Goal: Task Accomplishment & Management: Manage account settings

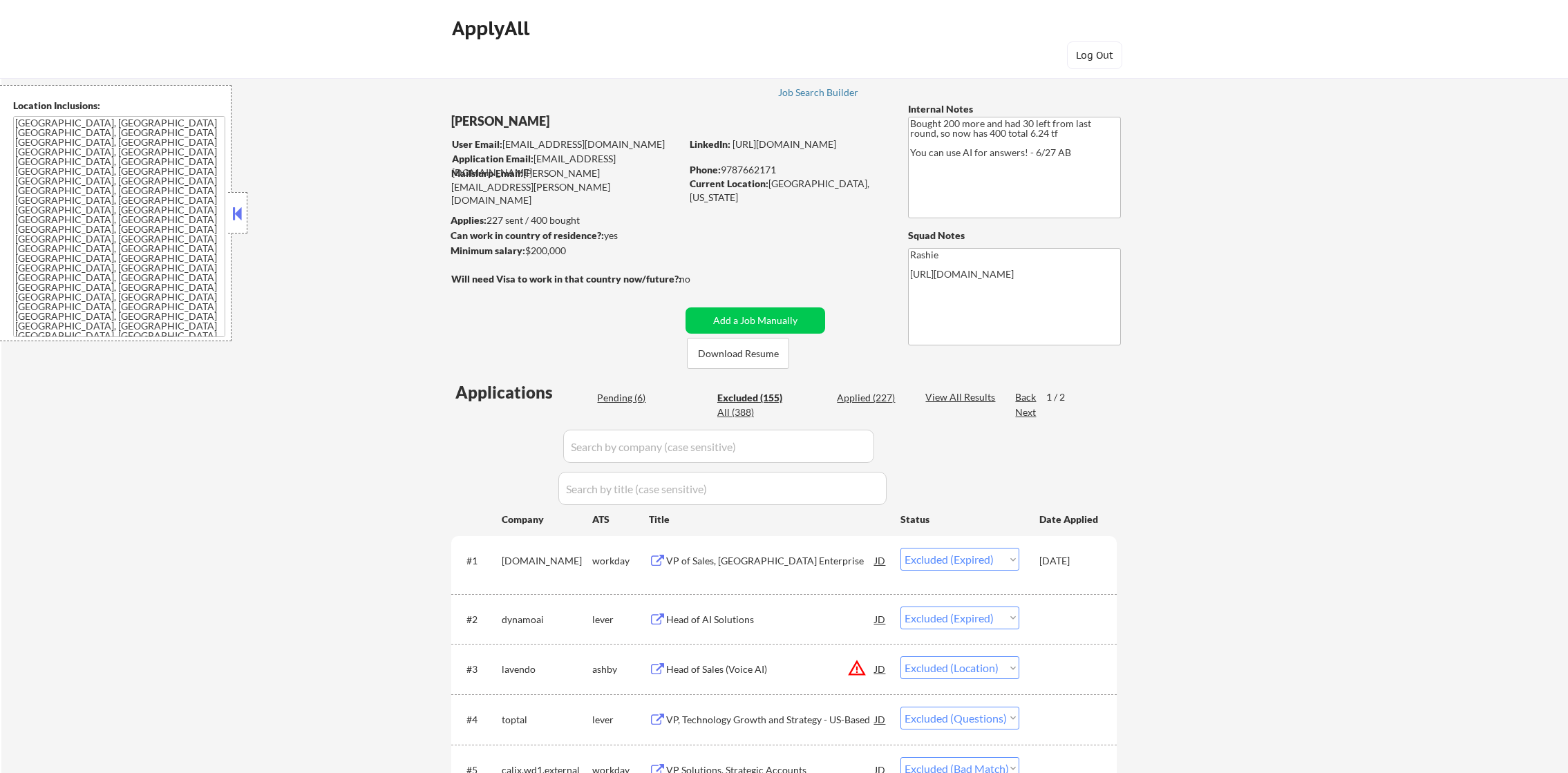
select select ""excluded__expired_""
select select ""excluded__location_""
select select ""excluded""
select select ""excluded__bad_match_""
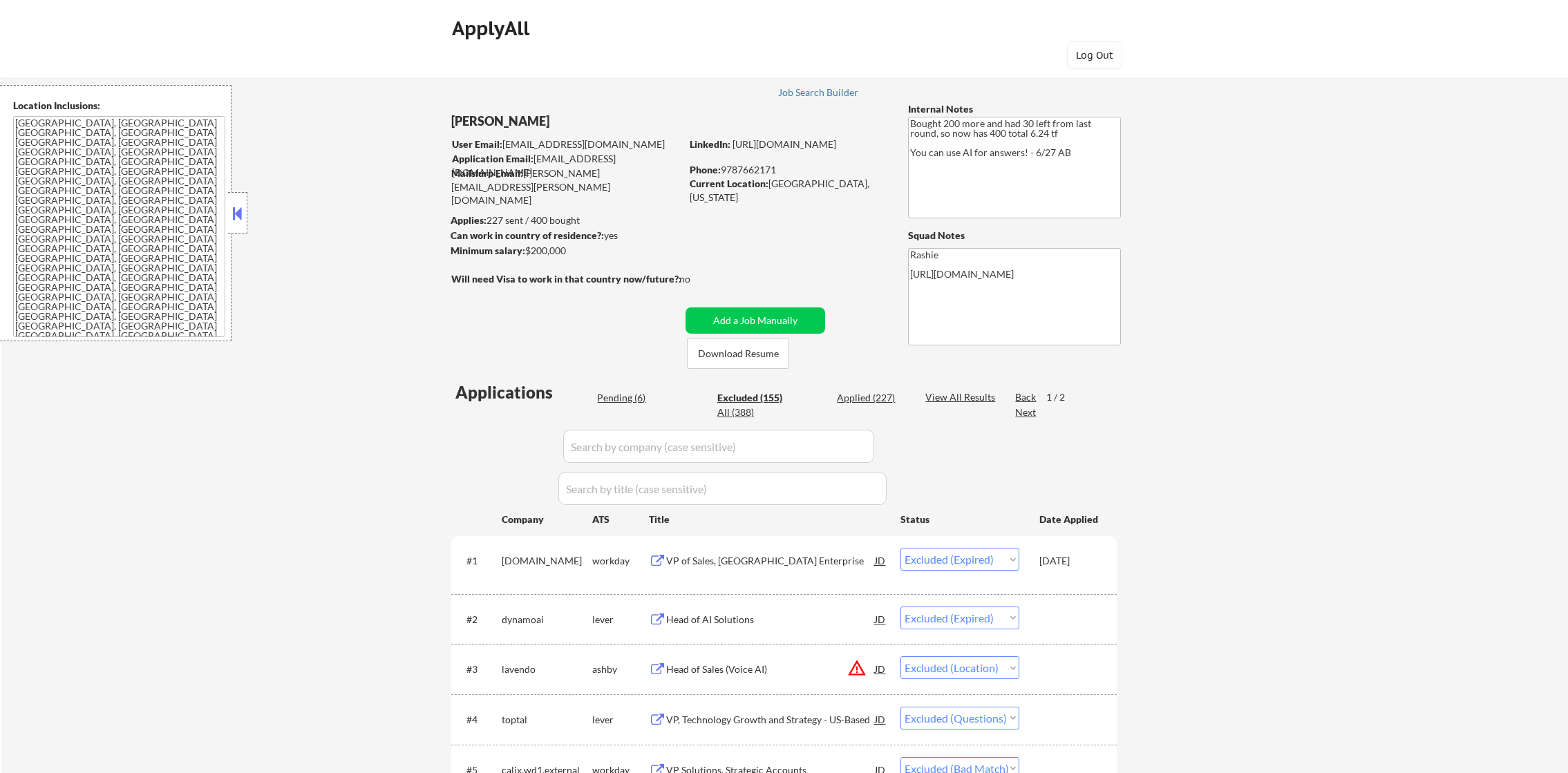
select select ""excluded__expired_""
select select ""excluded__location_""
select select ""excluded__bad_match_""
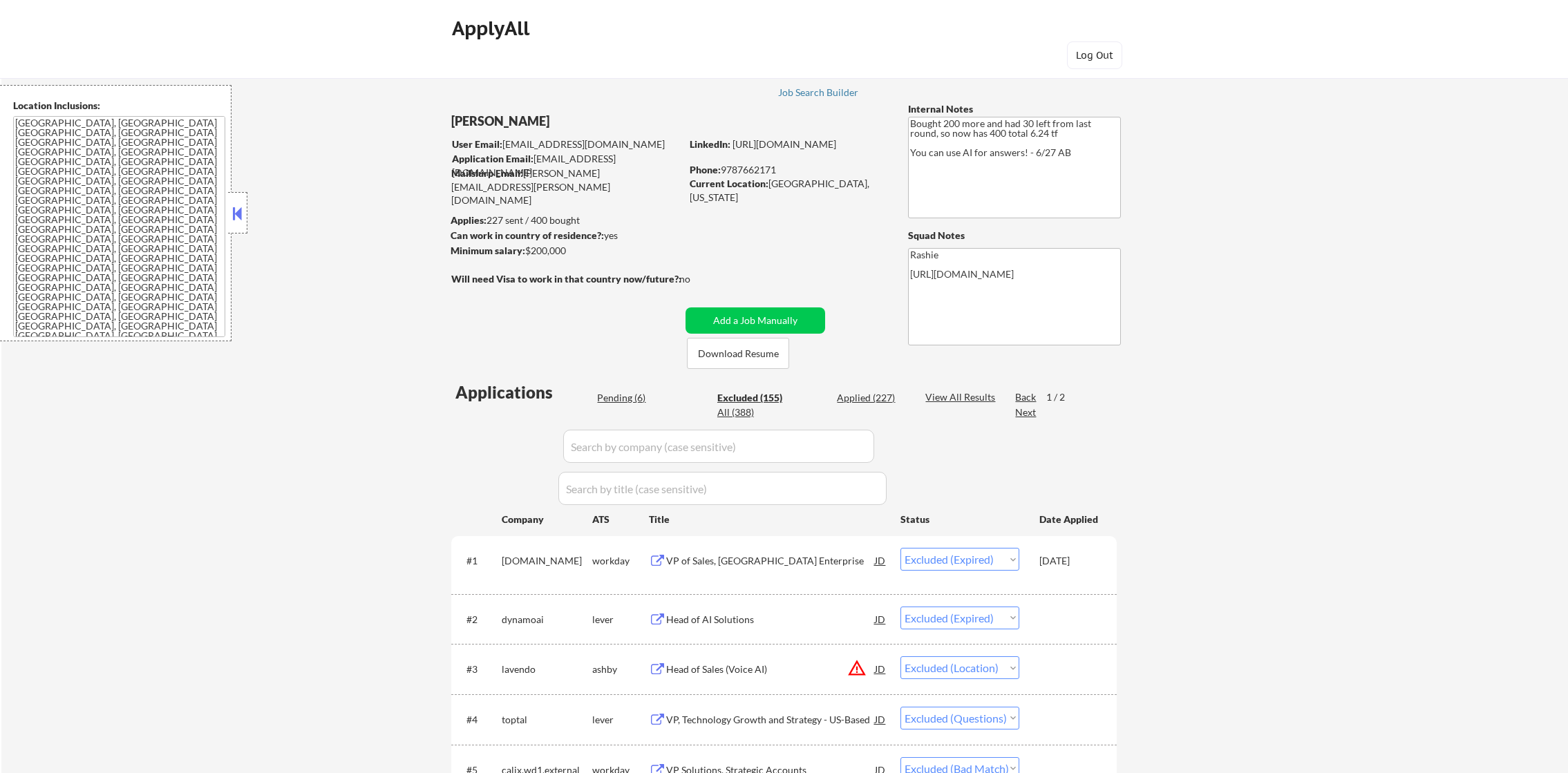
select select ""excluded__bad_match_""
select select ""excluded__location_""
select select ""excluded__blocklist_""
select select ""excluded__bad_match_""
select select ""excluded__location_""
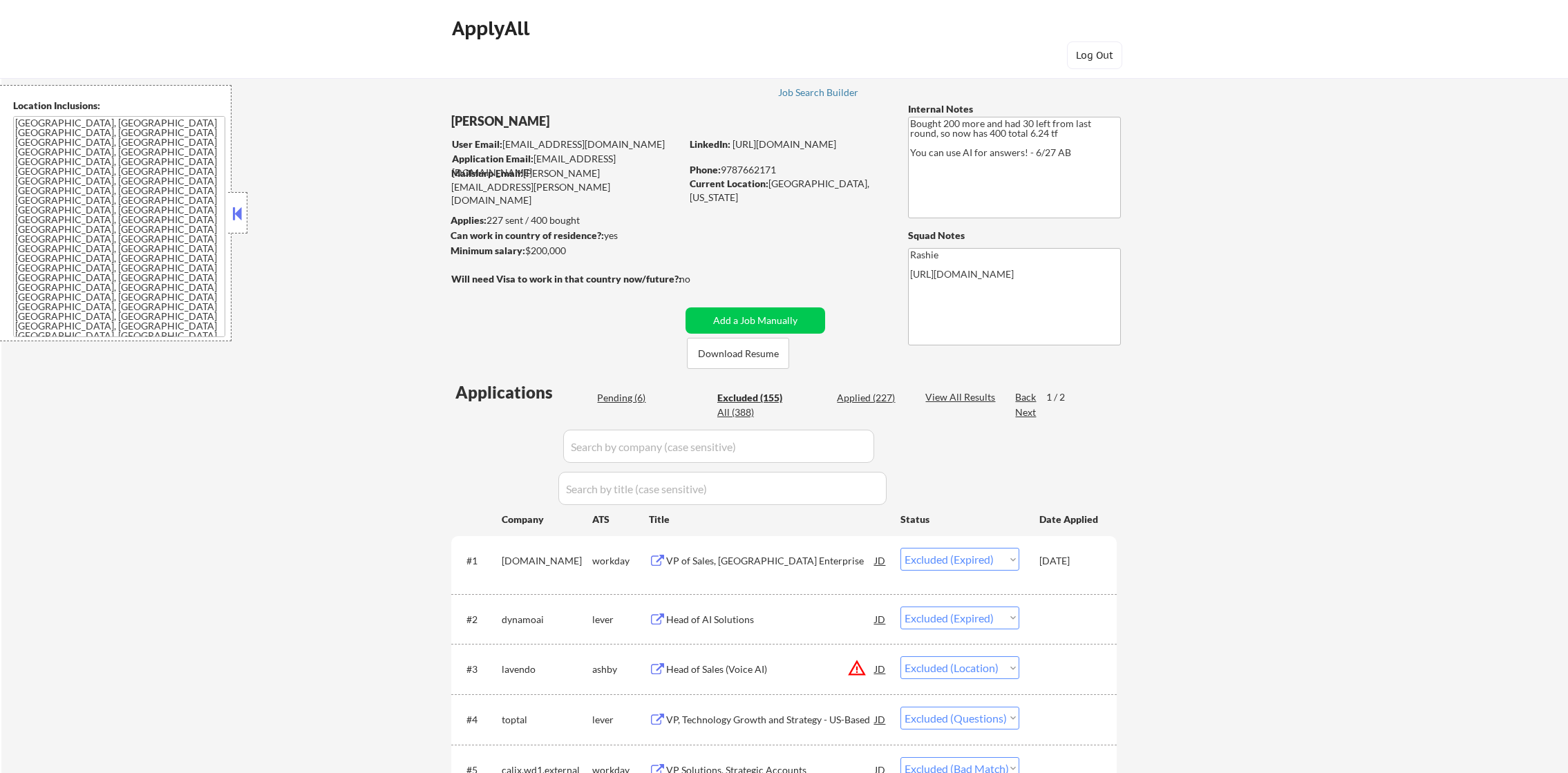
select select ""excluded__location_""
select select ""excluded__bad_match_""
select select ""excluded__location_""
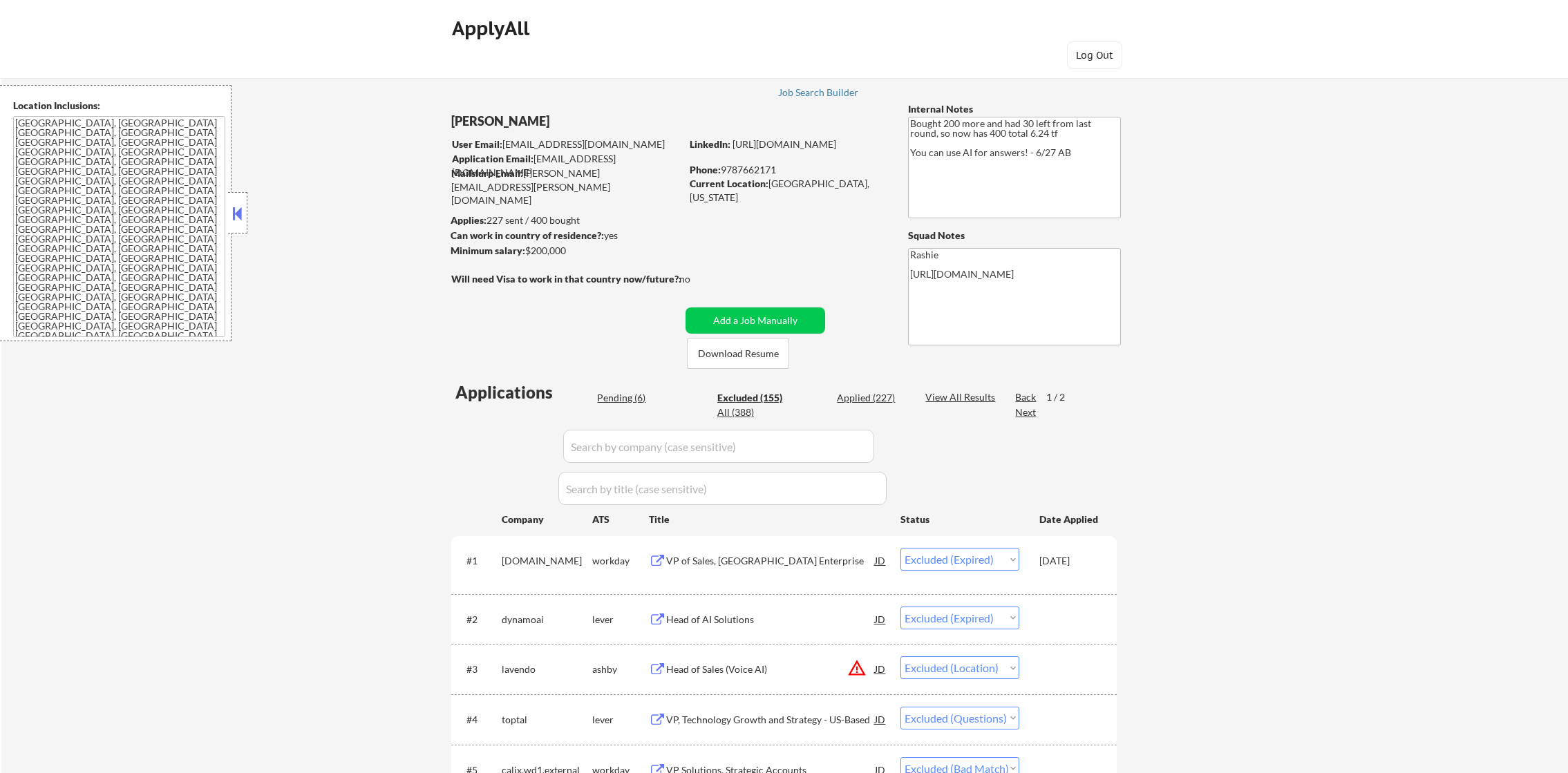
select select ""excluded__other_""
select select ""excluded__salary_""
select select ""excluded__location_""
select select ""excluded__other_""
select select ""excluded""
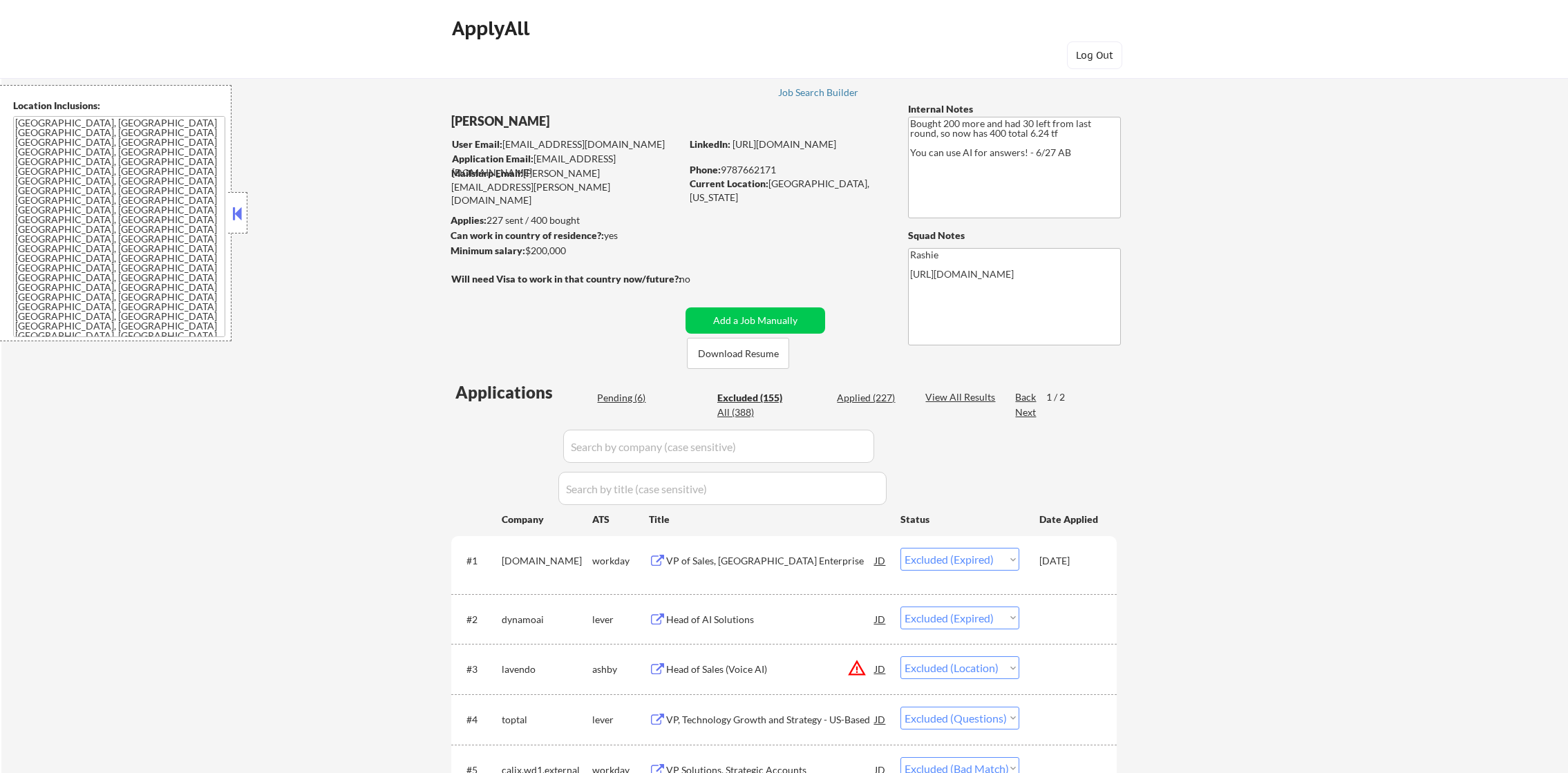
select select ""excluded__location_""
select select ""excluded""
select select ""excluded__location_""
select select ""excluded__expired_""
select select ""excluded__location_""
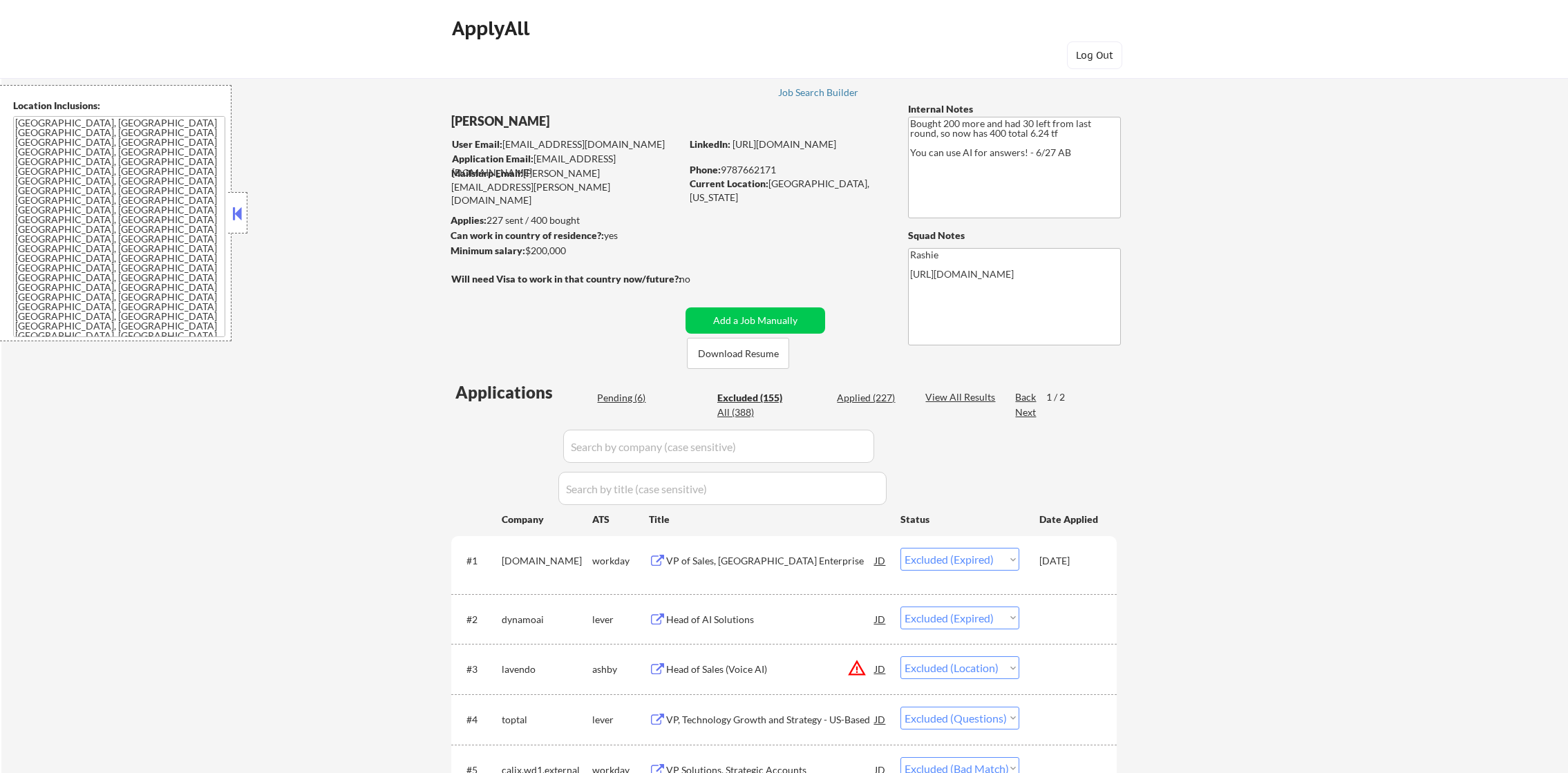
select select ""excluded__location_""
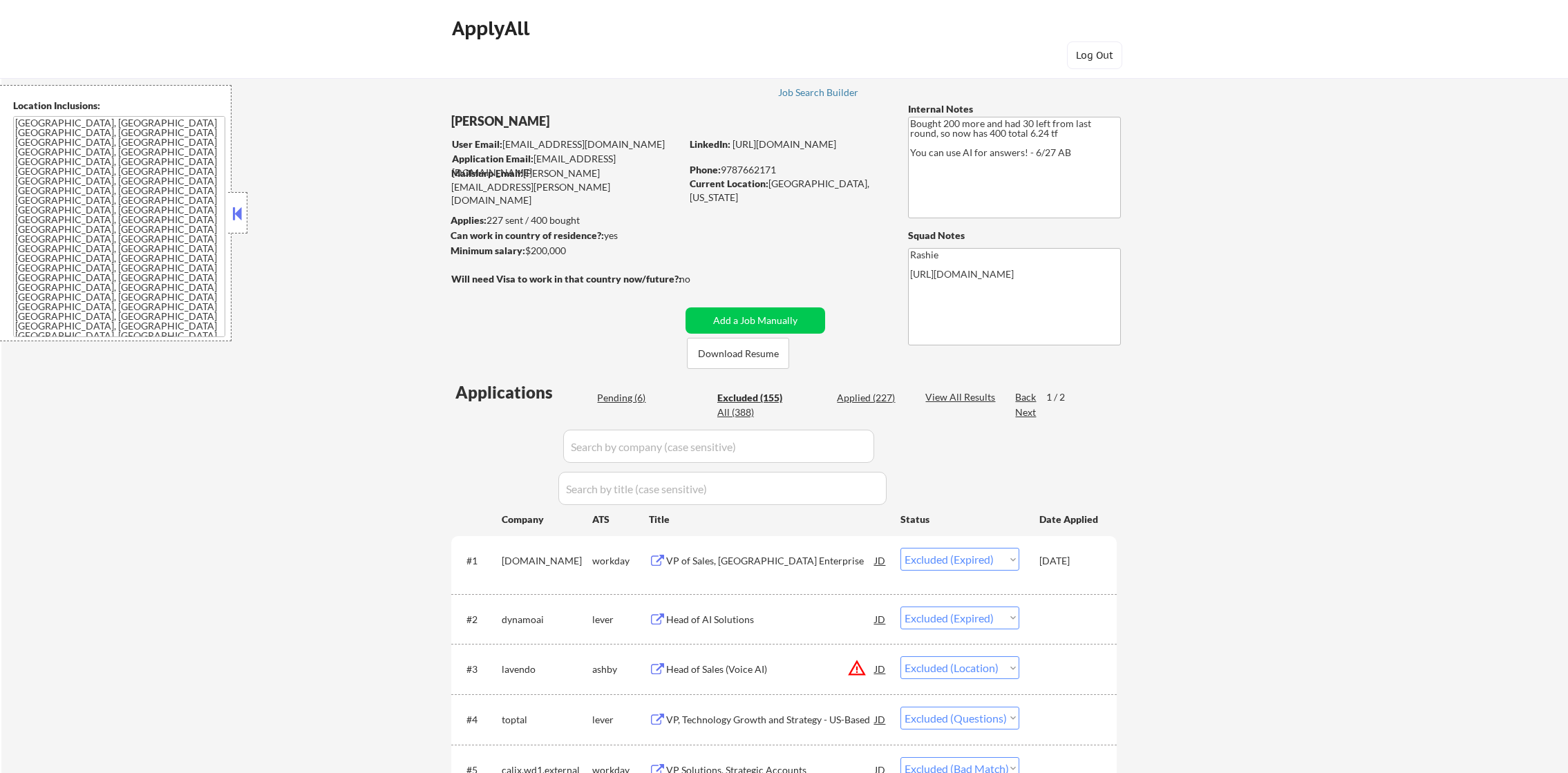
select select ""excluded__location_""
select select ""excluded__bad_match_""
select select ""excluded__location_""
select select ""excluded""
select select ""excluded__location_""
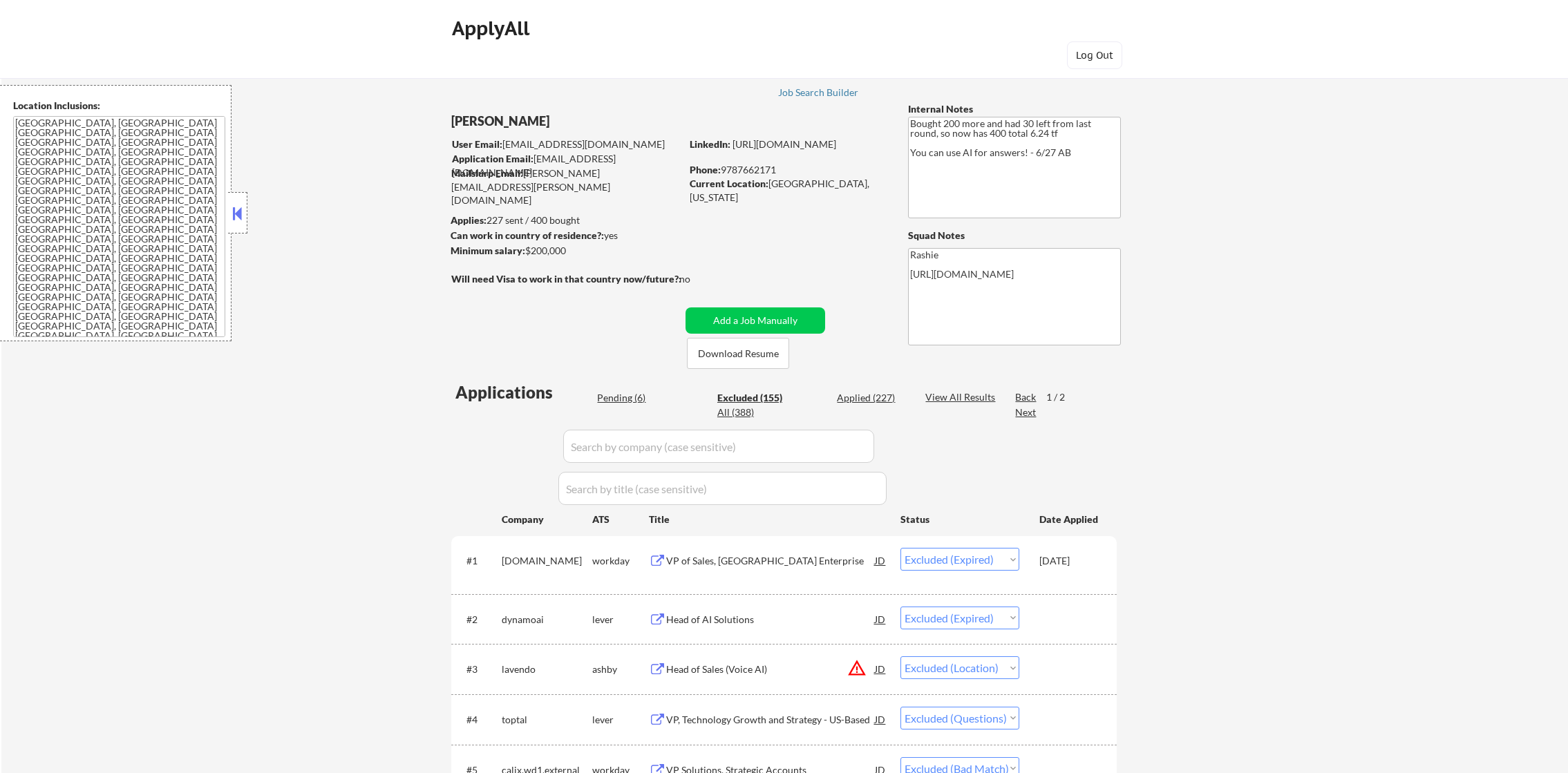
select select ""excluded__salary_""
select select ""excluded""
select select ""excluded__location_""
select select ""excluded__bad_match_""
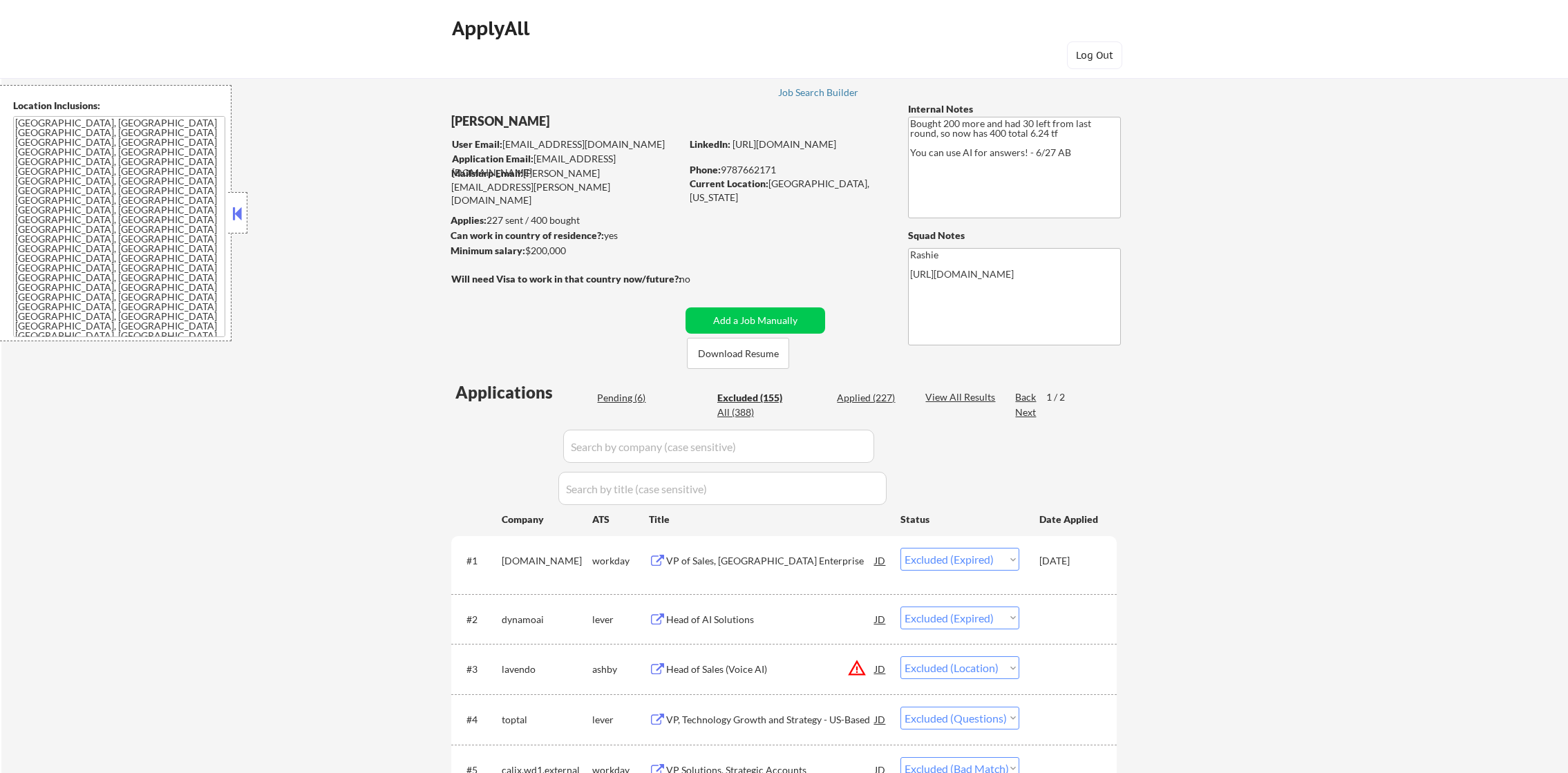
select select ""excluded__location_""
select select ""excluded__expired_""
select select ""excluded__location_""
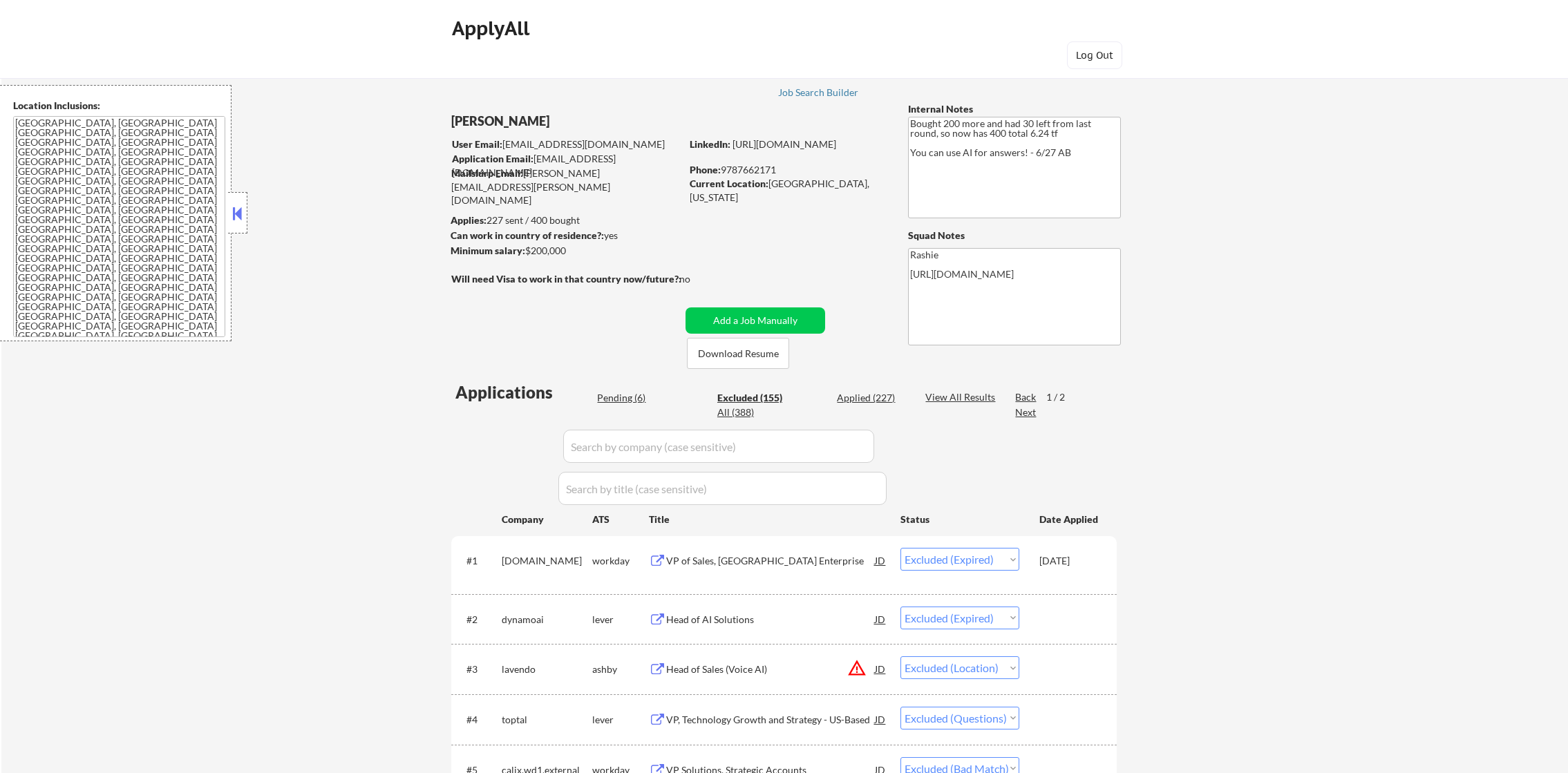
select select ""excluded__location_""
select select ""excluded__bad_match_""
select select ""excluded__location_""
select select ""excluded__bad_match_""
select select ""excluded__location_""
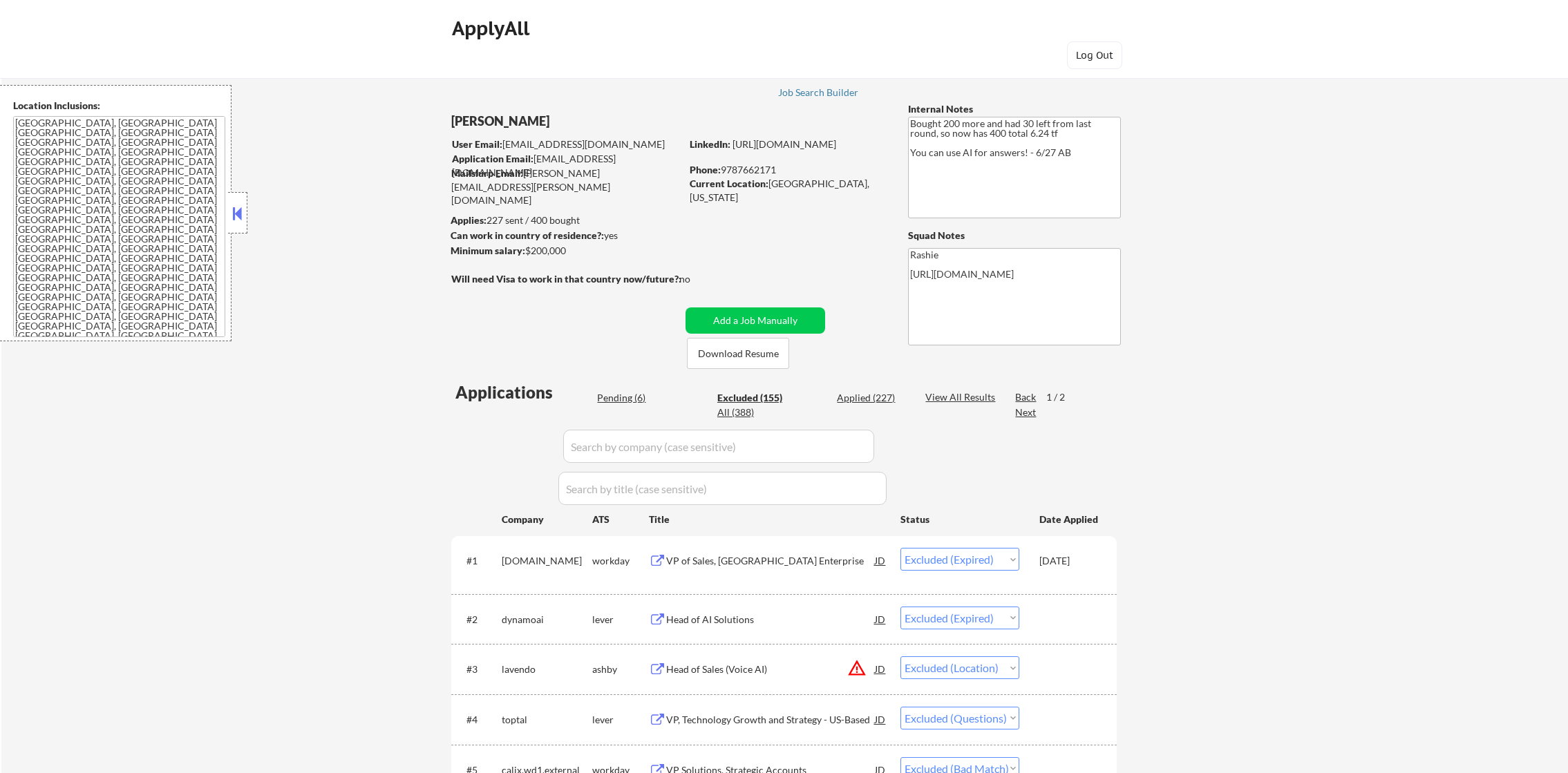
select select ""excluded__expired_""
select select ""excluded""
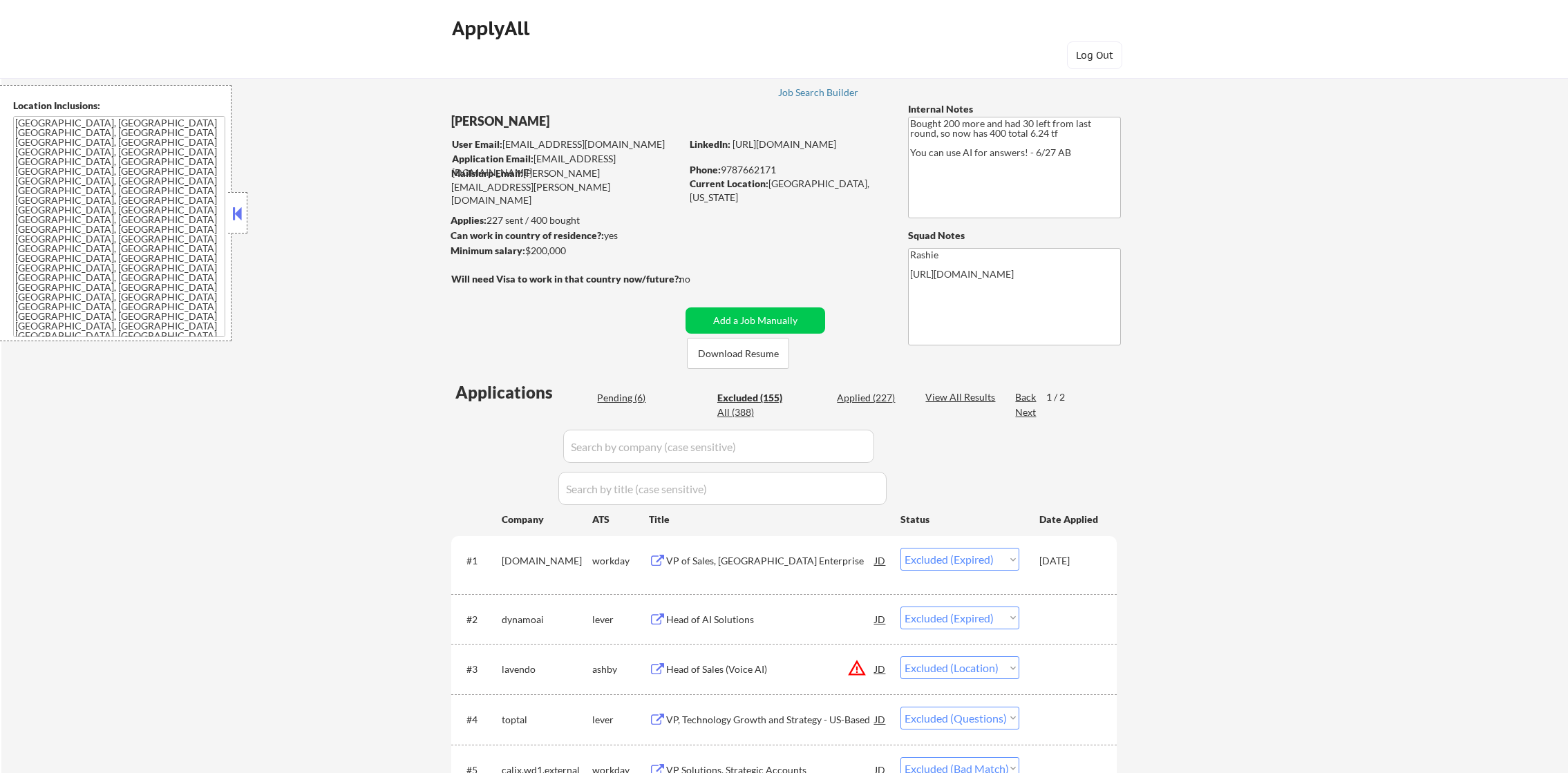
select select ""excluded__bad_match_""
select select ""excluded__expired_""
select select ""excluded__location_""
select select ""excluded""
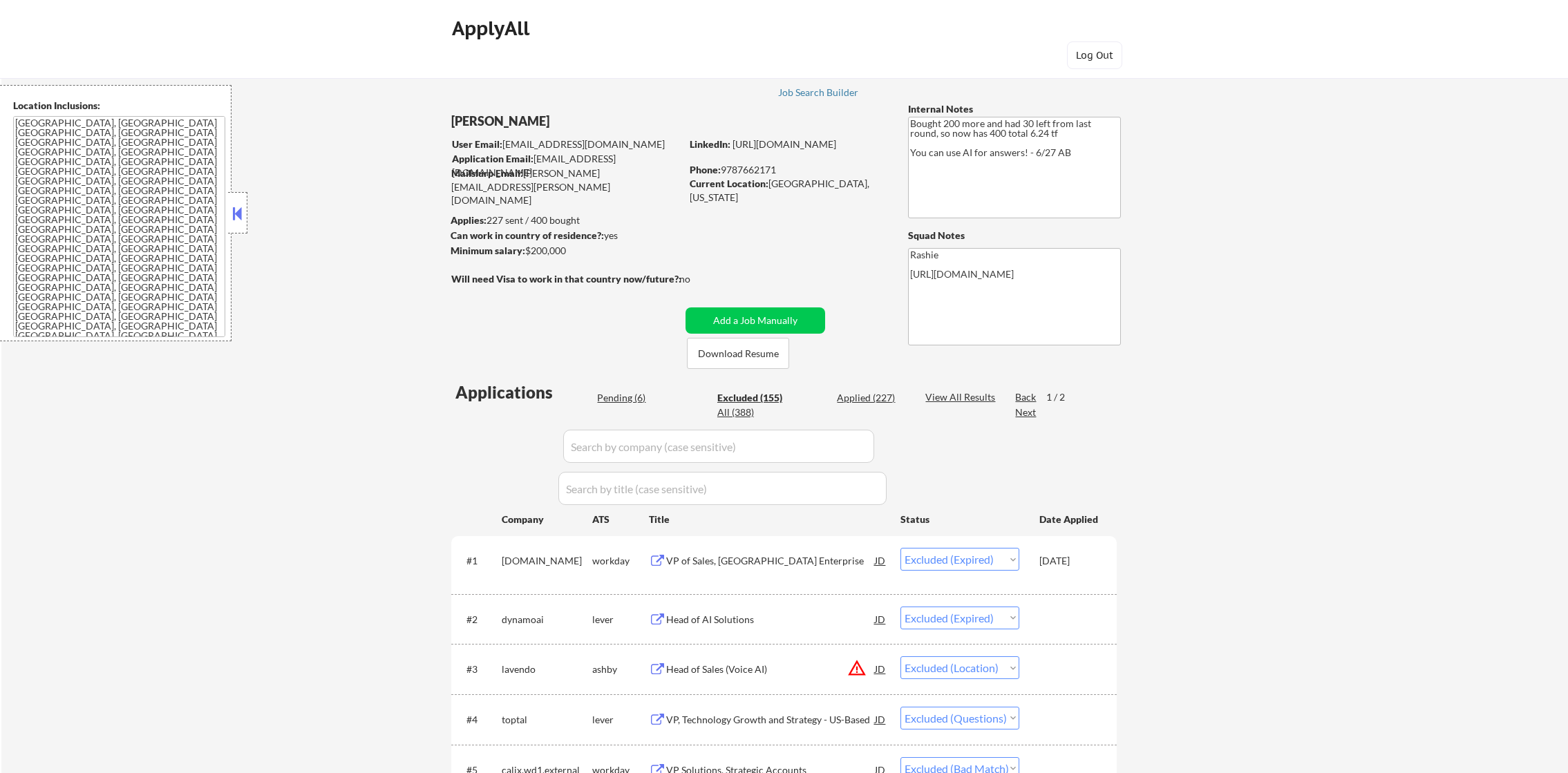
select select ""excluded__location_""
select select ""excluded""
select select ""excluded__location_""
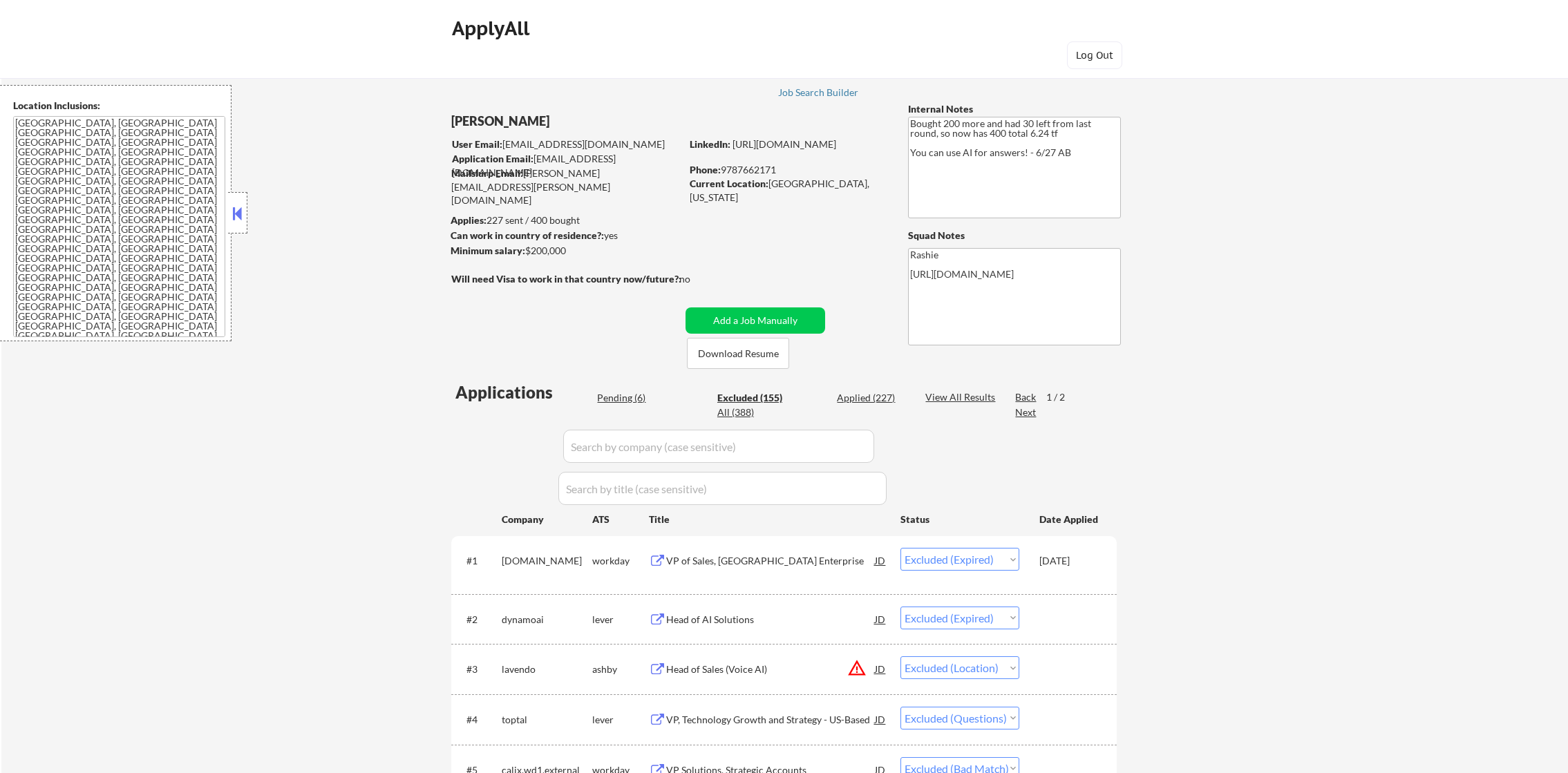
select select ""excluded""
select select ""excluded__salary_""
select select ""excluded__location_""
select select ""excluded""
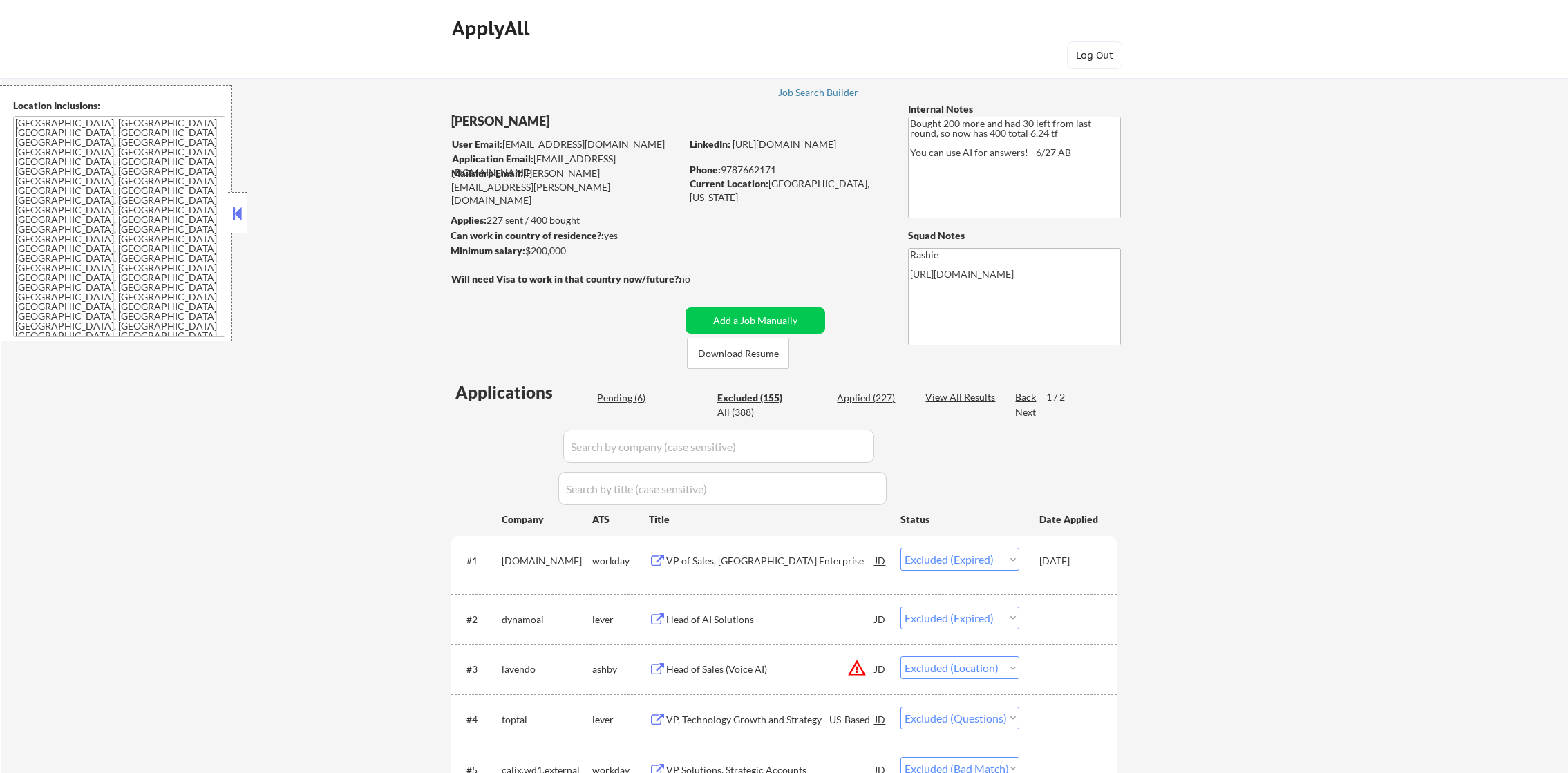
select select ""excluded__bad_match_""
select select ""excluded__expired_""
select select ""excluded__location_""
select select ""excluded__bad_match_""
select select ""excluded__salary_""
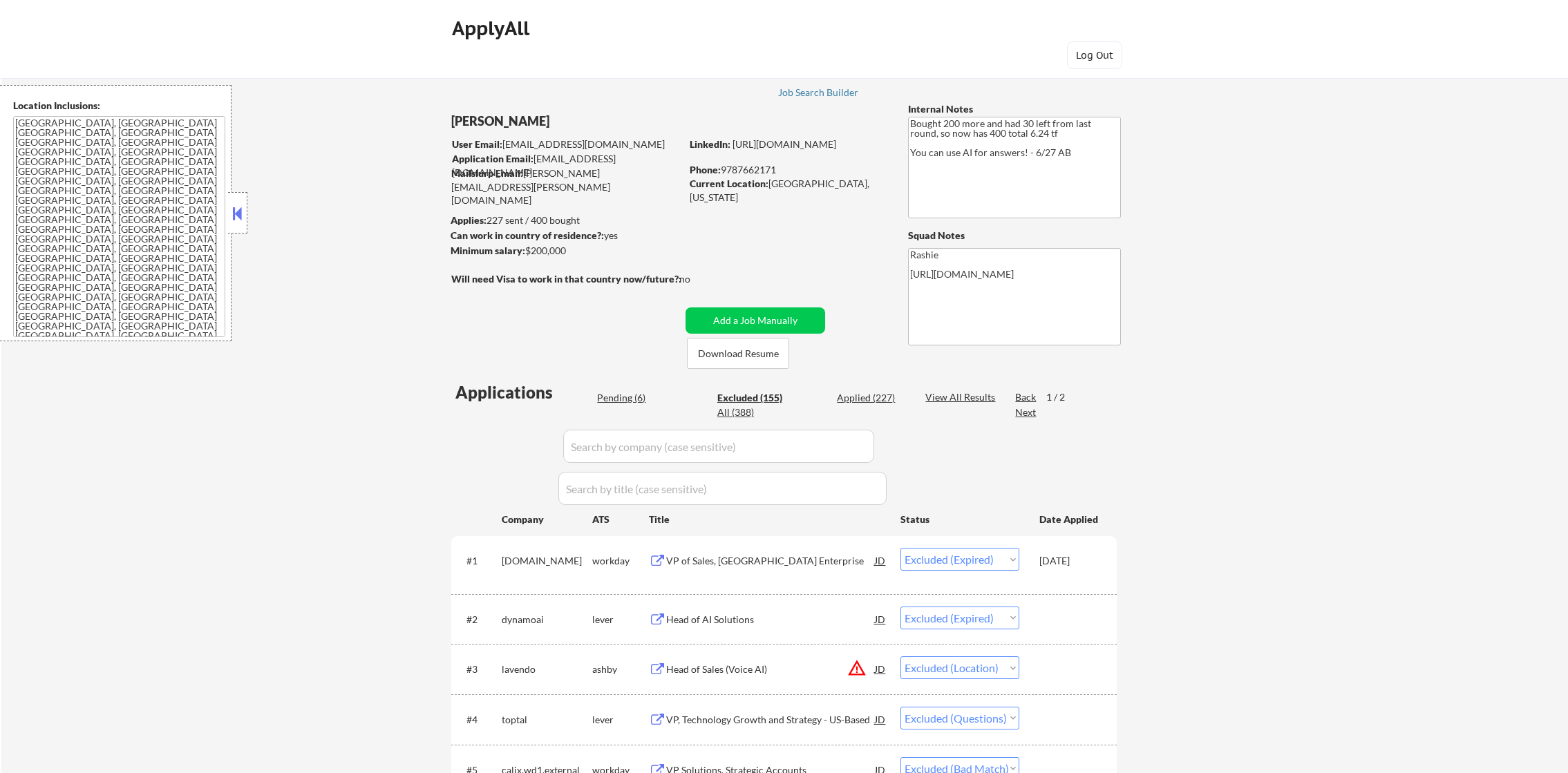
select select ""excluded__location_""
select select ""excluded__bad_match_""
select select ""excluded__location_""
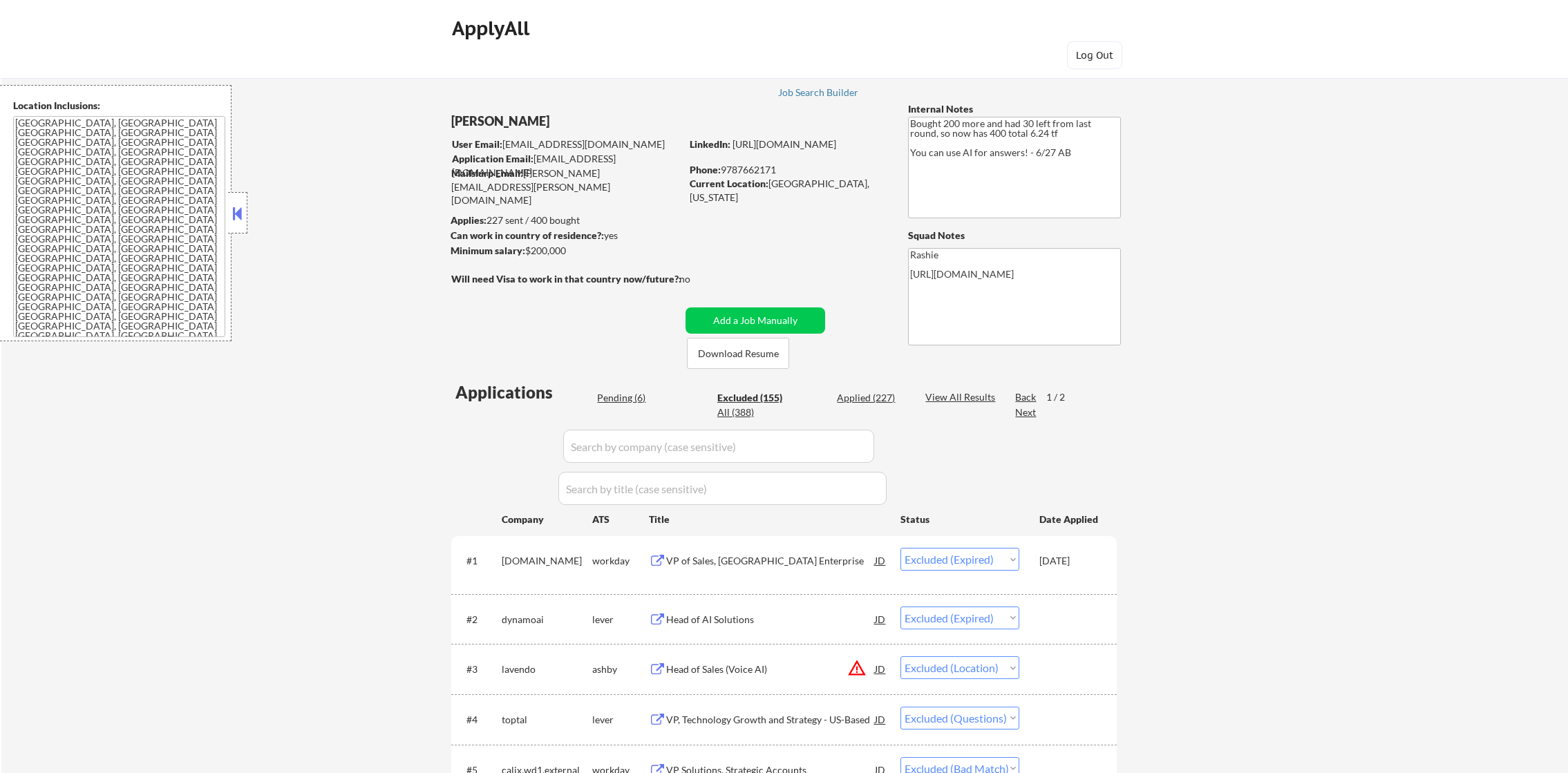
select select ""excluded""
select select ""excluded__bad_match_""
select select ""excluded__location_""
select select ""excluded__bad_match_""
select select ""excluded__location_""
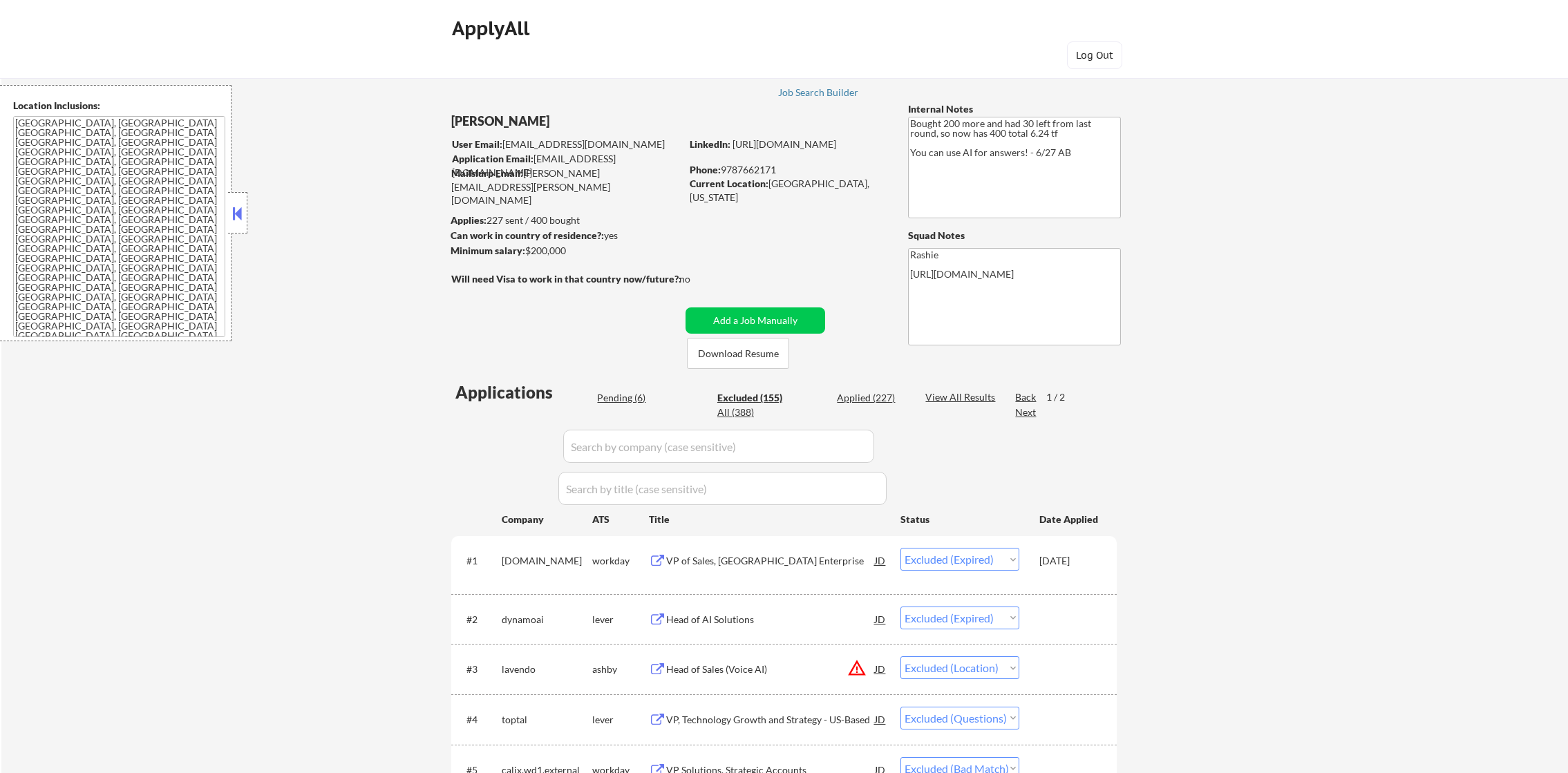
select select ""excluded__location_""
select select ""excluded__expired_""
select select ""excluded""
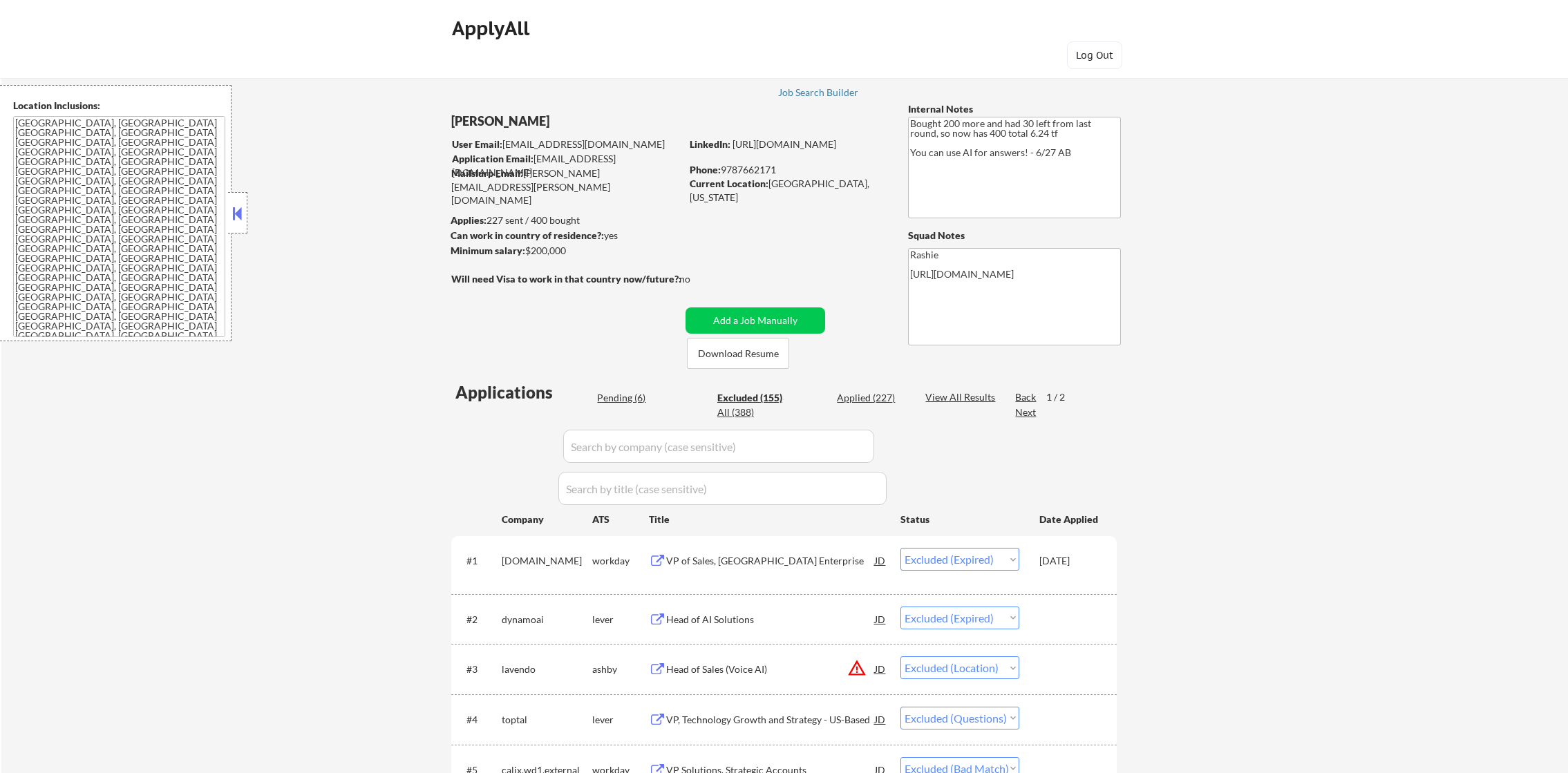
select select ""excluded__expired_""
select select ""excluded__salary_""
select select ""excluded__location_""
select select ""excluded__bad_match_""
select select ""excluded""
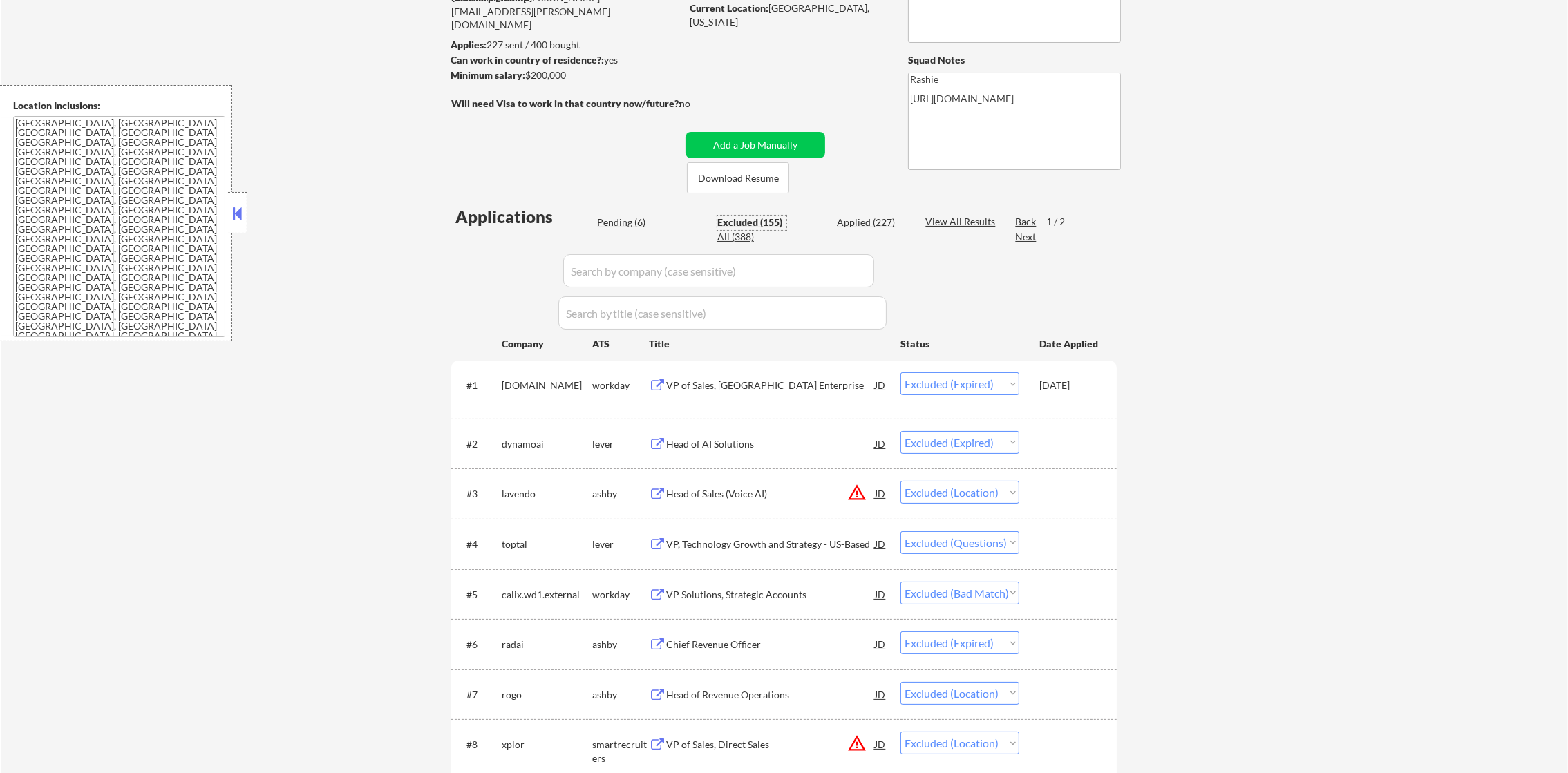
scroll to position [92, 0]
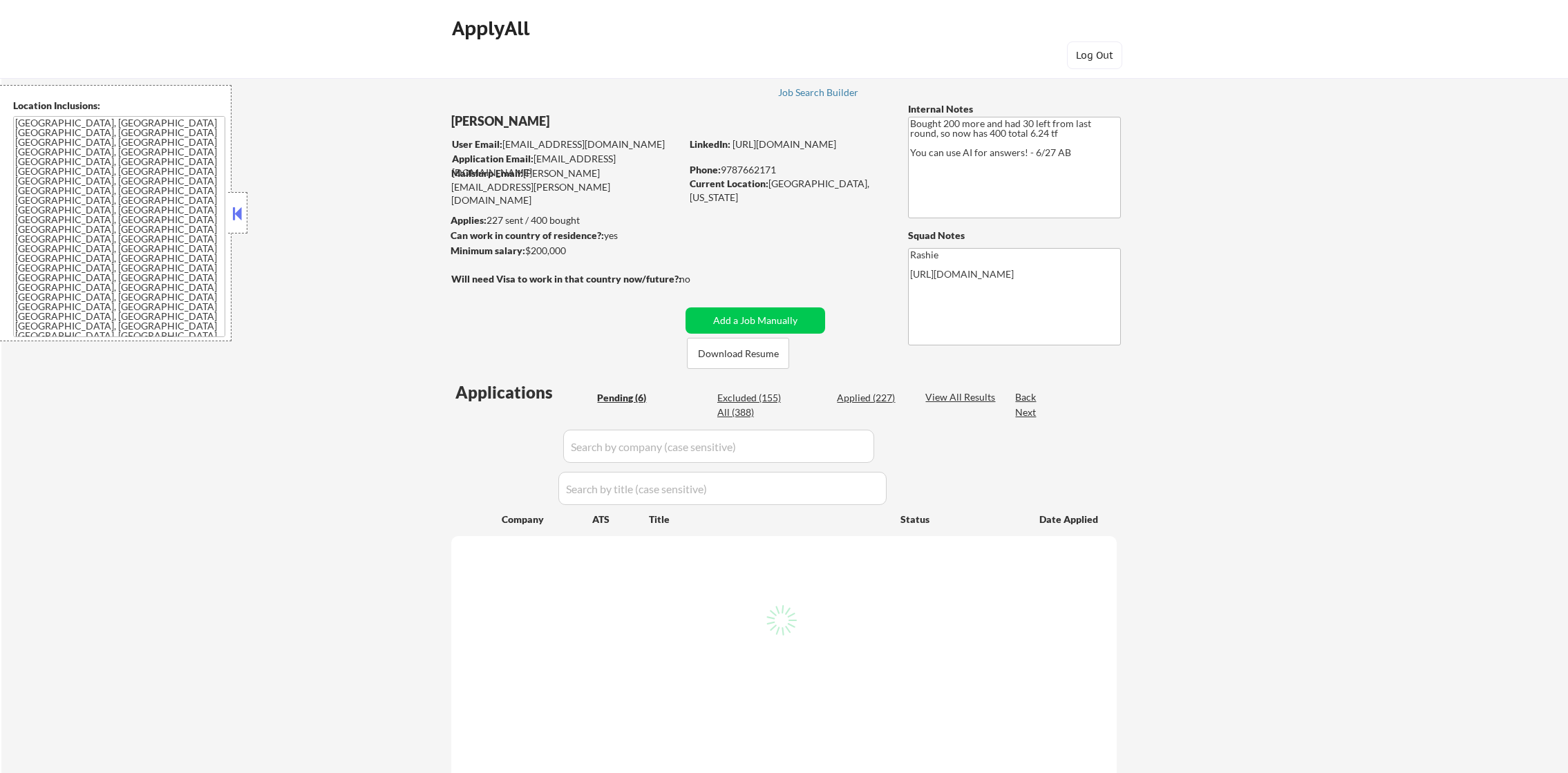
select select ""pending""
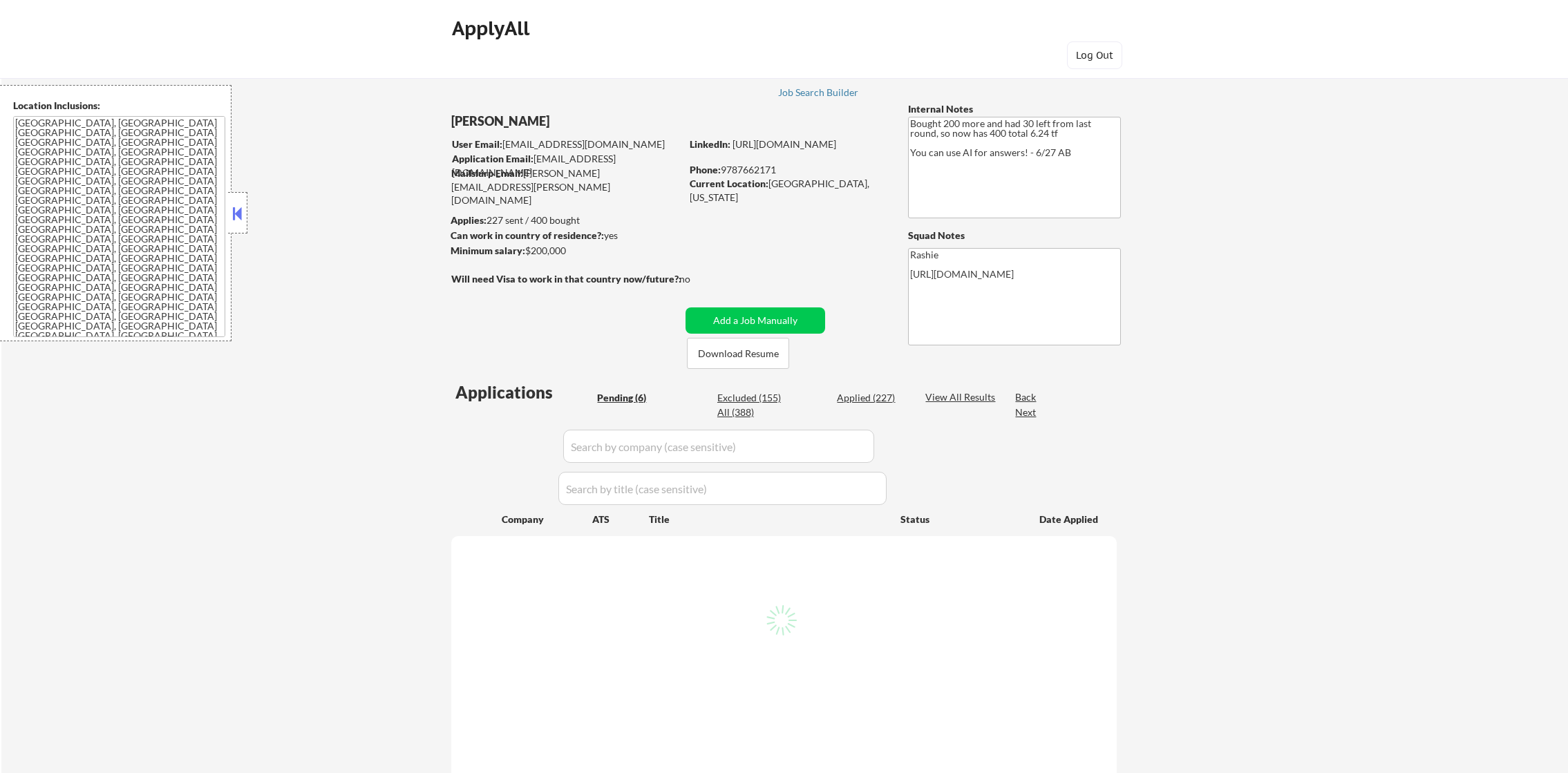
select select ""pending""
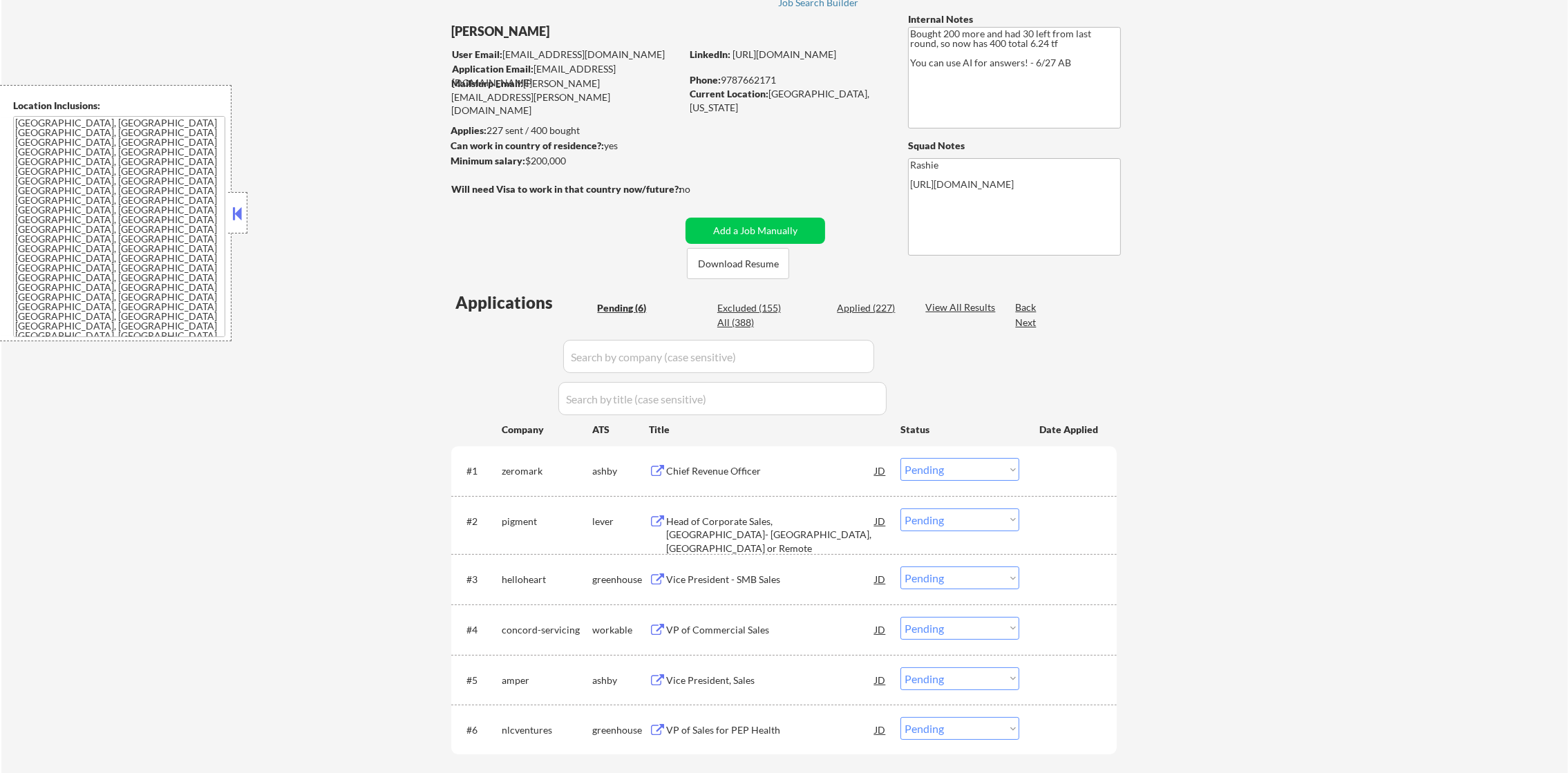
scroll to position [242, 0]
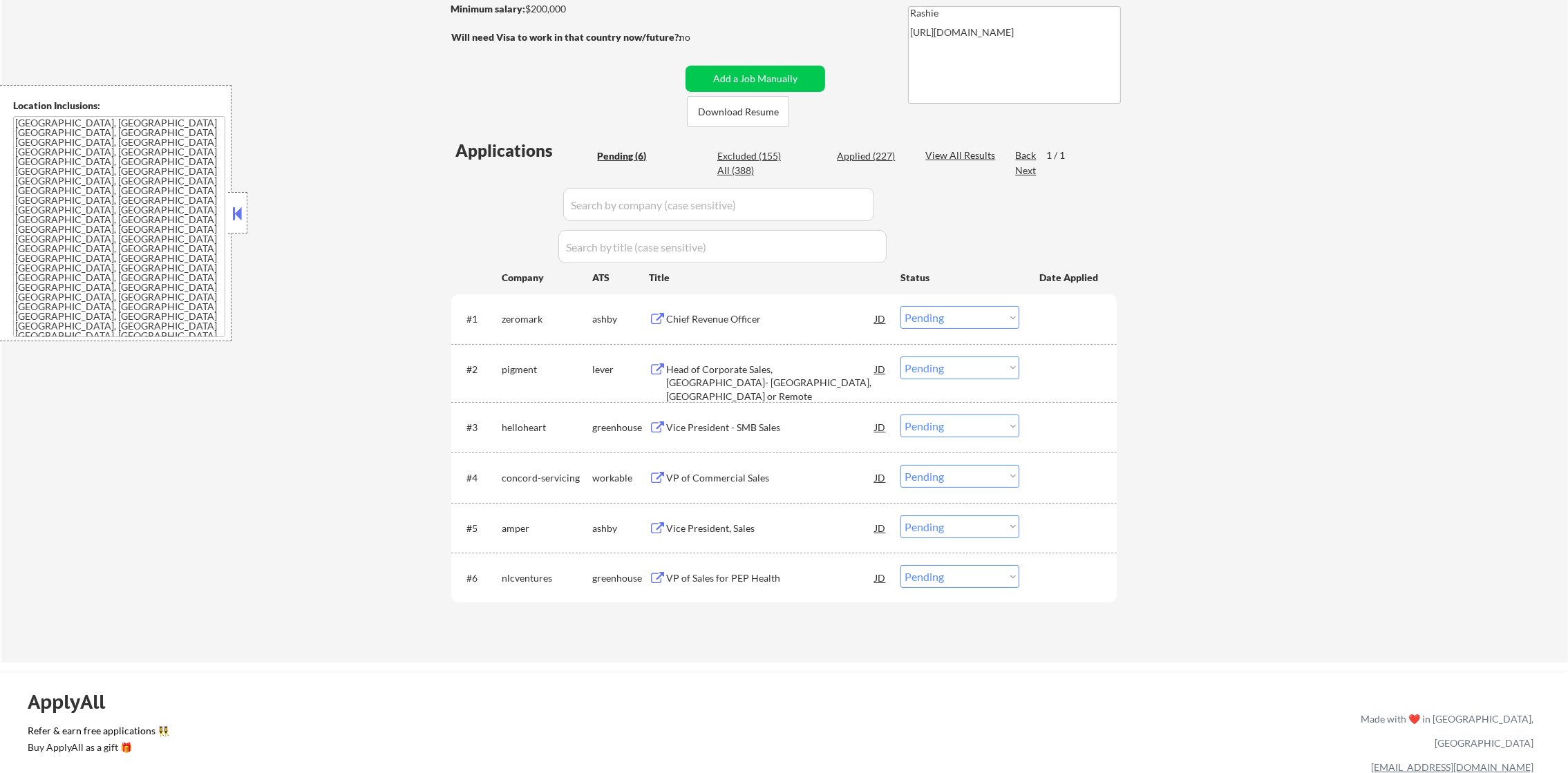
click at [765, 152] on div "Excluded (155)" at bounding box center [752, 156] width 69 height 14
select select ""excluded__expired_""
select select ""excluded__location_""
select select ""excluded""
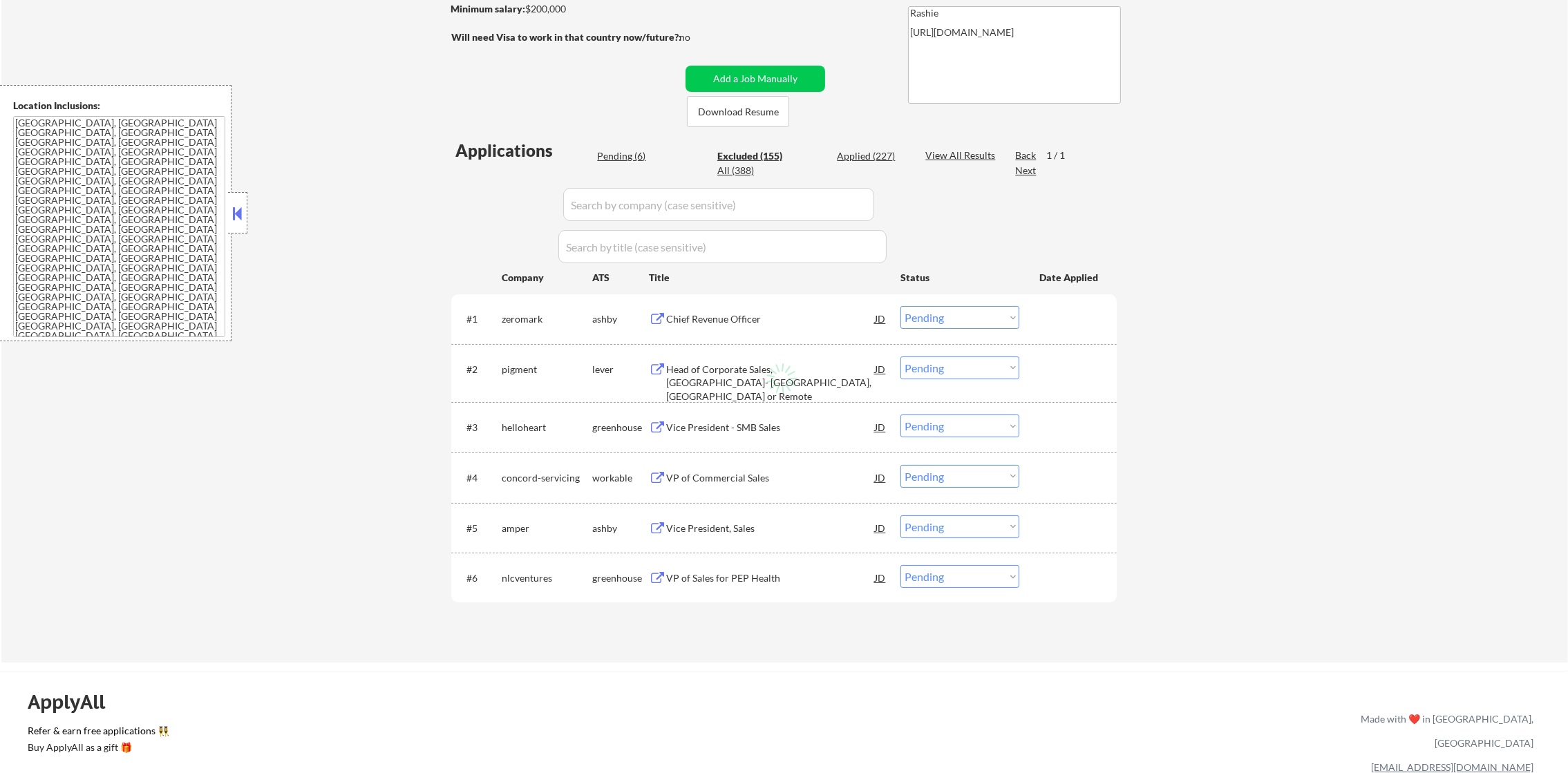
select select ""excluded__bad_match_""
select select ""excluded__expired_""
select select ""excluded__location_""
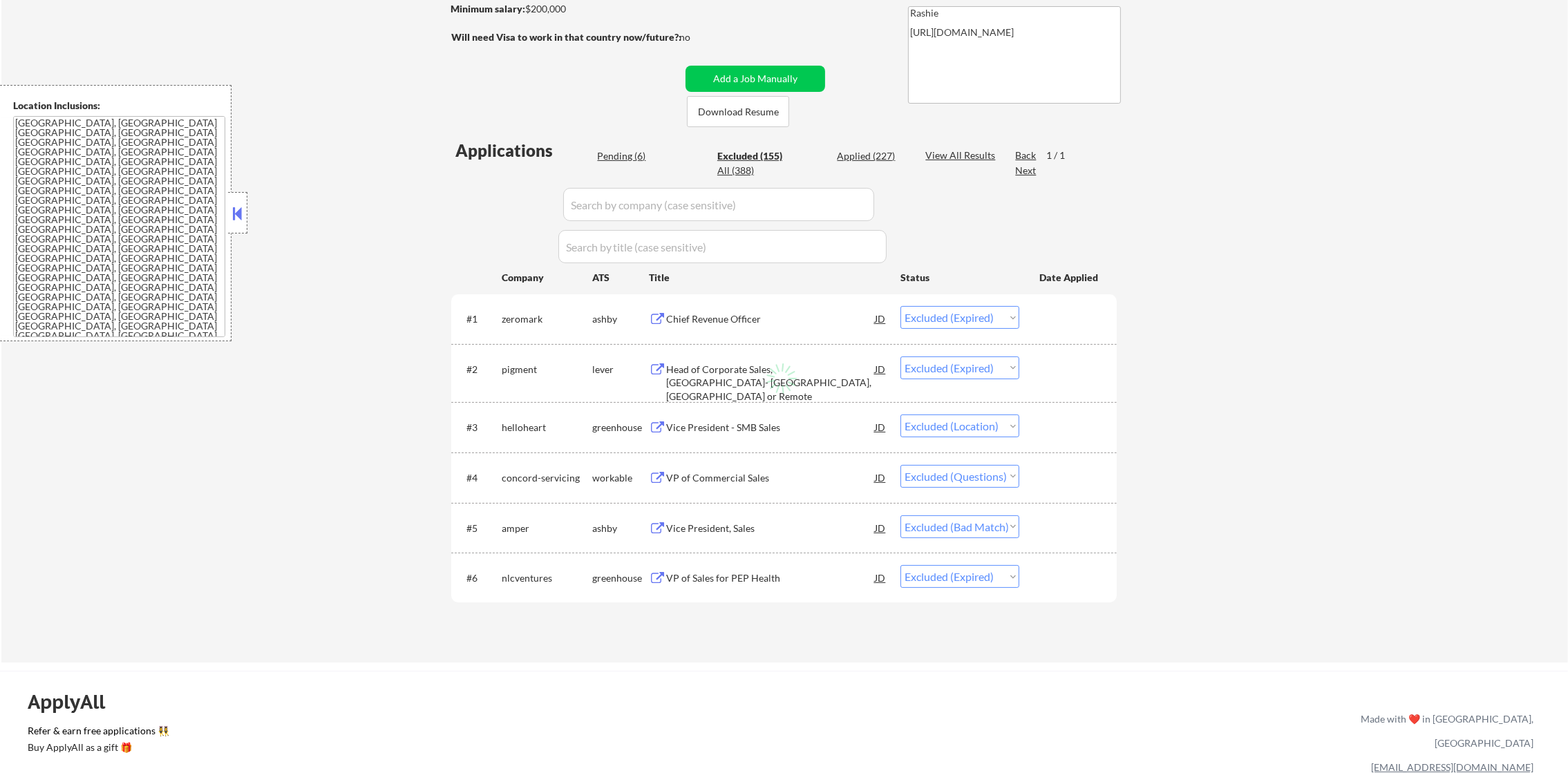
select select ""excluded__bad_match_""
select select ""excluded__location_""
select select ""excluded__blocklist_""
select select ""excluded__bad_match_""
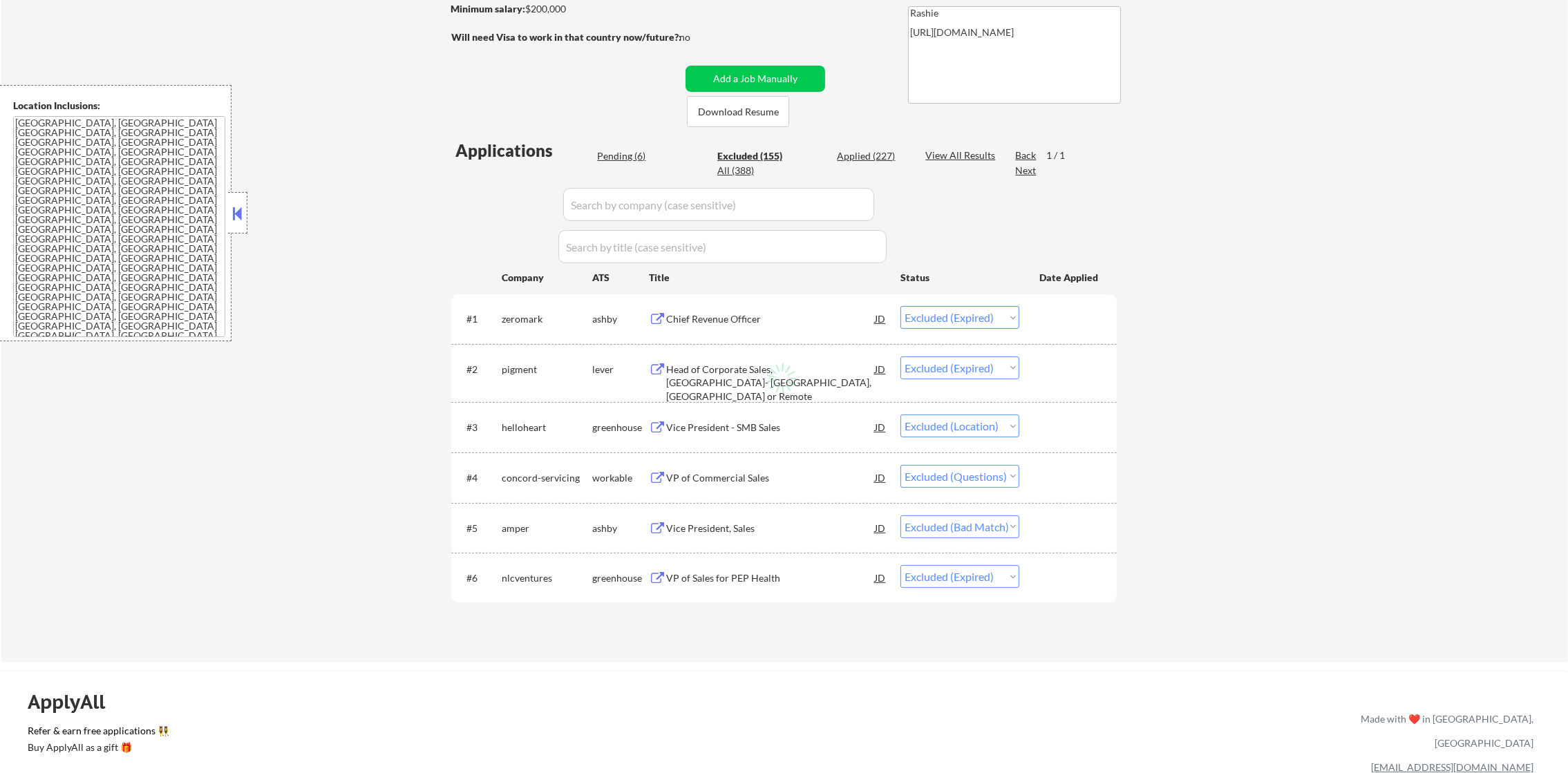
select select ""excluded__location_""
select select ""excluded__bad_match_""
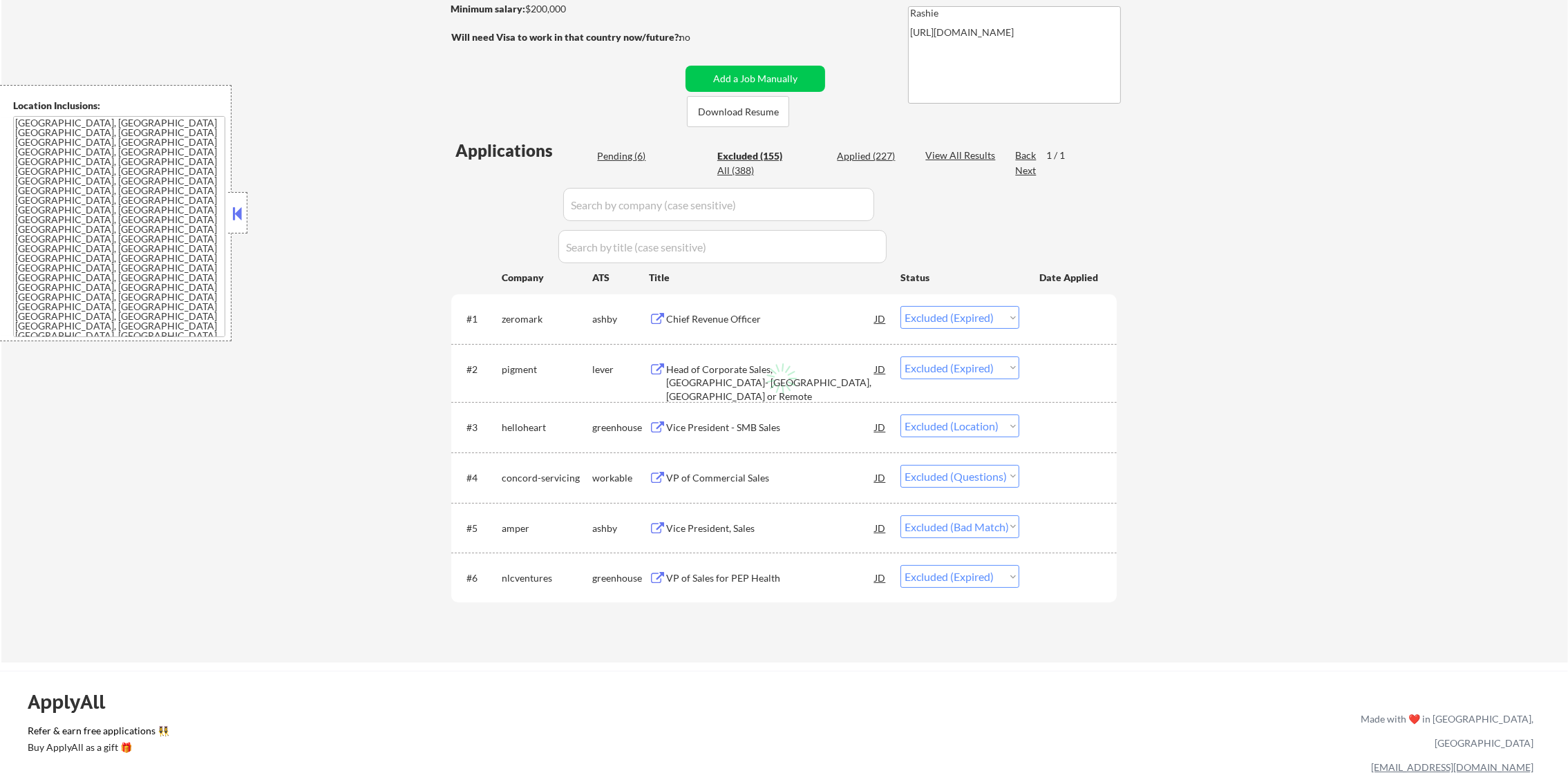
select select ""excluded__location_""
select select ""excluded__other_""
select select ""excluded__salary_""
select select ""excluded__location_""
select select ""excluded__other_""
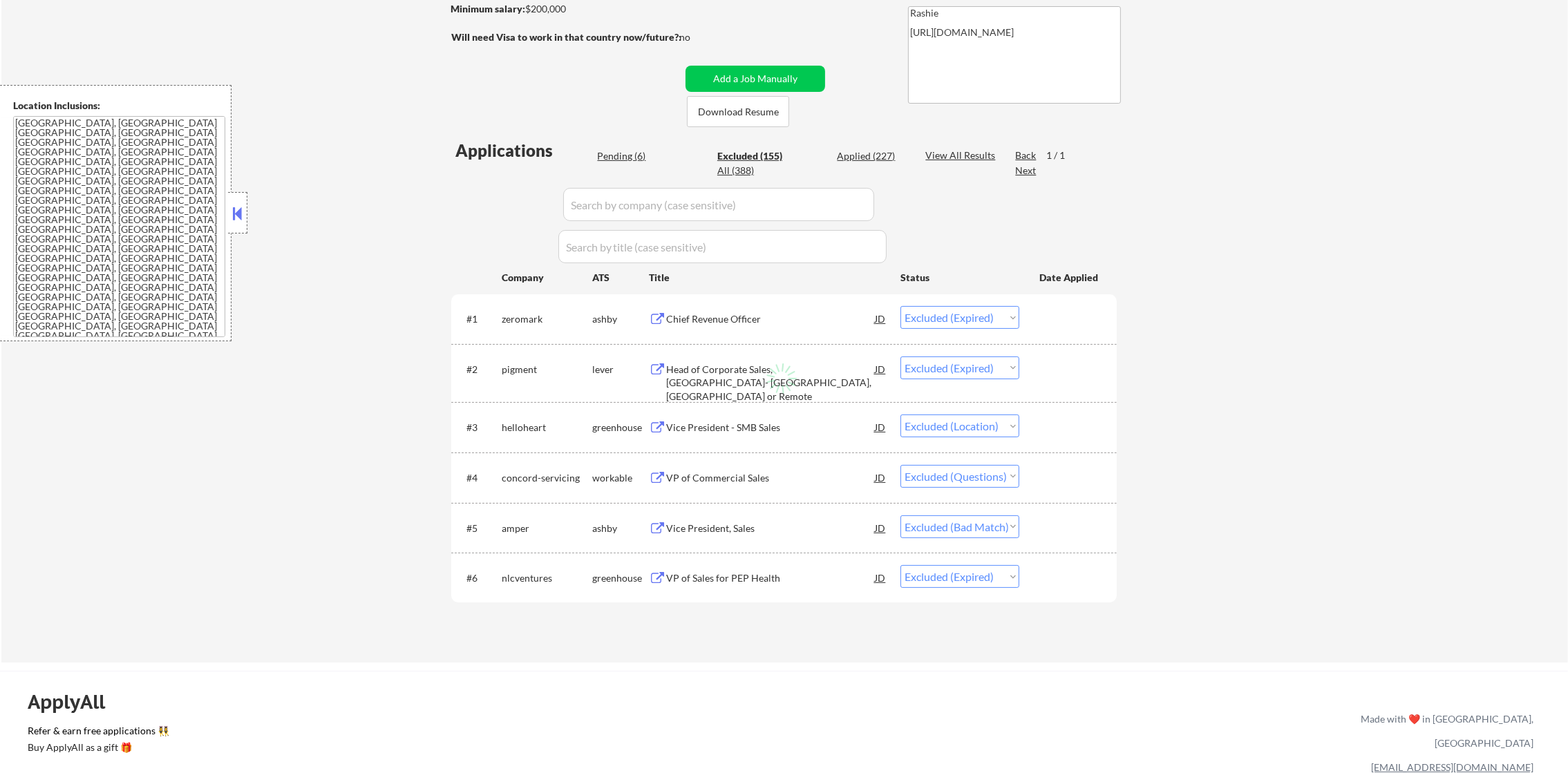
select select ""excluded""
select select ""excluded__location_""
select select ""excluded""
select select ""excluded__location_""
select select ""excluded__expired_""
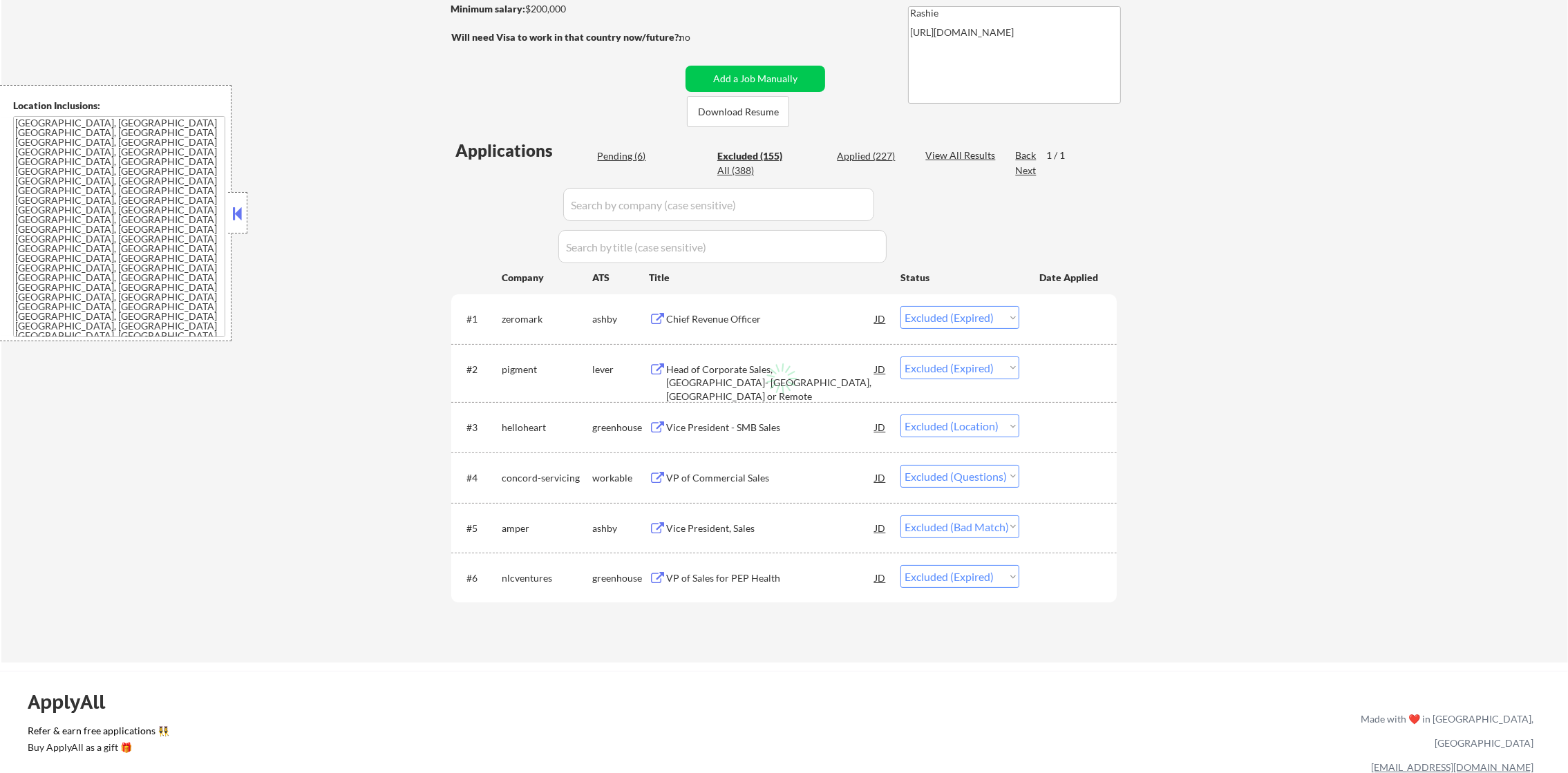
select select ""excluded__location_""
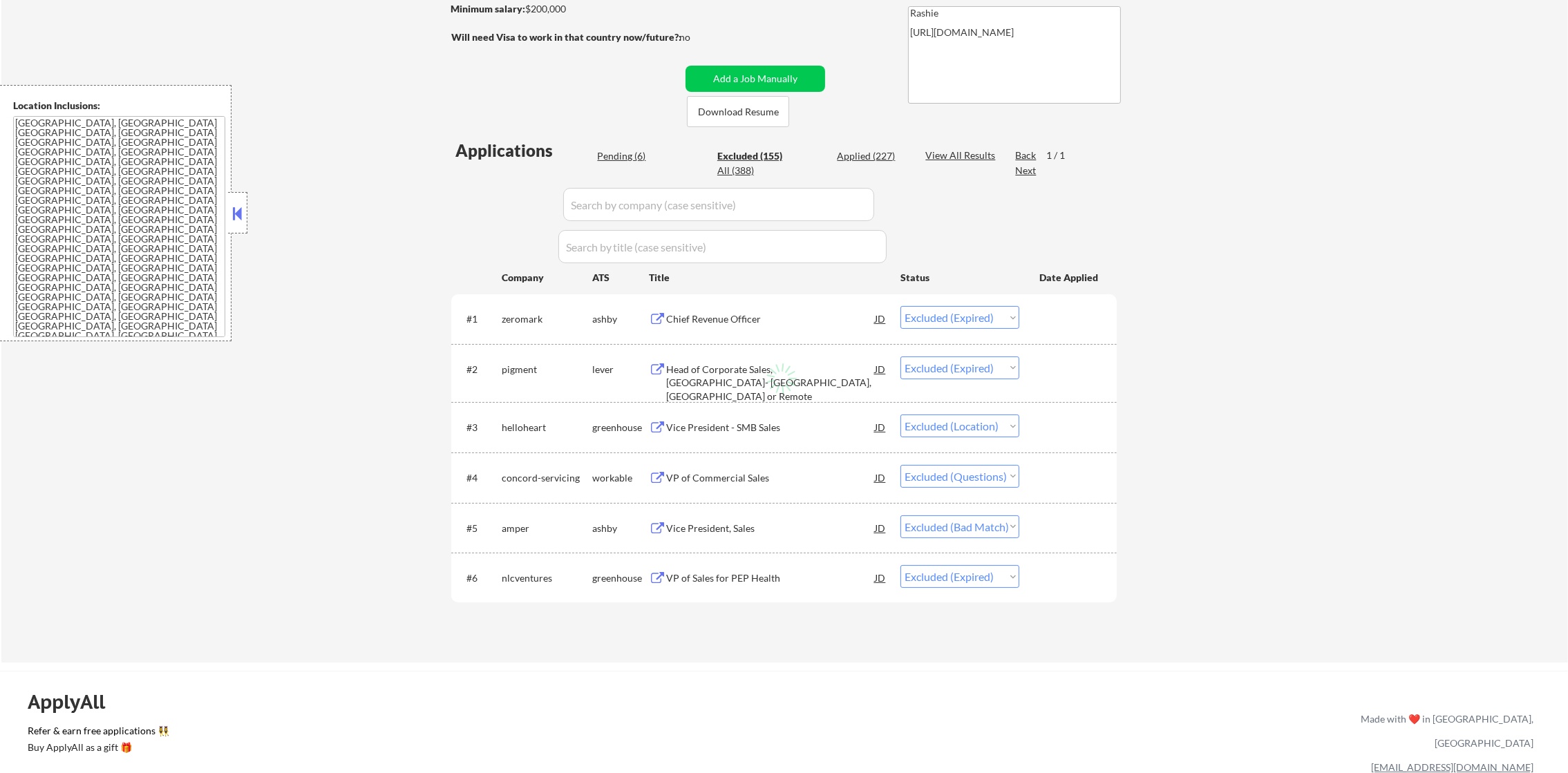
select select ""excluded__location_""
select select ""excluded__bad_match_""
select select ""excluded__location_""
select select ""excluded""
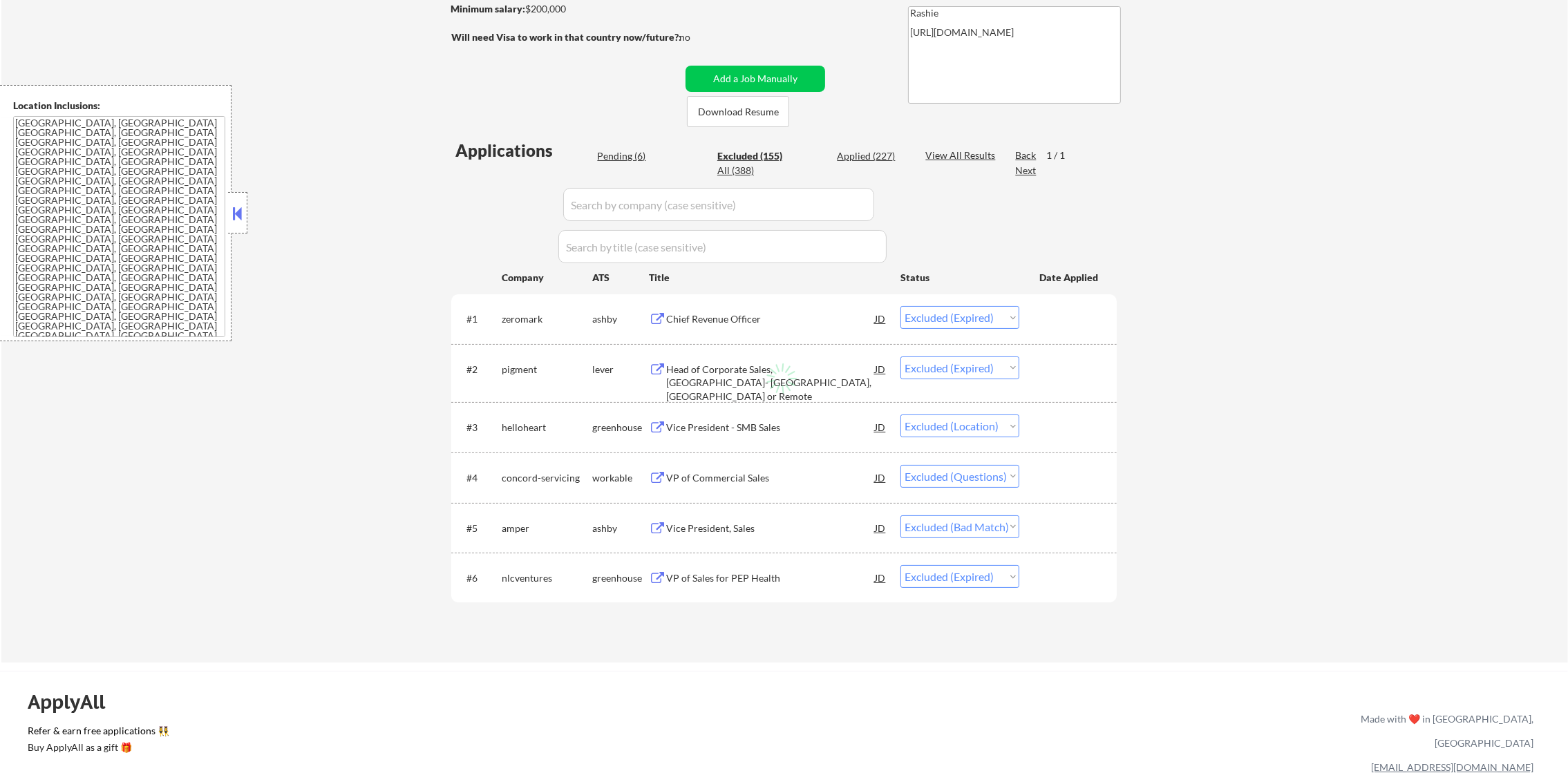
select select ""excluded__location_""
select select ""excluded__salary_""
select select ""excluded""
select select ""excluded__location_""
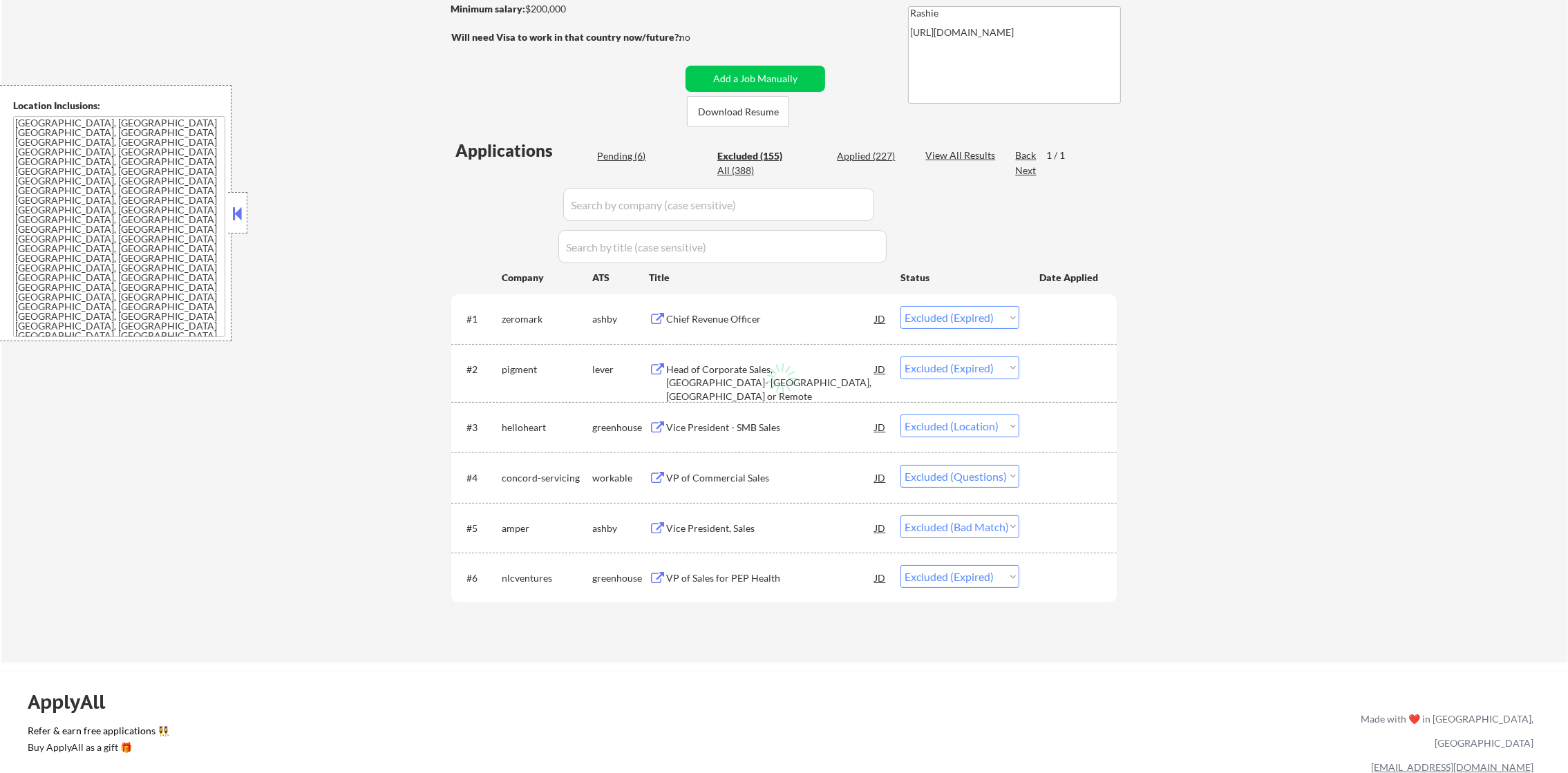
select select ""excluded__bad_match_""
select select ""excluded__location_""
select select ""excluded__expired_""
select select ""excluded__location_""
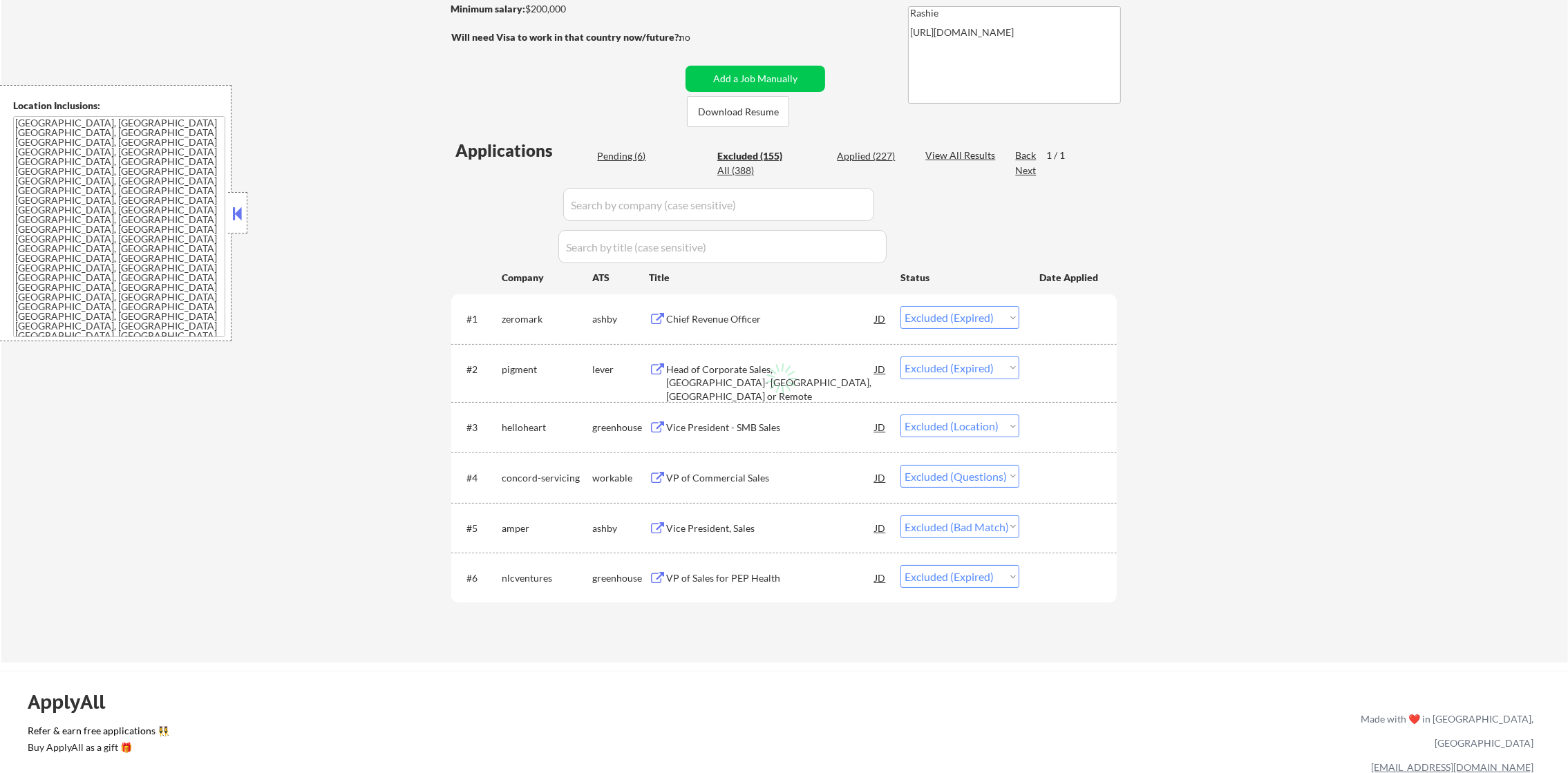
select select ""excluded__location_""
select select ""excluded__bad_match_""
select select ""excluded__location_""
select select ""excluded__bad_match_""
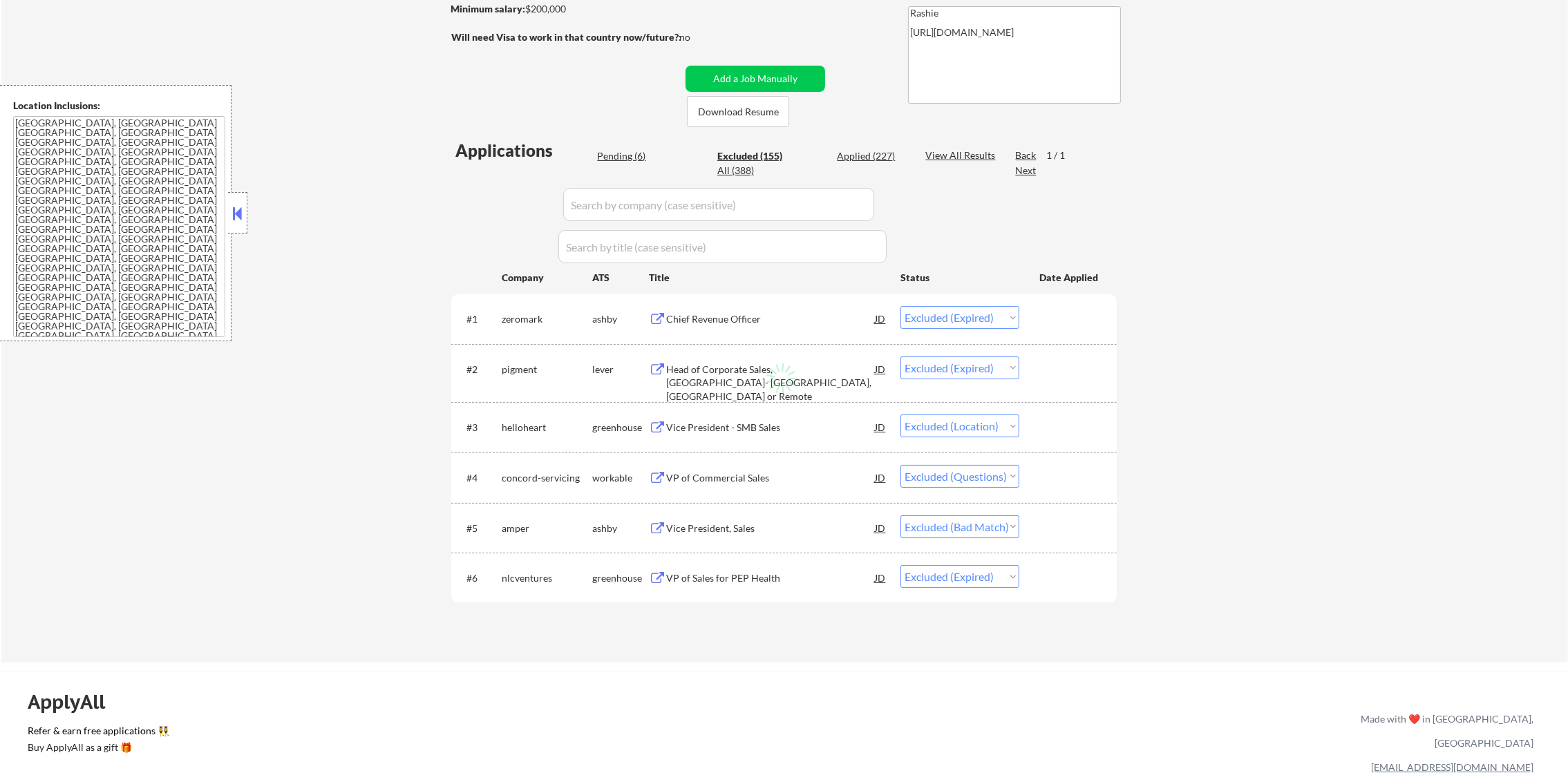
select select ""excluded__location_""
select select ""excluded__expired_""
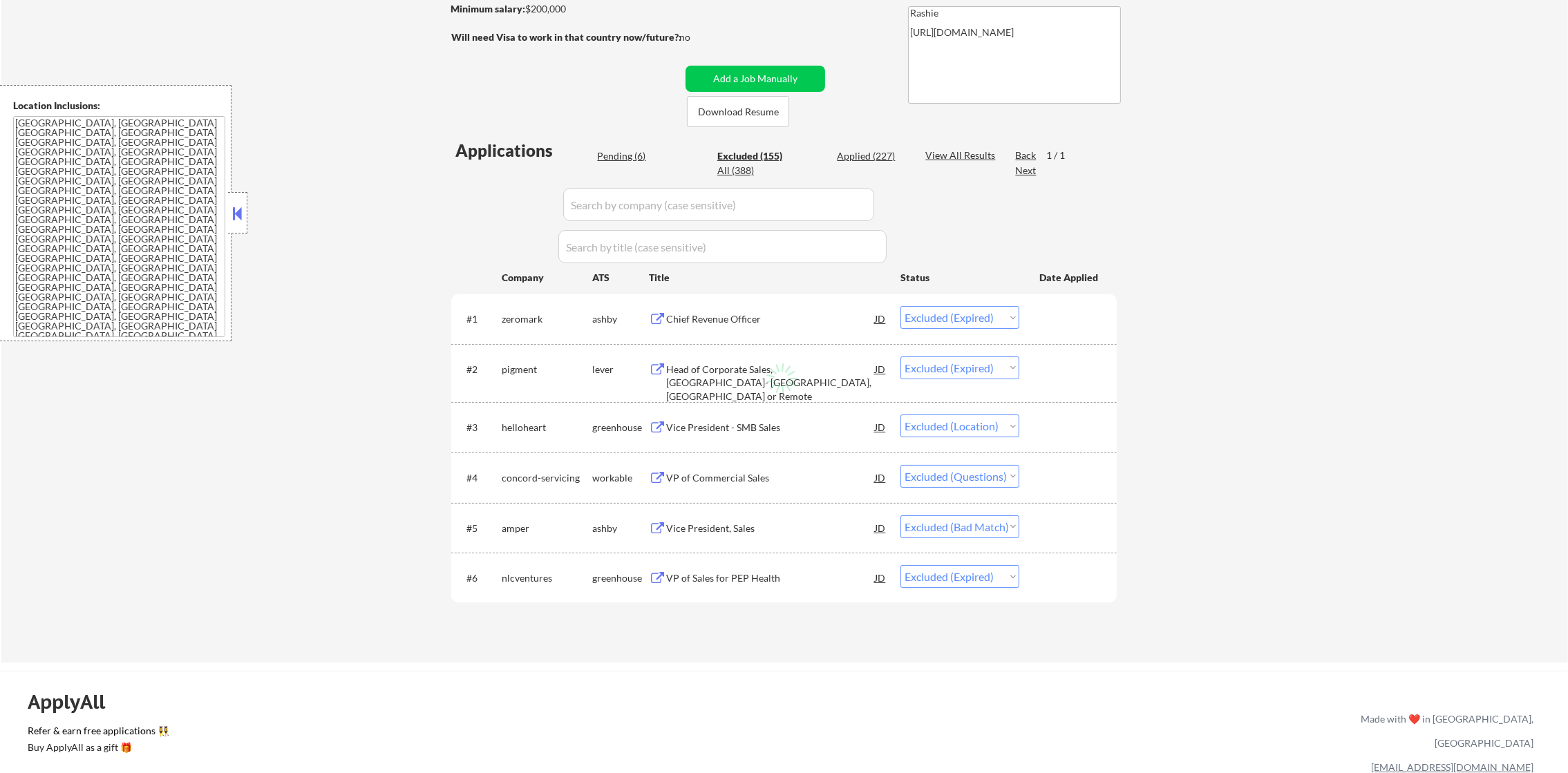
select select ""excluded""
select select ""excluded__bad_match_""
select select ""excluded__expired_""
select select ""excluded__location_""
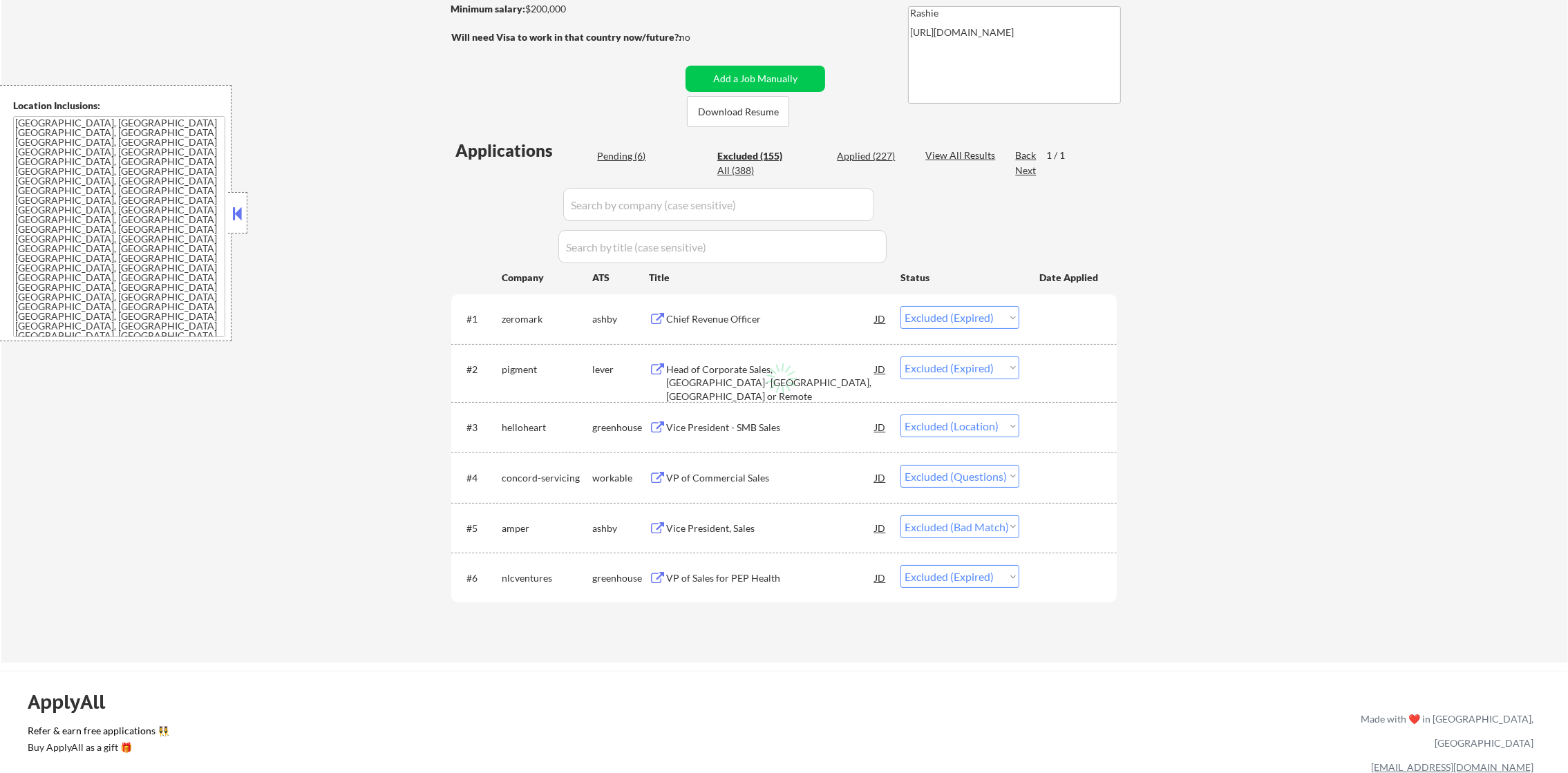
select select ""excluded""
select select ""excluded__location_""
select select ""excluded""
select select ""excluded__location_""
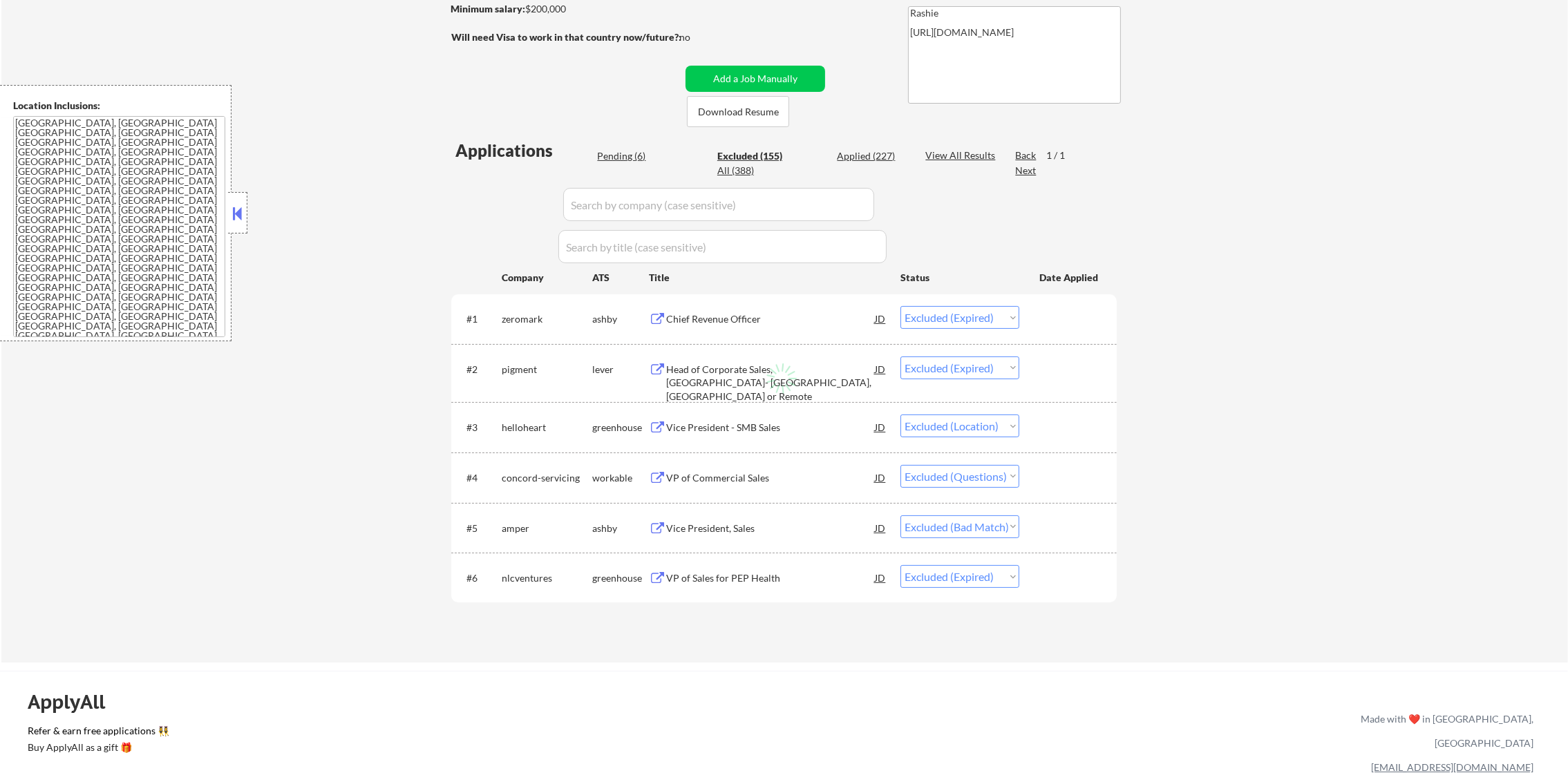
select select ""excluded__location_""
select select ""excluded""
select select ""excluded__salary_""
select select ""excluded__location_""
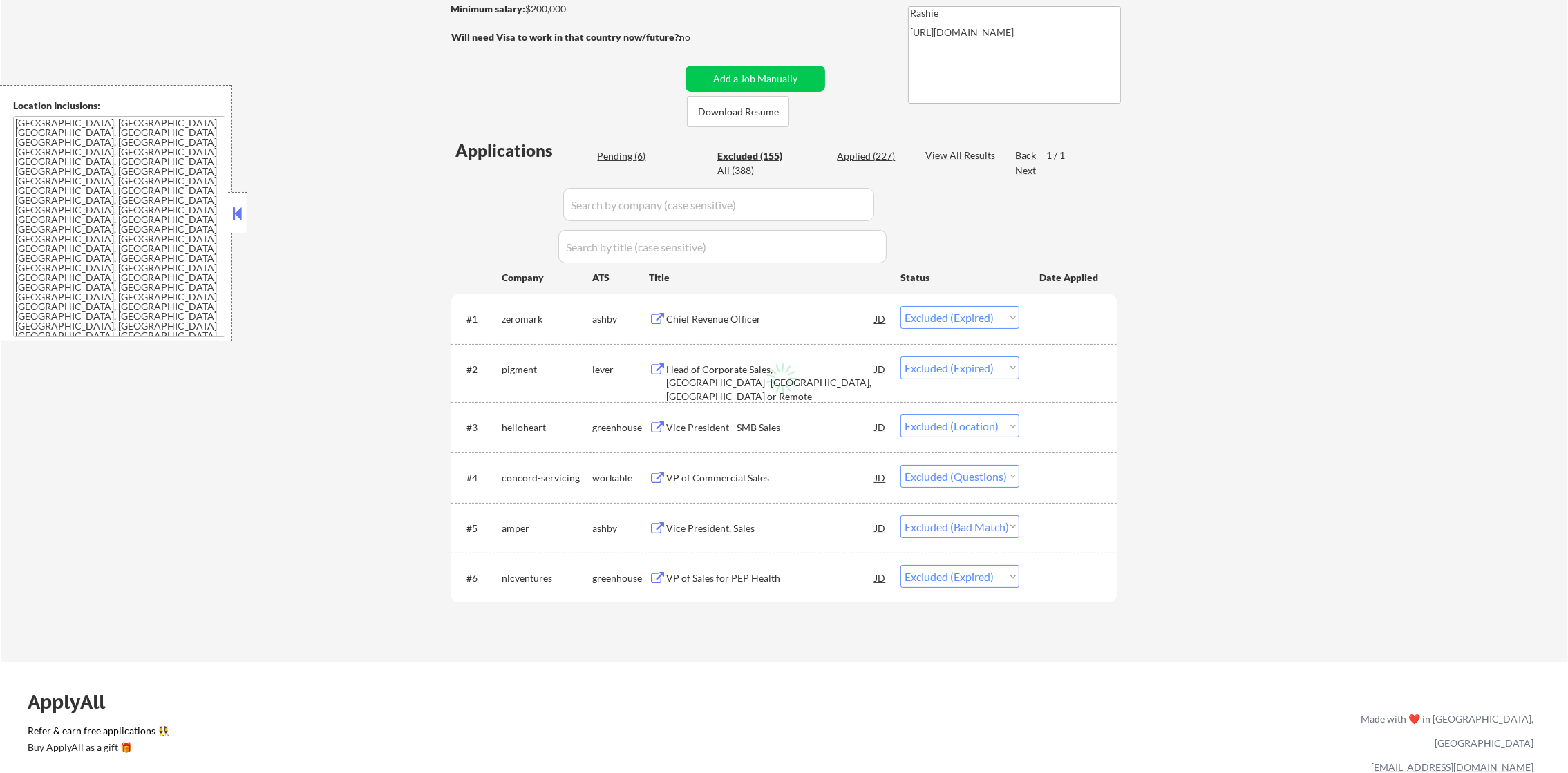
select select ""excluded""
select select ""excluded__bad_match_""
select select ""excluded__expired_""
select select ""excluded__location_""
select select ""excluded__bad_match_""
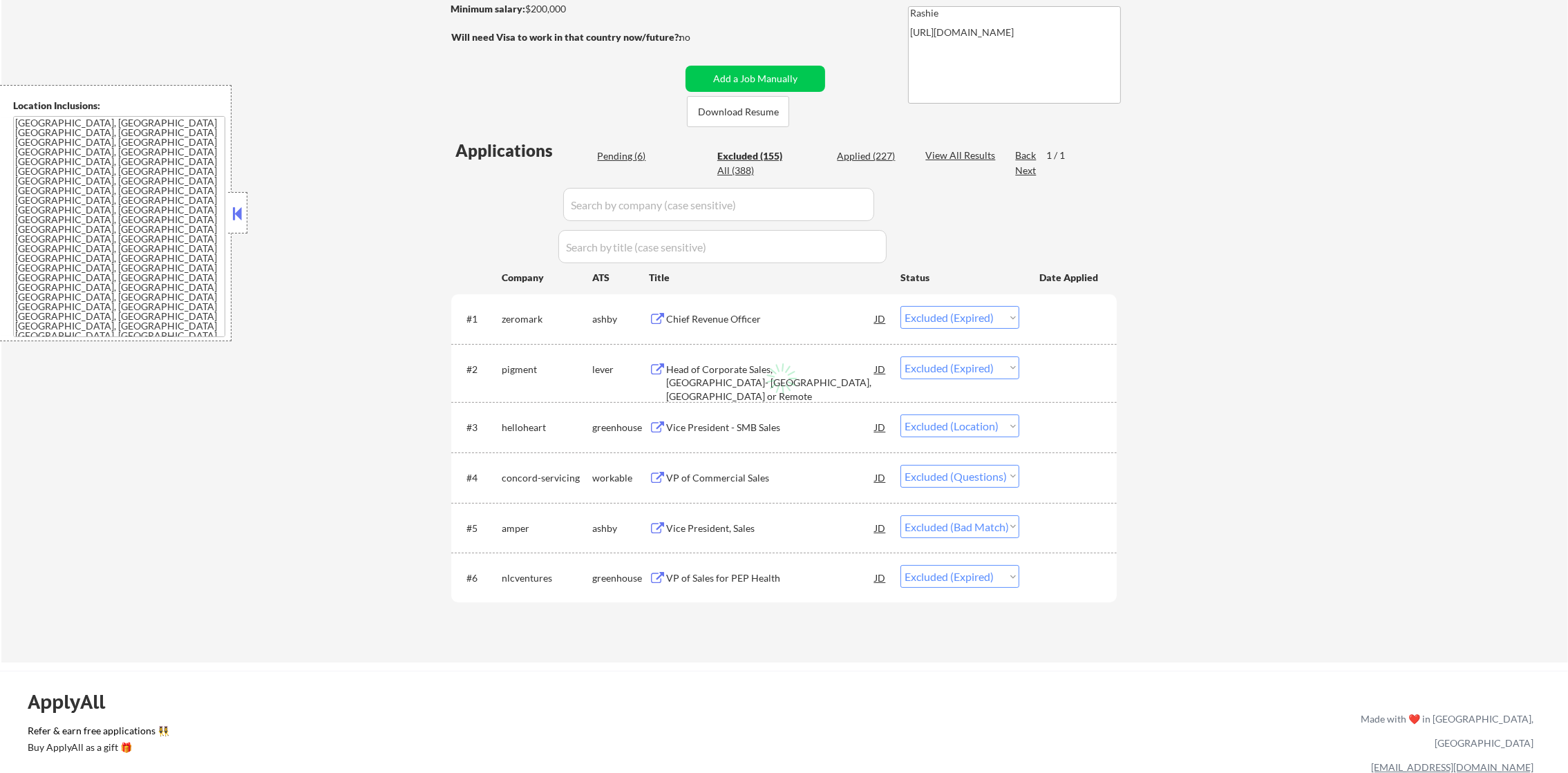
select select ""excluded__salary_""
select select ""excluded__location_""
select select ""excluded__bad_match_""
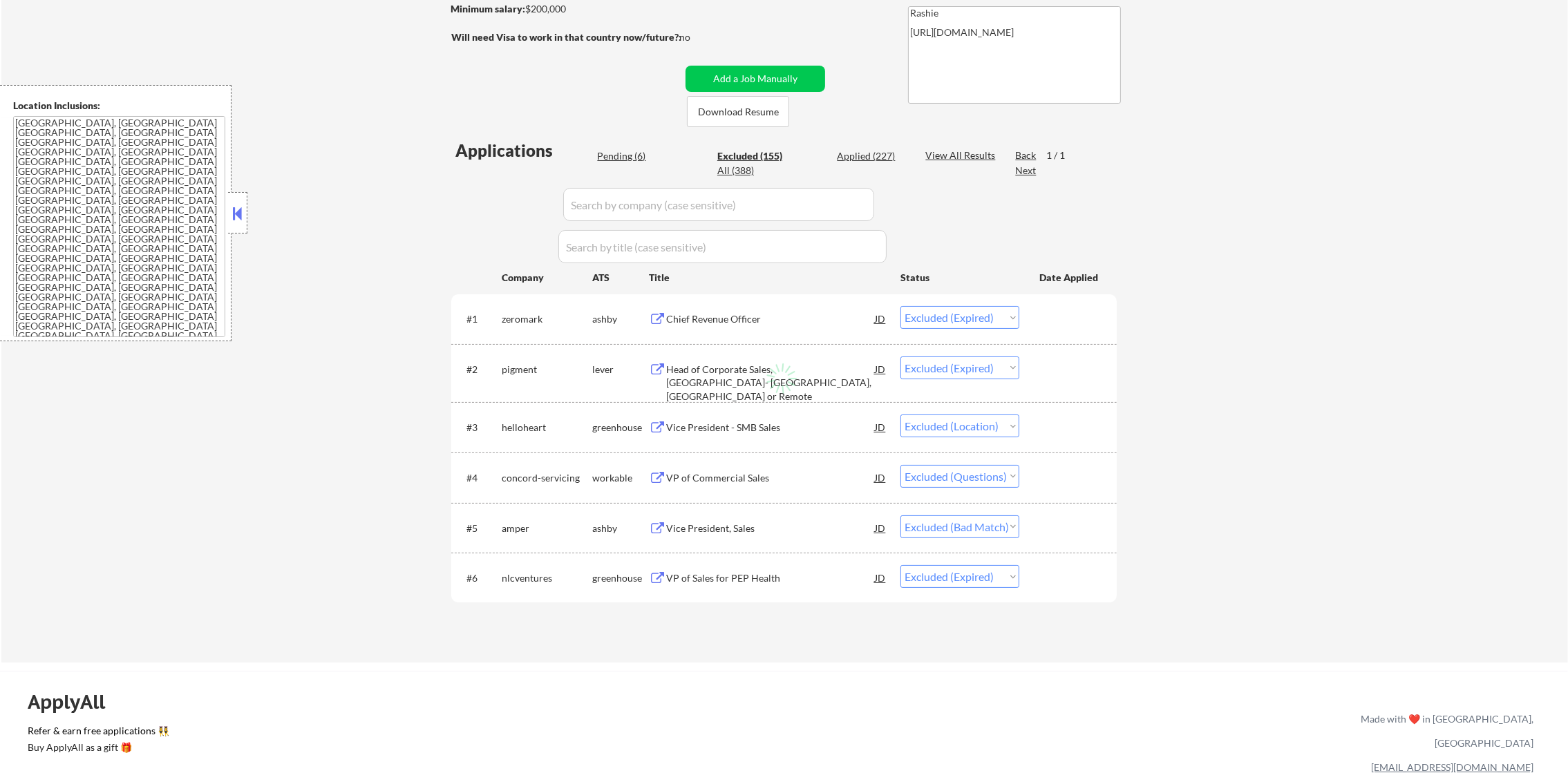
select select ""excluded__location_""
select select ""excluded""
select select ""excluded__bad_match_""
select select ""excluded__location_""
select select ""excluded__bad_match_""
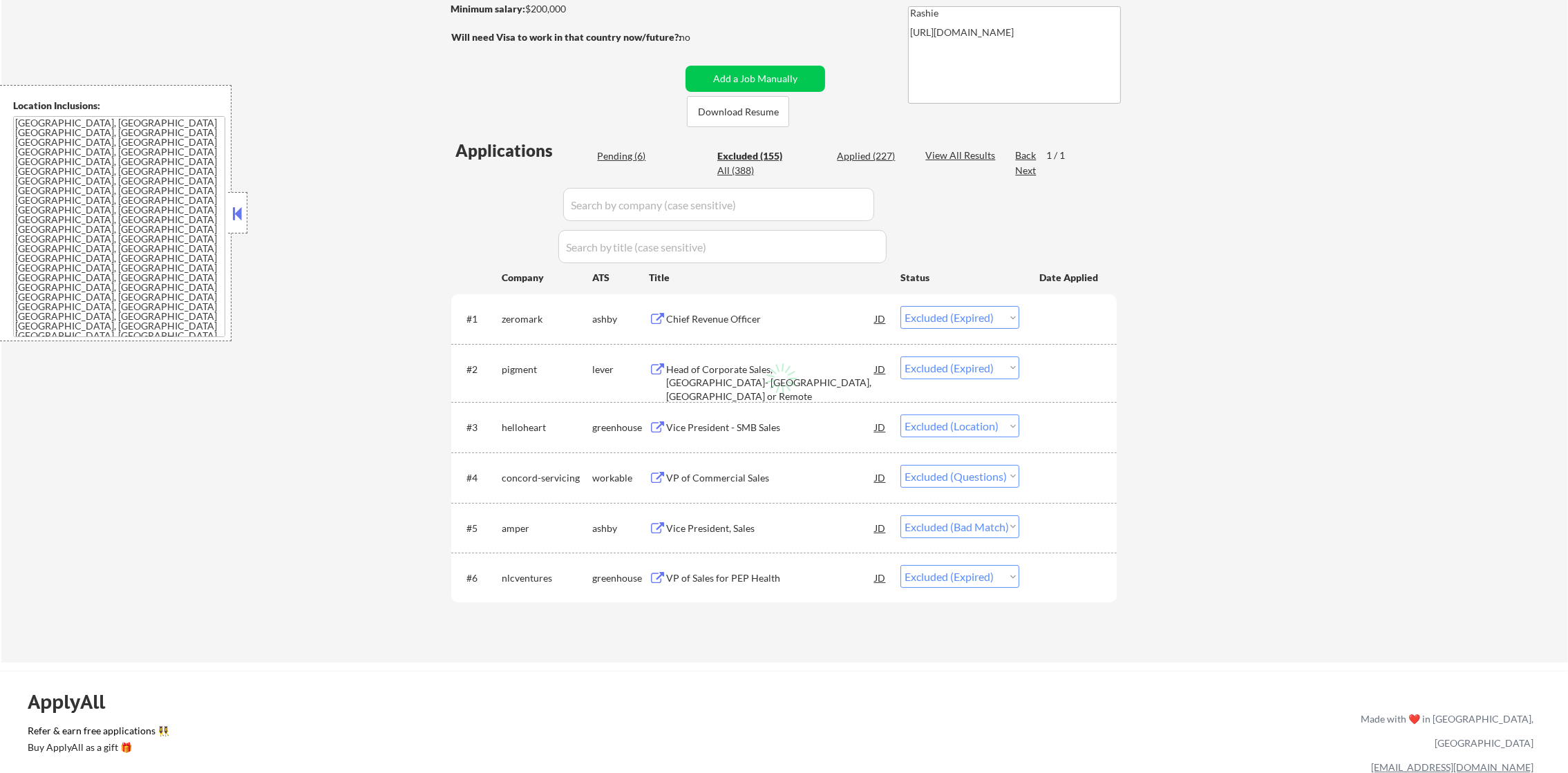
select select ""excluded__location_""
select select ""excluded__expired_""
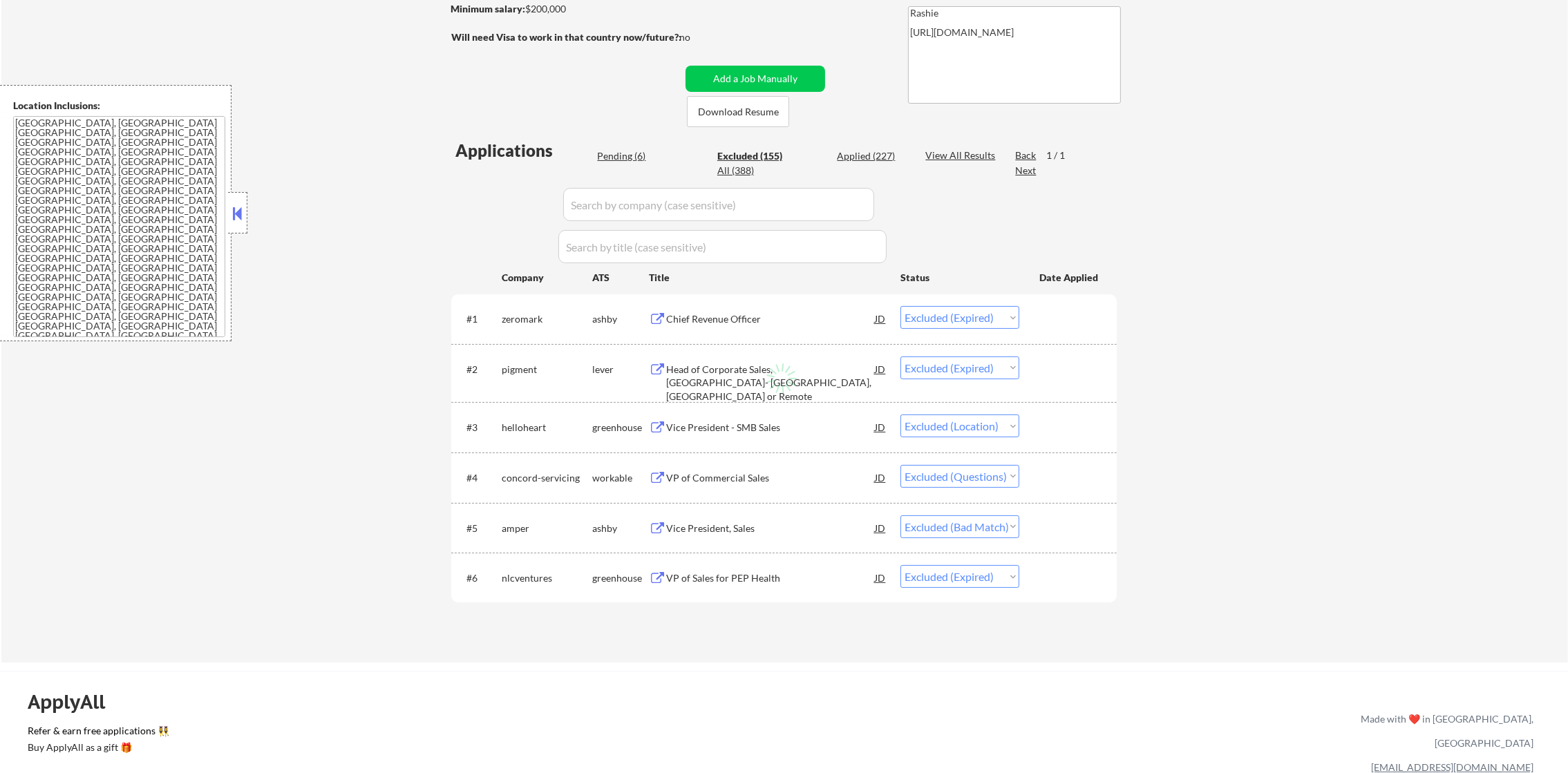
select select ""excluded""
select select ""excluded__expired_""
select select ""excluded__salary_""
select select ""excluded__location_""
select select ""excluded__bad_match_""
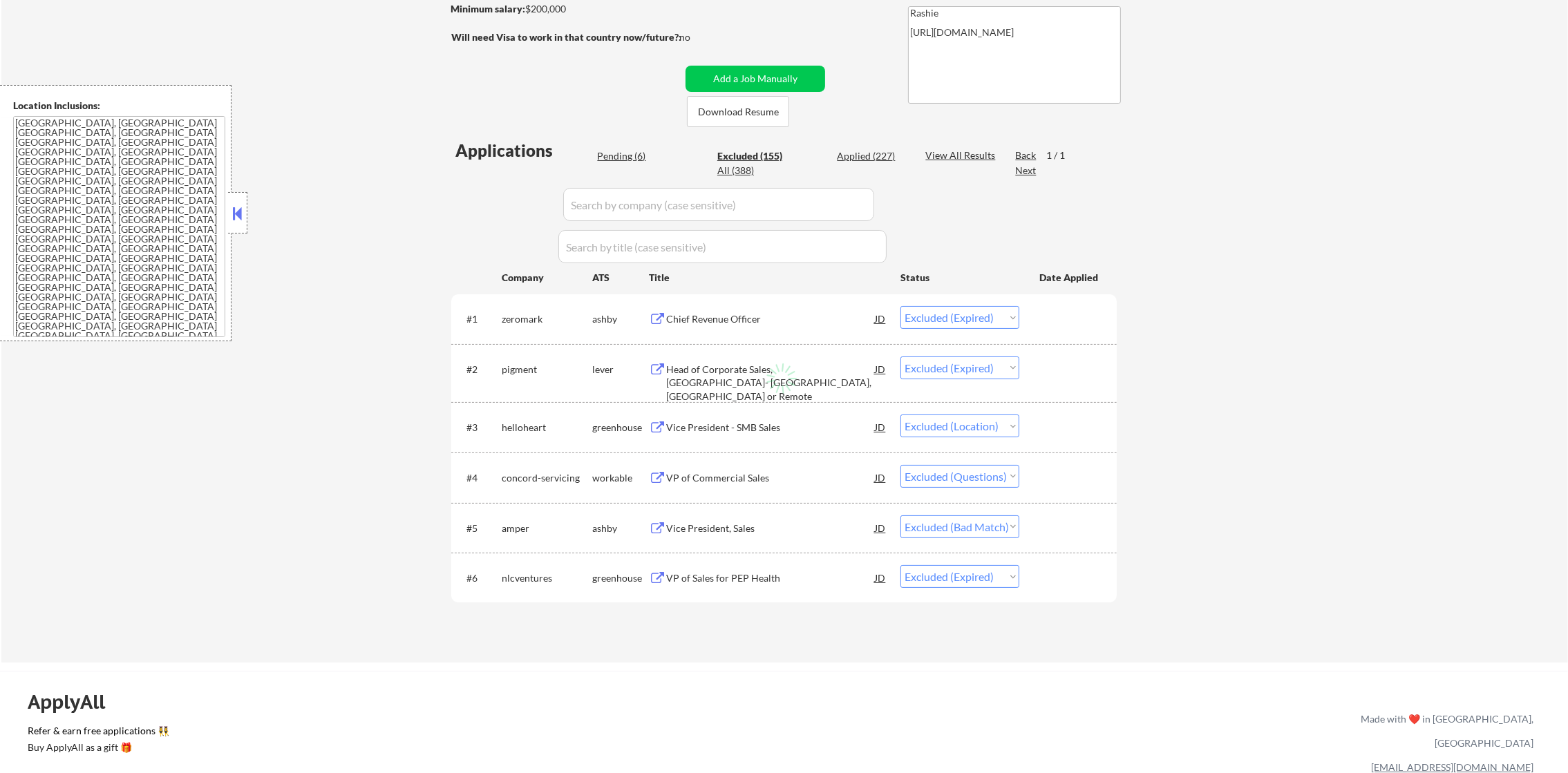
select select ""excluded""
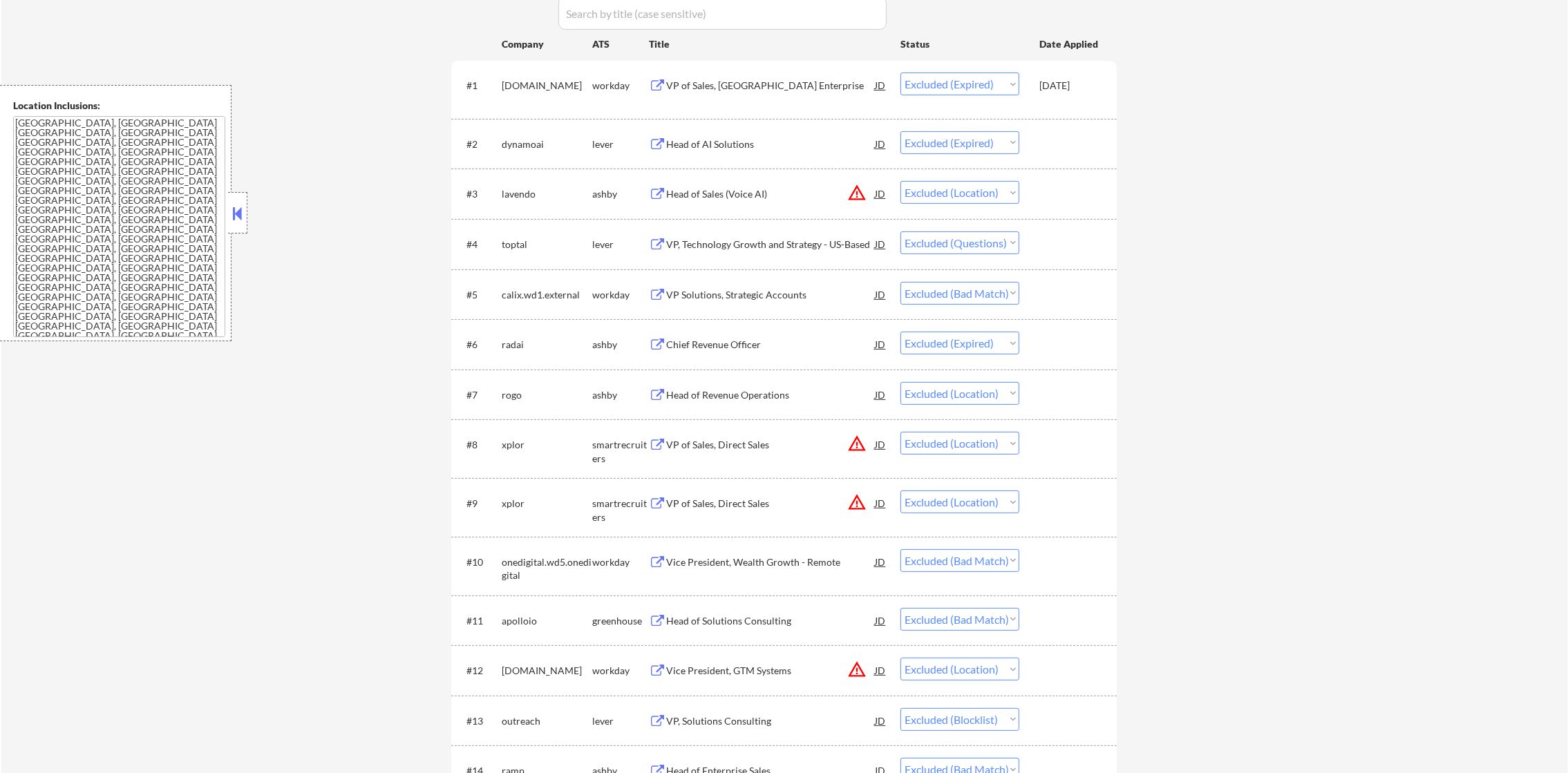
scroll to position [483, 0]
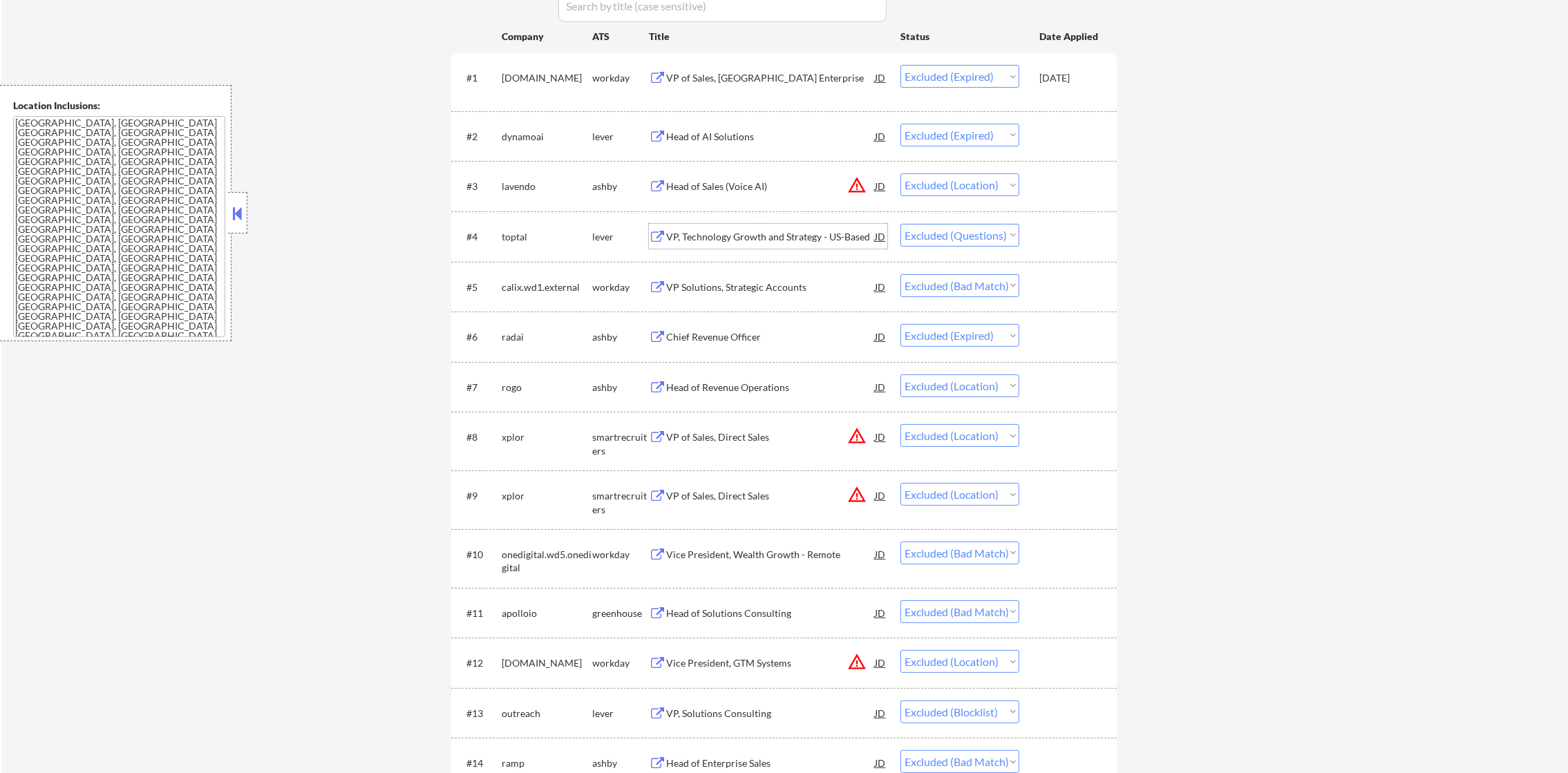
click at [799, 237] on div "VP, Technology Growth and Strategy - US-Based" at bounding box center [770, 237] width 209 height 14
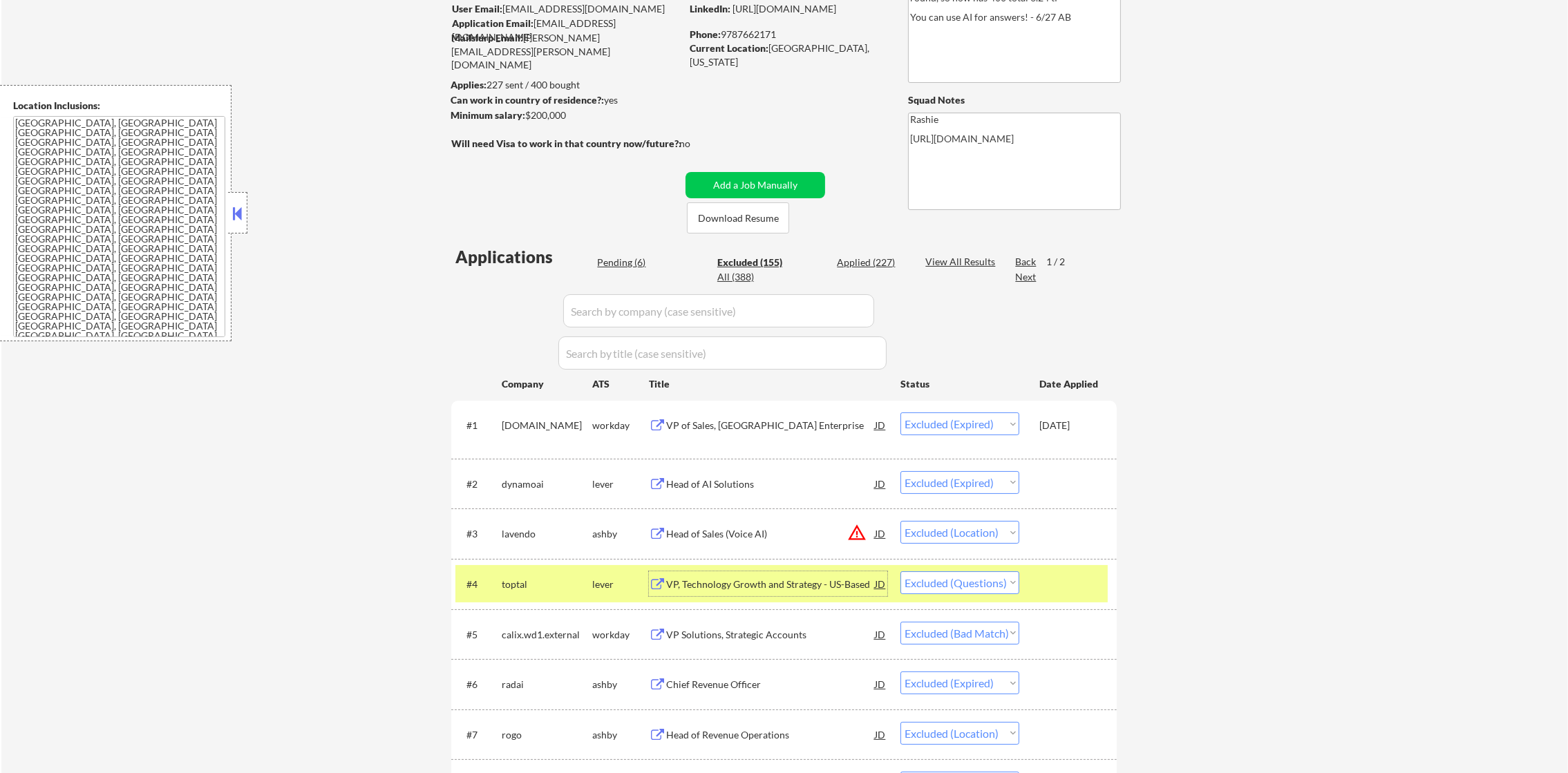
scroll to position [138, 0]
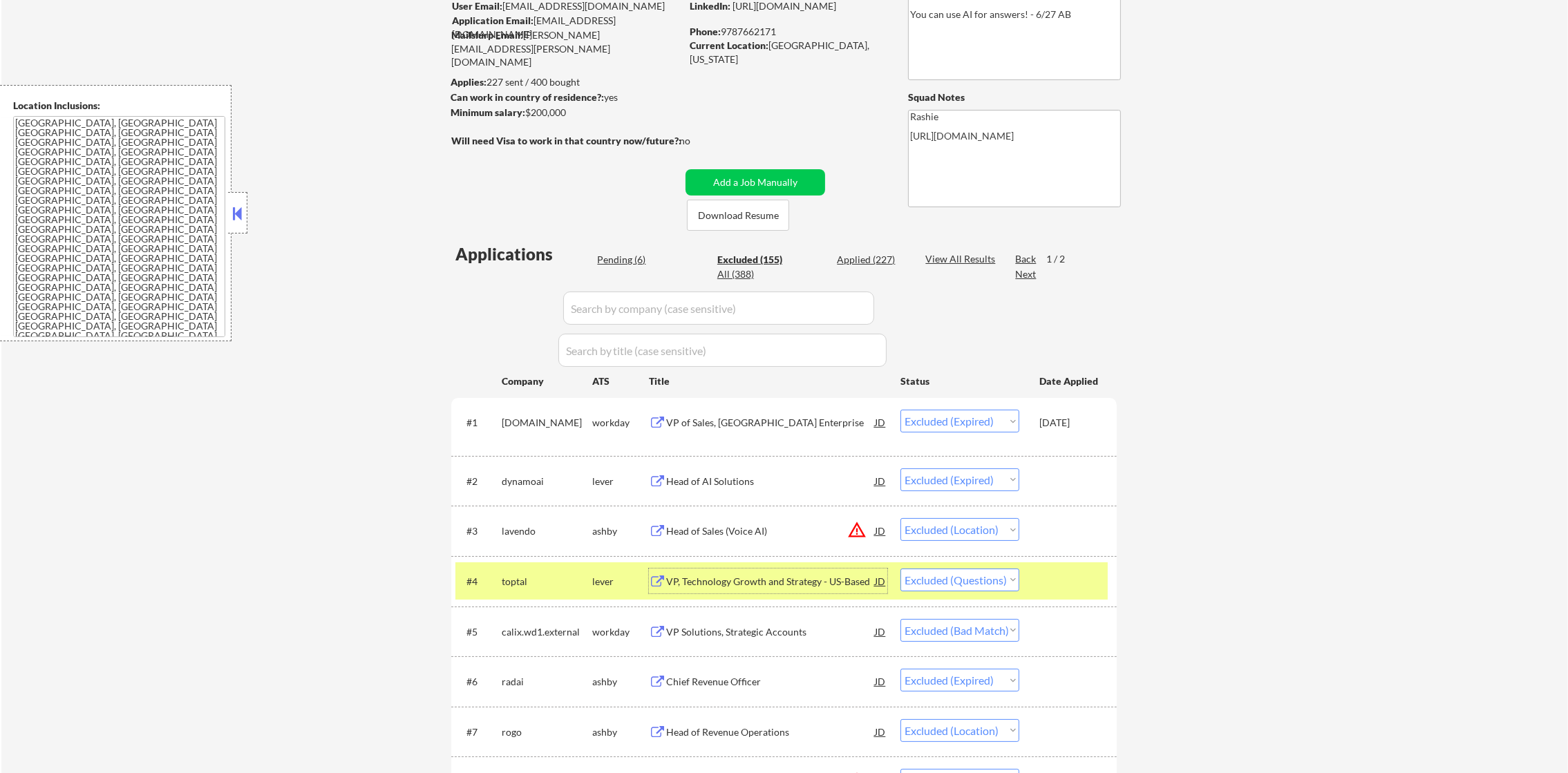
click at [520, 583] on div "toptal" at bounding box center [547, 582] width 90 height 14
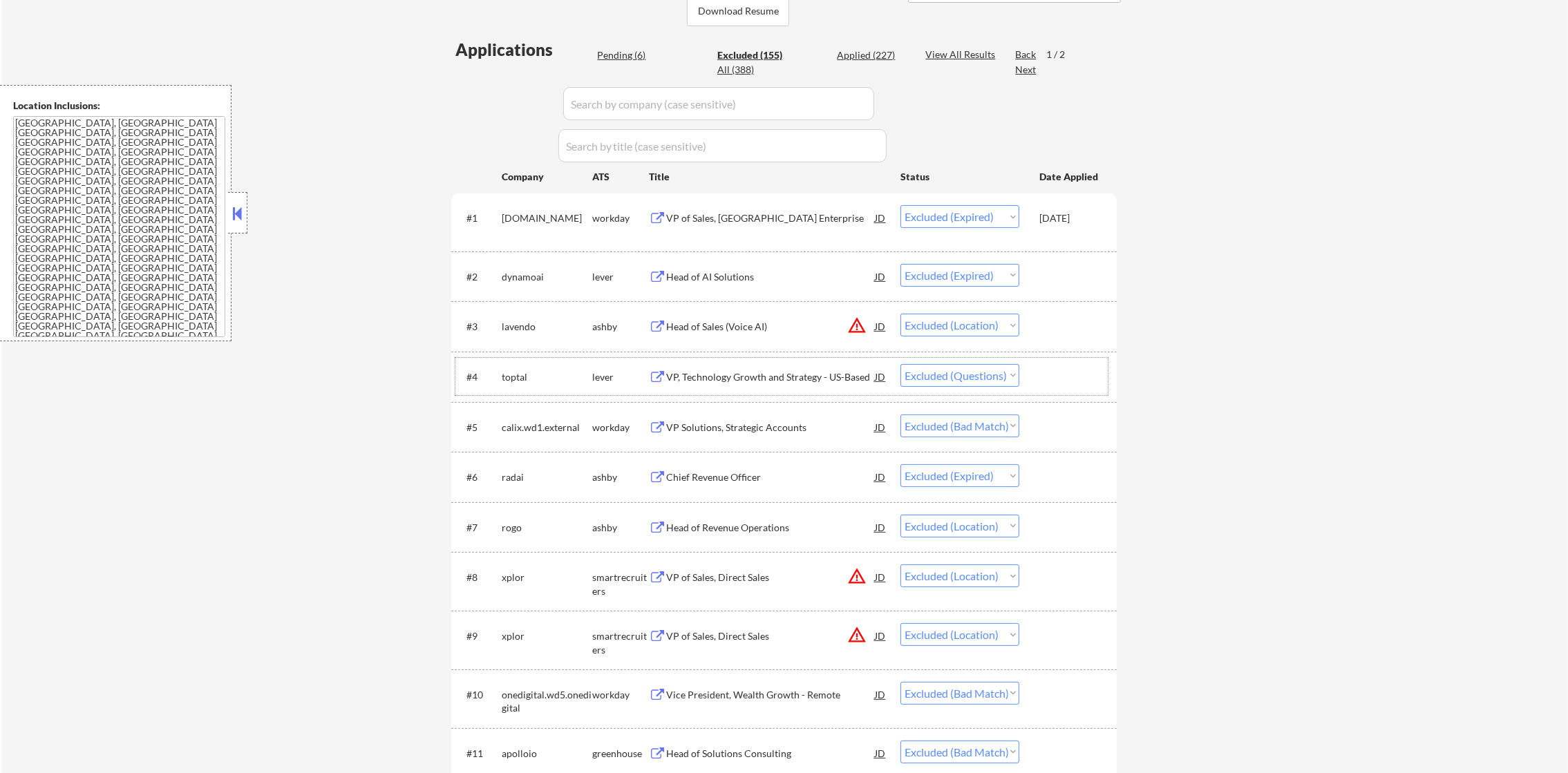
scroll to position [346, 0]
click at [956, 374] on select "Choose an option... Pending Applied Excluded (Questions) Excluded (Expired) Exc…" at bounding box center [960, 373] width 119 height 23
select select ""excluded__other_""
click at [900, 362] on select "Choose an option... Pending Applied Excluded (Questions) Excluded (Expired) Exc…" at bounding box center [960, 373] width 119 height 23
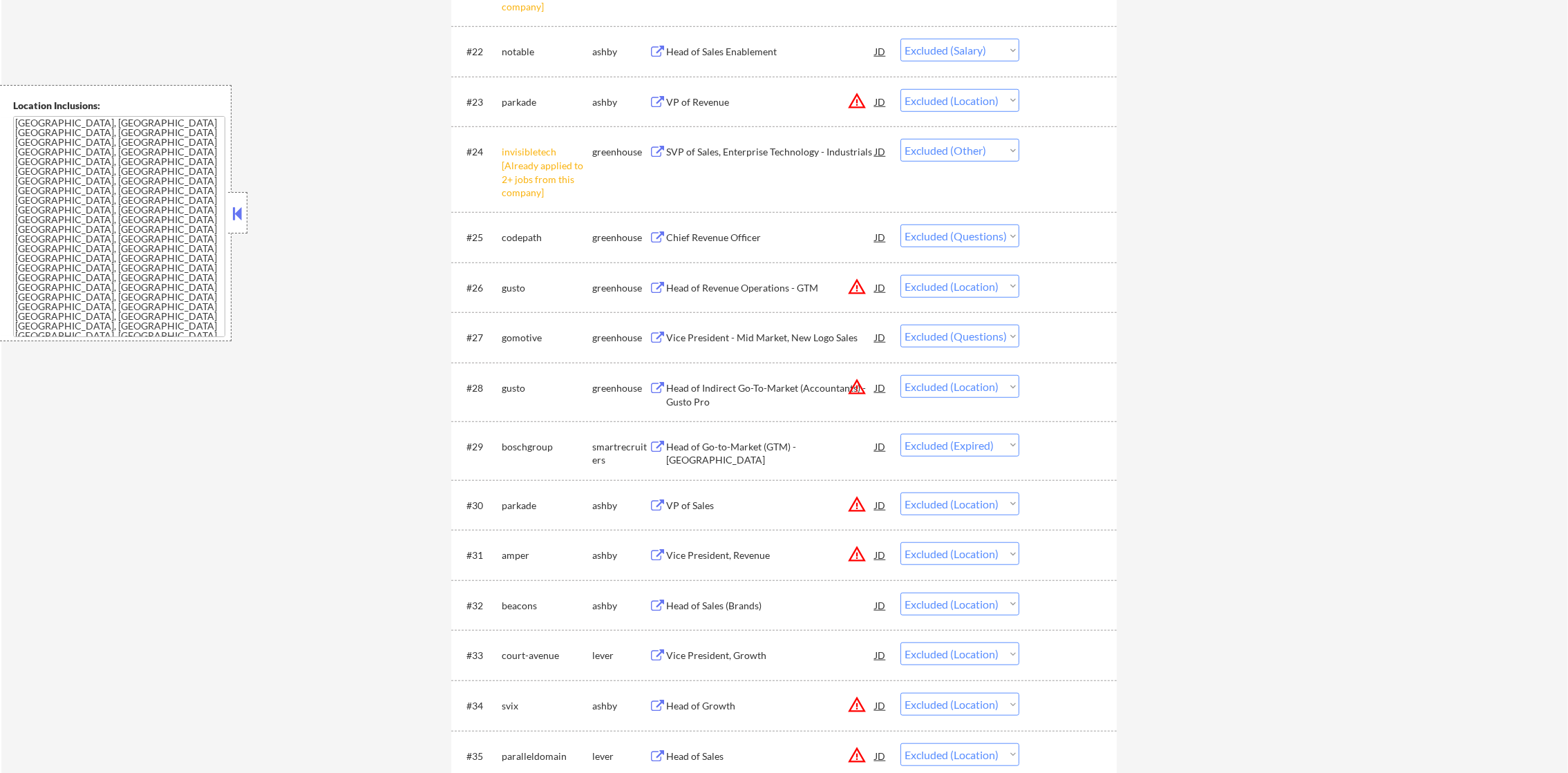
scroll to position [1693, 0]
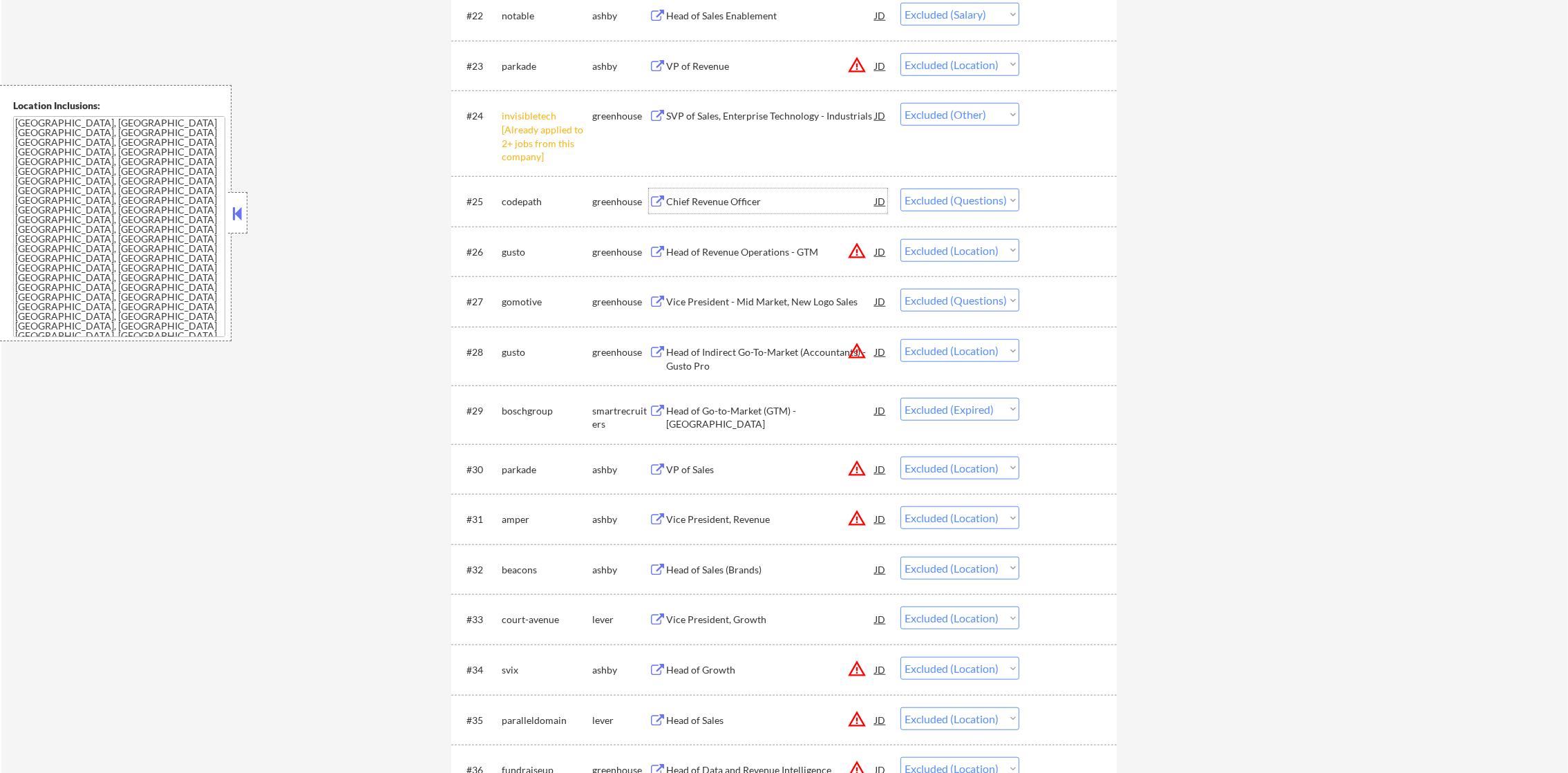
click at [743, 192] on div "Chief Revenue Officer" at bounding box center [770, 200] width 209 height 25
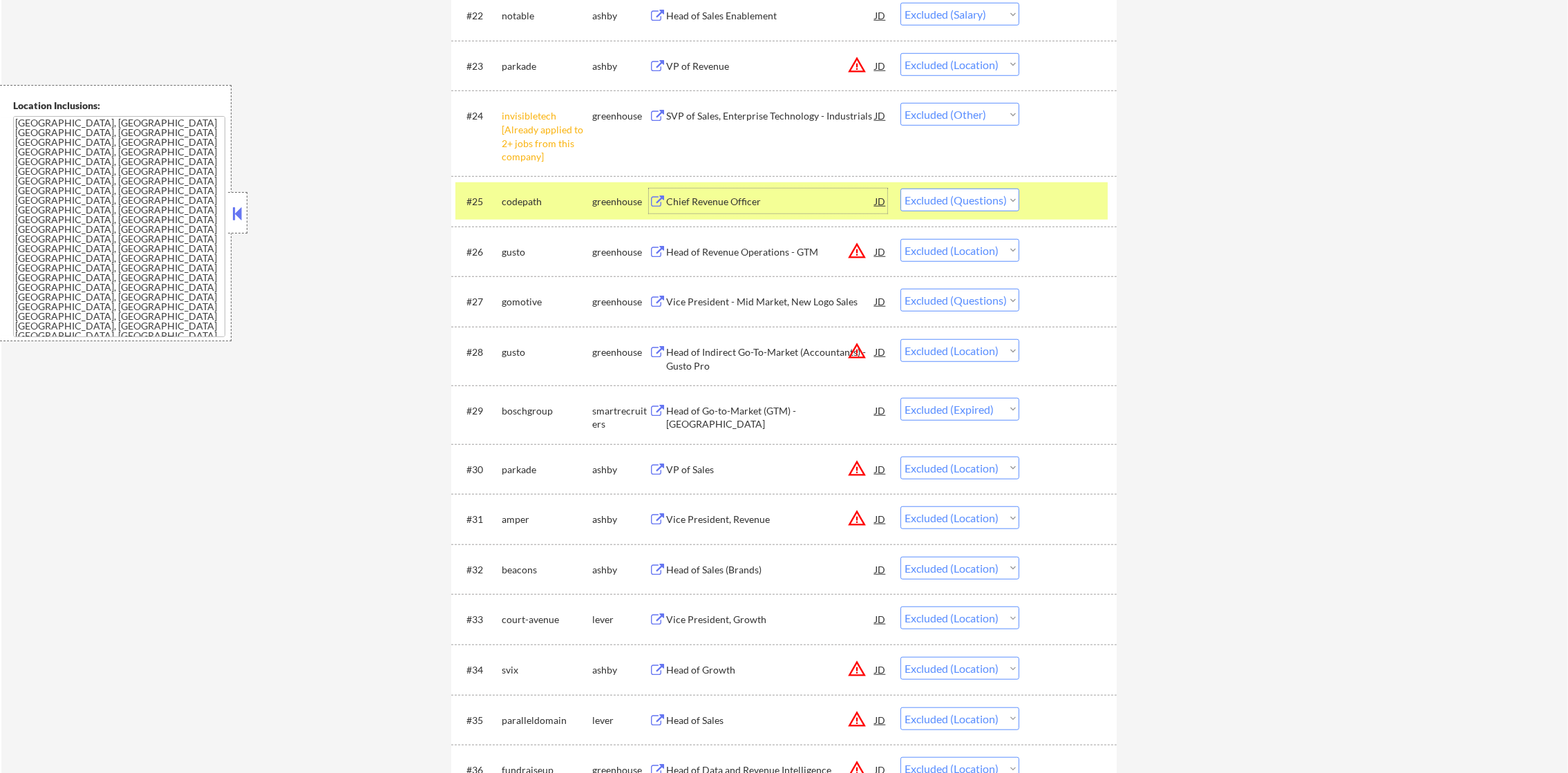
click at [925, 204] on select "Choose an option... Pending Applied Excluded (Questions) Excluded (Expired) Exc…" at bounding box center [960, 200] width 119 height 23
click at [900, 188] on select "Choose an option... Pending Applied Excluded (Questions) Excluded (Expired) Exc…" at bounding box center [960, 200] width 119 height 23
click at [549, 195] on div "codepath" at bounding box center [547, 202] width 90 height 14
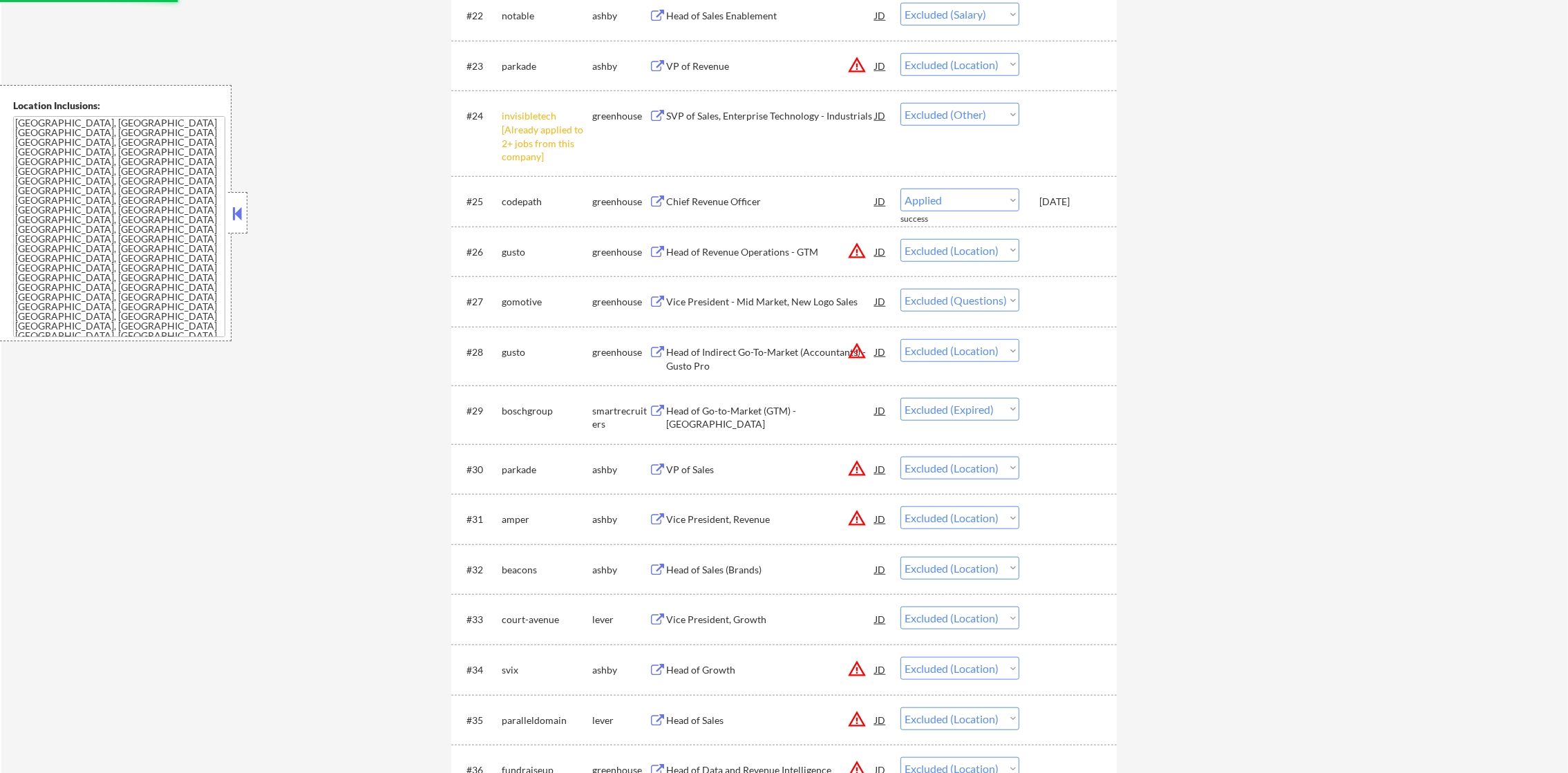
select select ""excluded__location_""
select select ""excluded""
select select ""excluded__location_""
select select ""excluded__expired_""
select select ""excluded__location_""
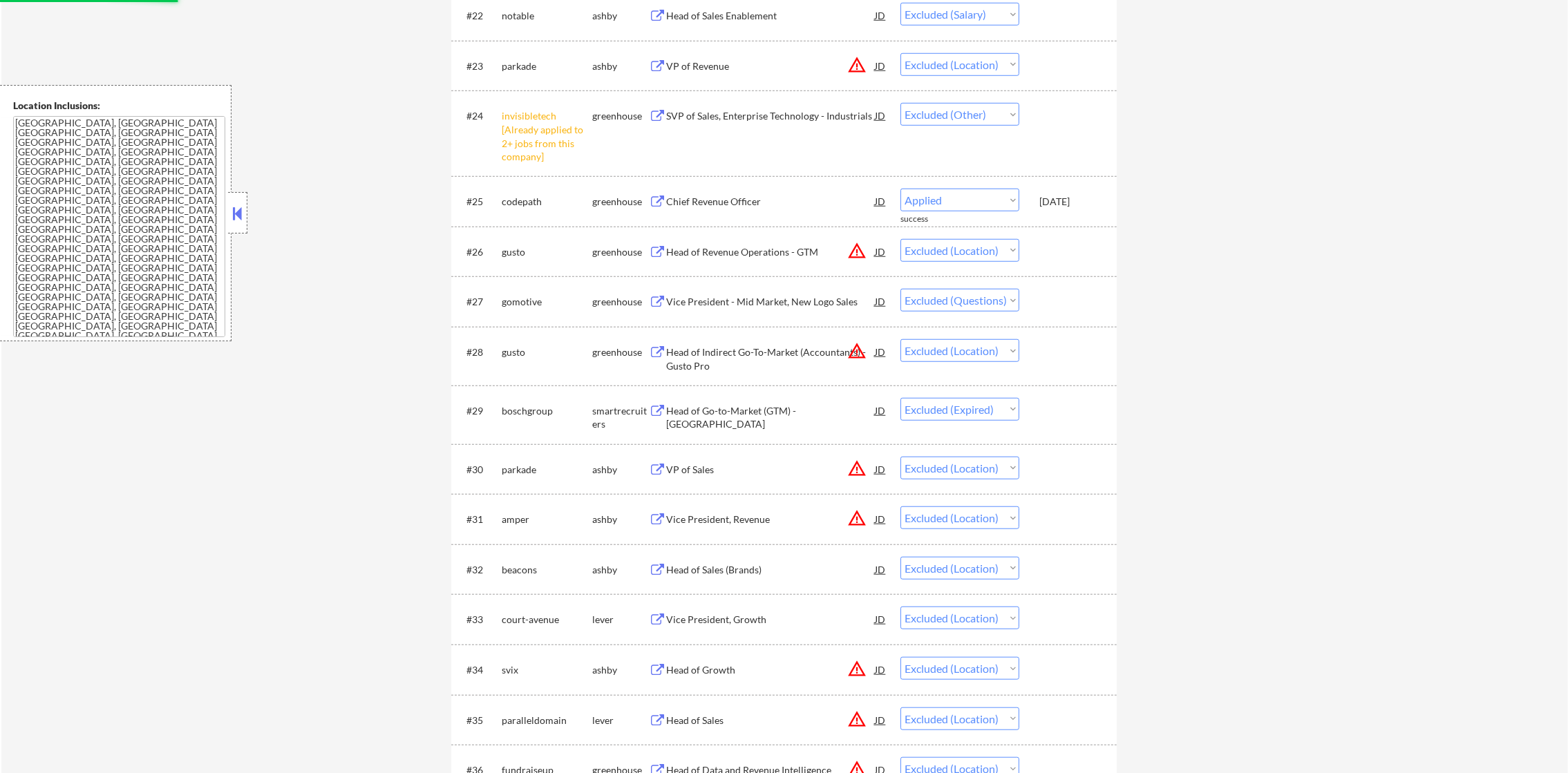
select select ""excluded__bad_match_""
select select ""excluded__location_""
select select ""excluded""
select select ""excluded__location_""
select select ""excluded__salary_""
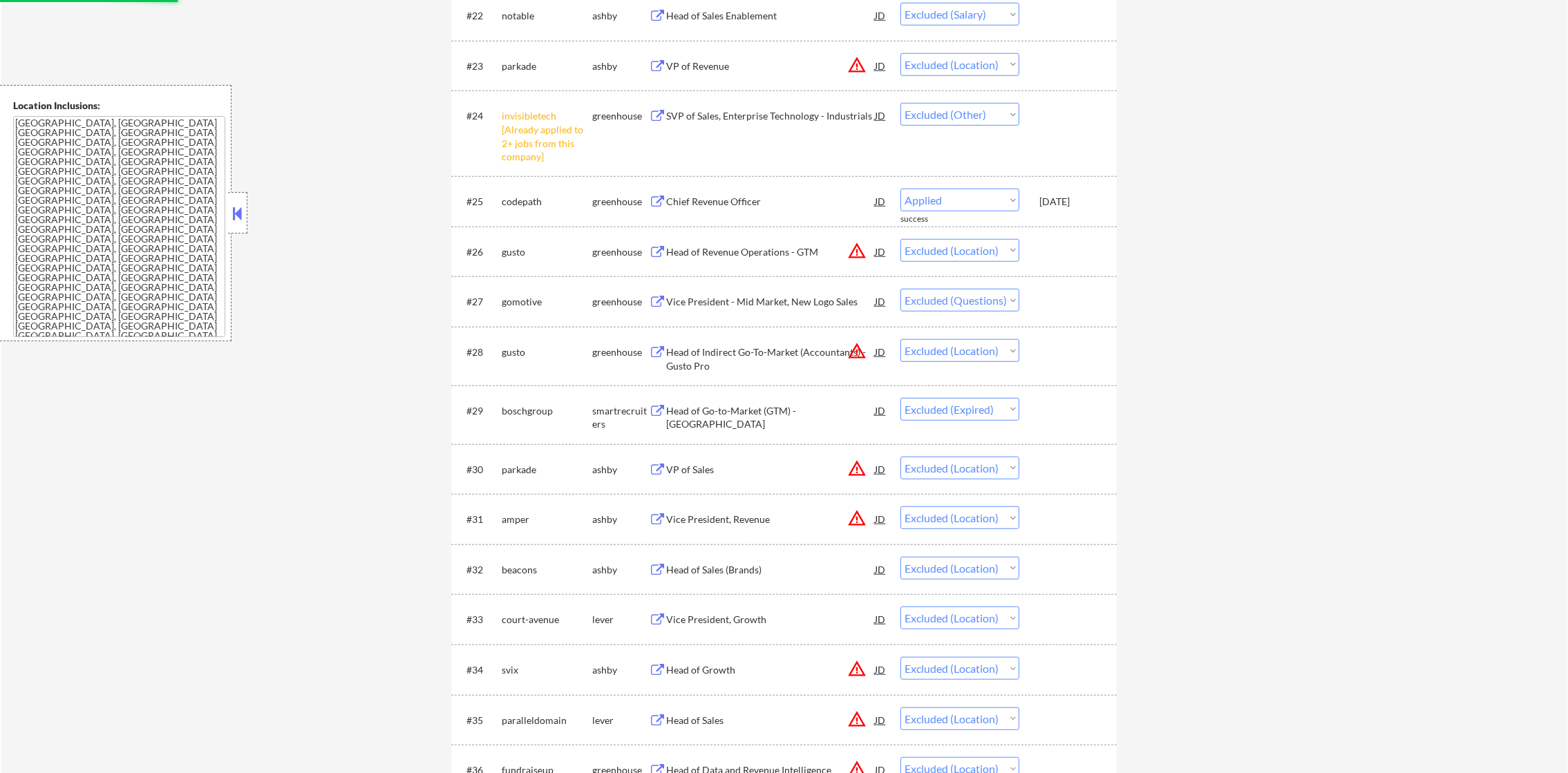
select select ""excluded""
select select ""excluded__location_""
select select ""excluded__bad_match_""
select select ""excluded__location_""
select select ""excluded__expired_""
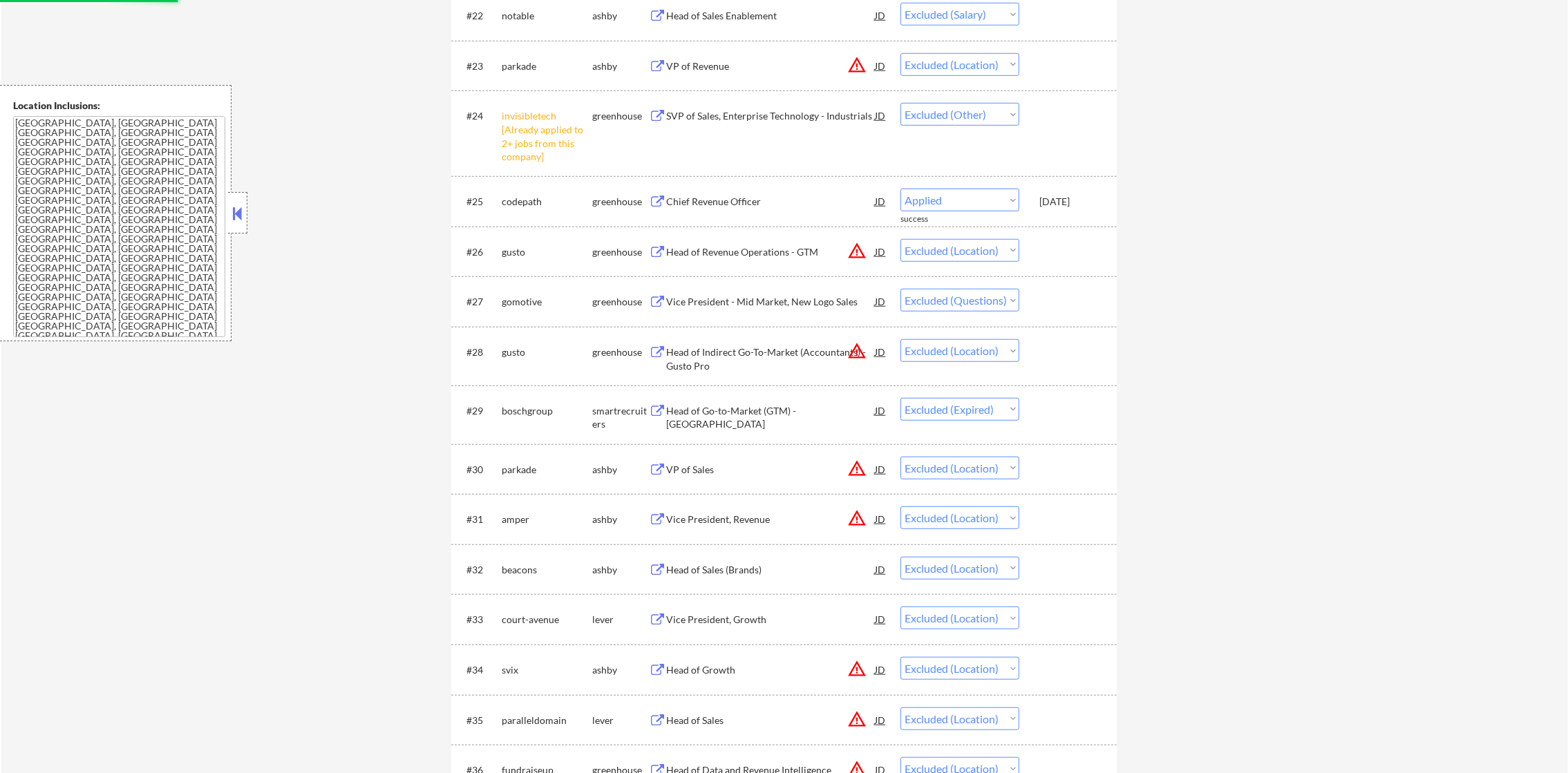
select select ""excluded__location_""
select select ""excluded__bad_match_""
select select ""excluded__location_""
select select ""excluded__bad_match_""
select select ""excluded__location_""
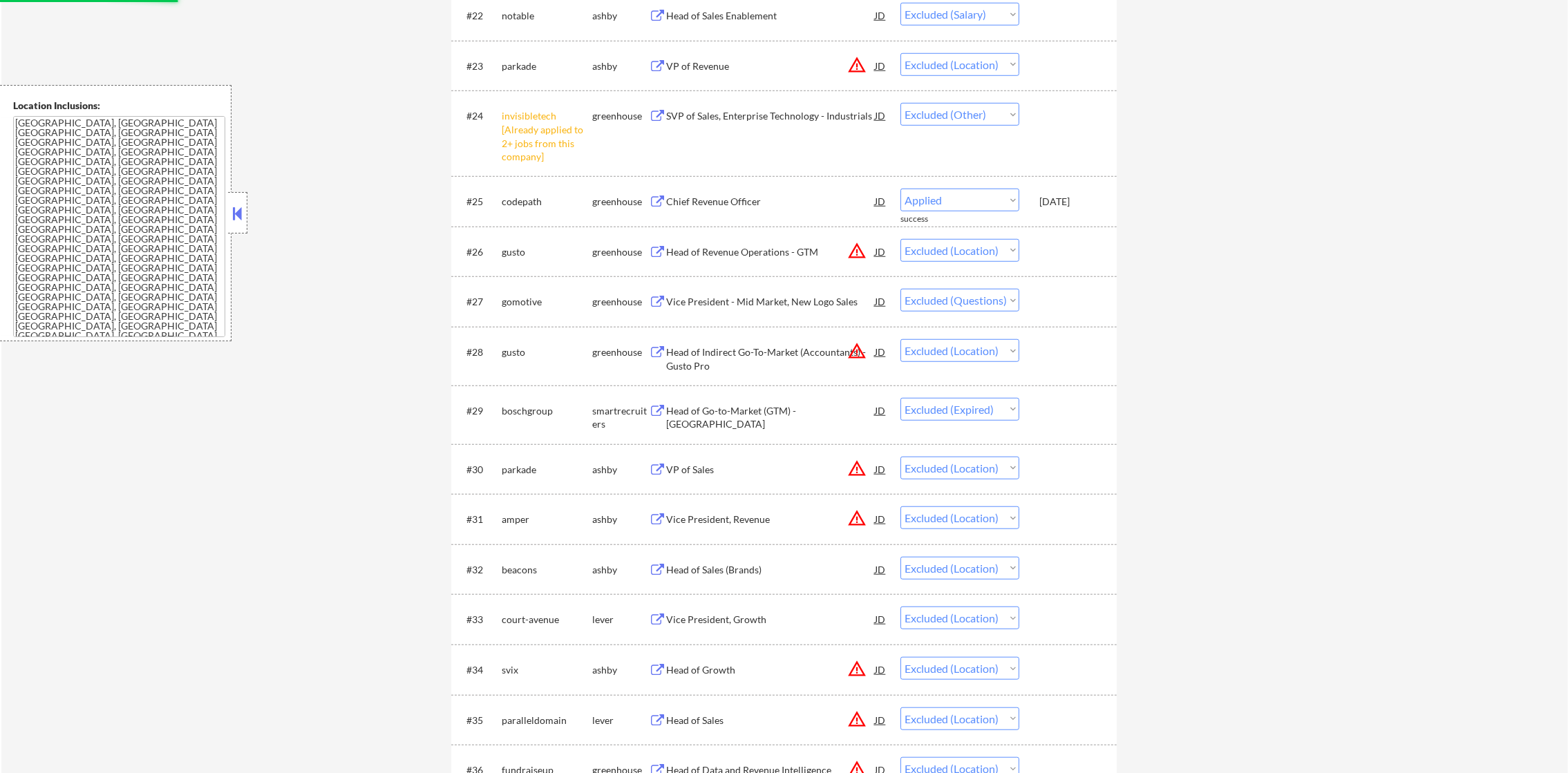
select select ""excluded__expired_""
select select ""excluded""
select select ""excluded__bad_match_""
select select ""excluded__expired_""
select select ""excluded__location_""
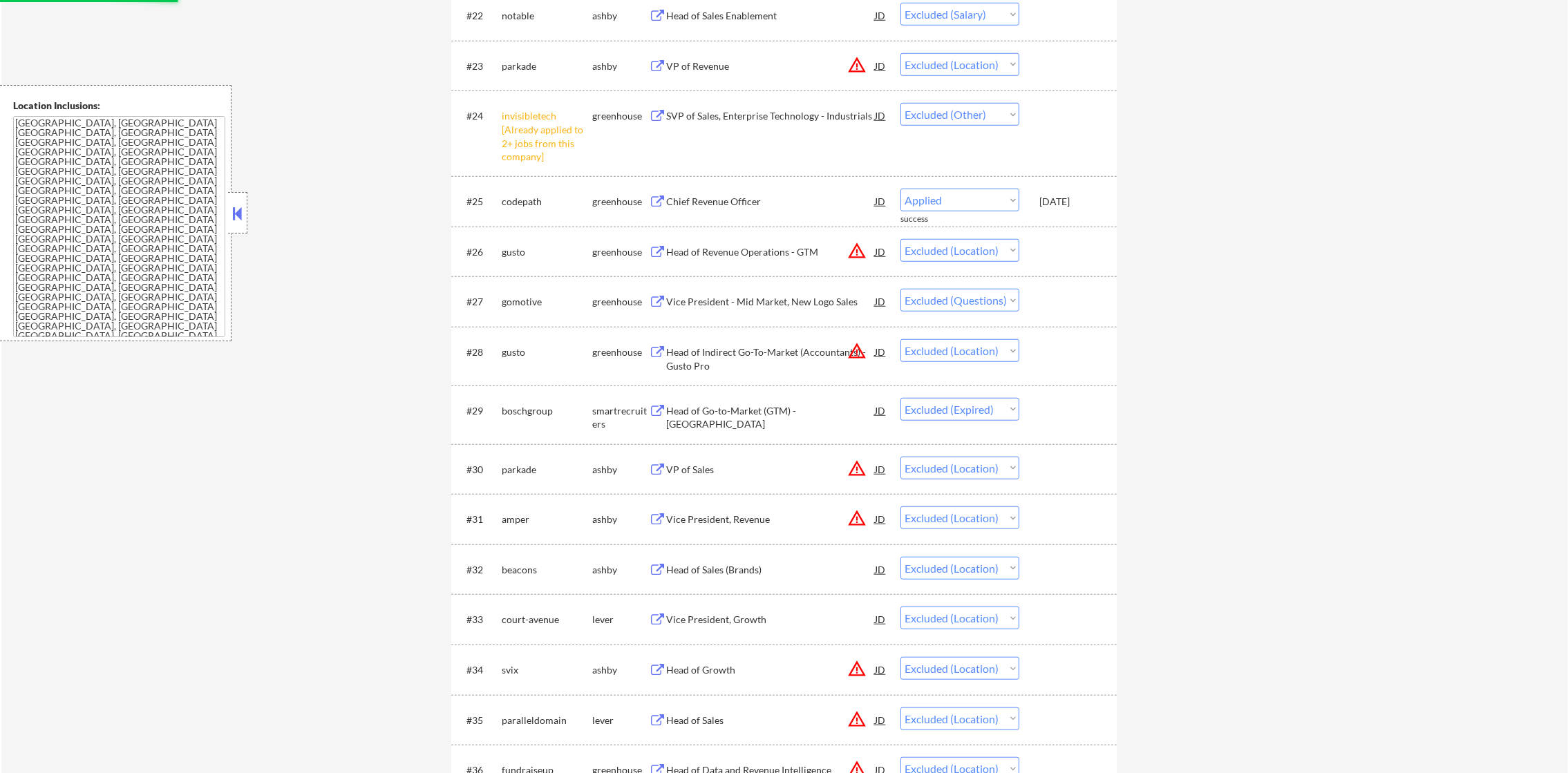
select select ""excluded""
select select ""excluded__location_""
select select ""excluded""
select select ""excluded__location_""
select select ""excluded""
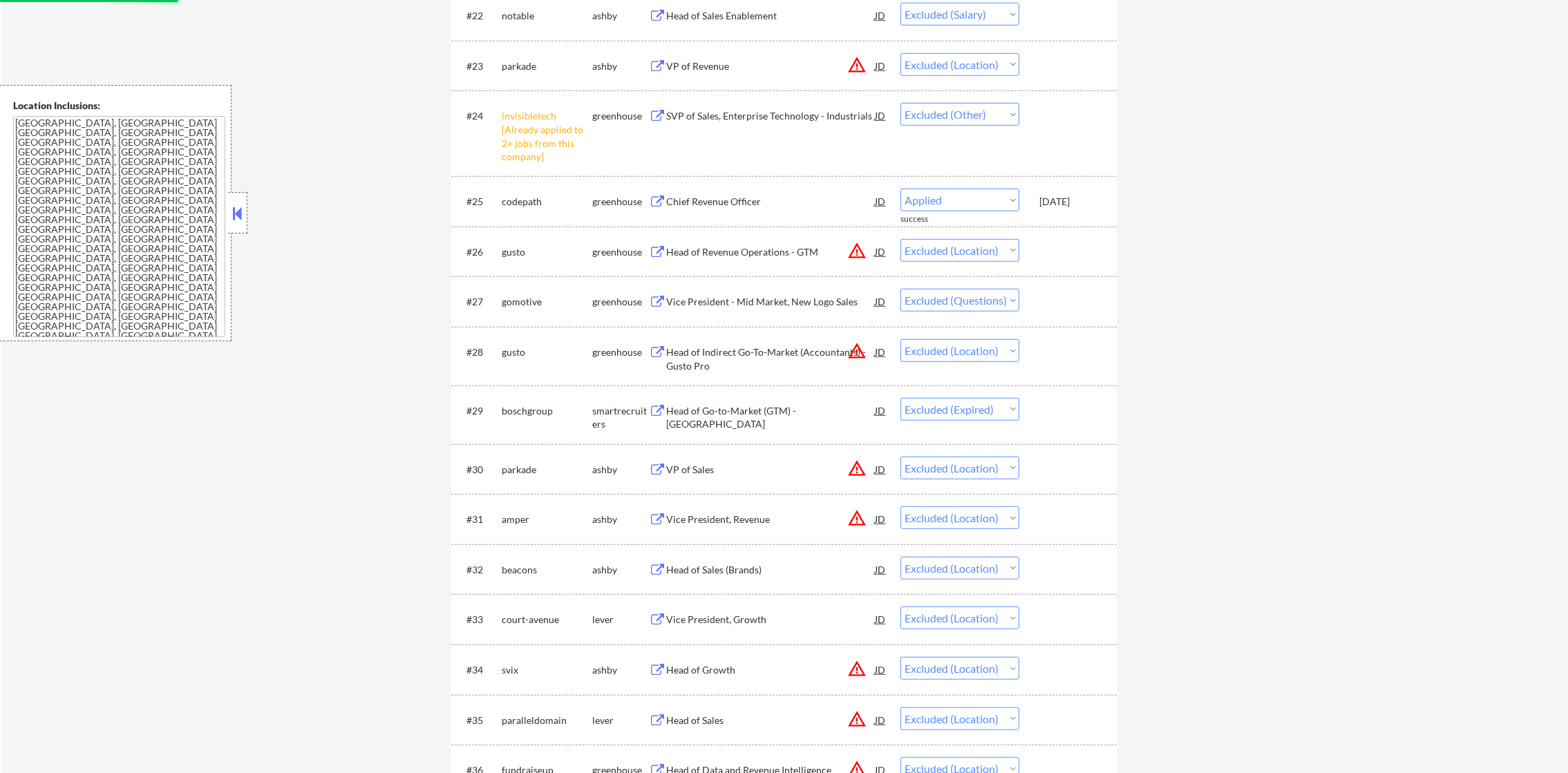
select select ""excluded__salary_""
select select ""excluded__location_""
select select ""excluded""
select select ""excluded__bad_match_""
select select ""excluded__expired_""
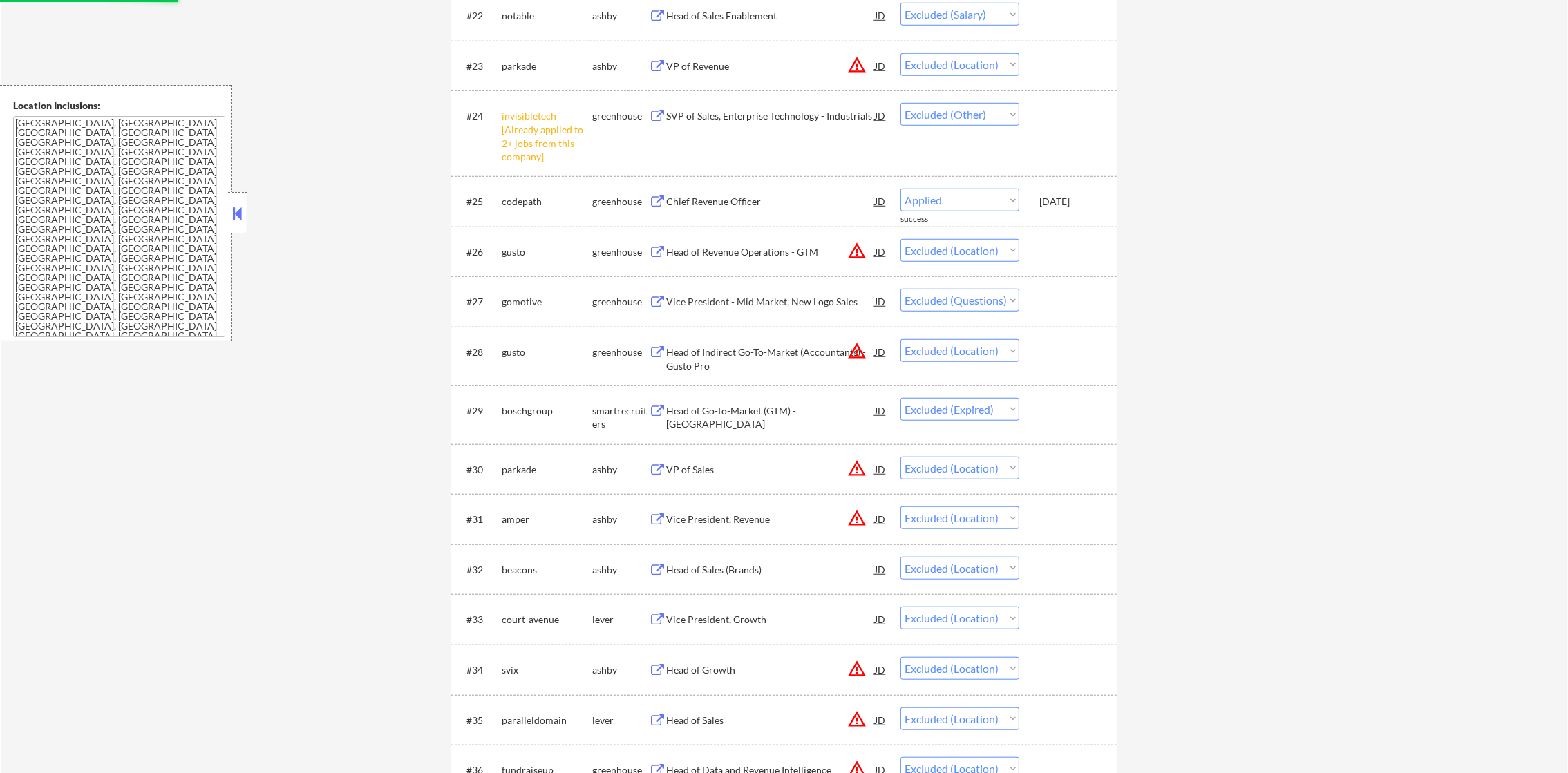
select select ""excluded__location_""
select select ""excluded__bad_match_""
select select ""excluded__salary_""
select select ""excluded__location_""
select select ""excluded__bad_match_""
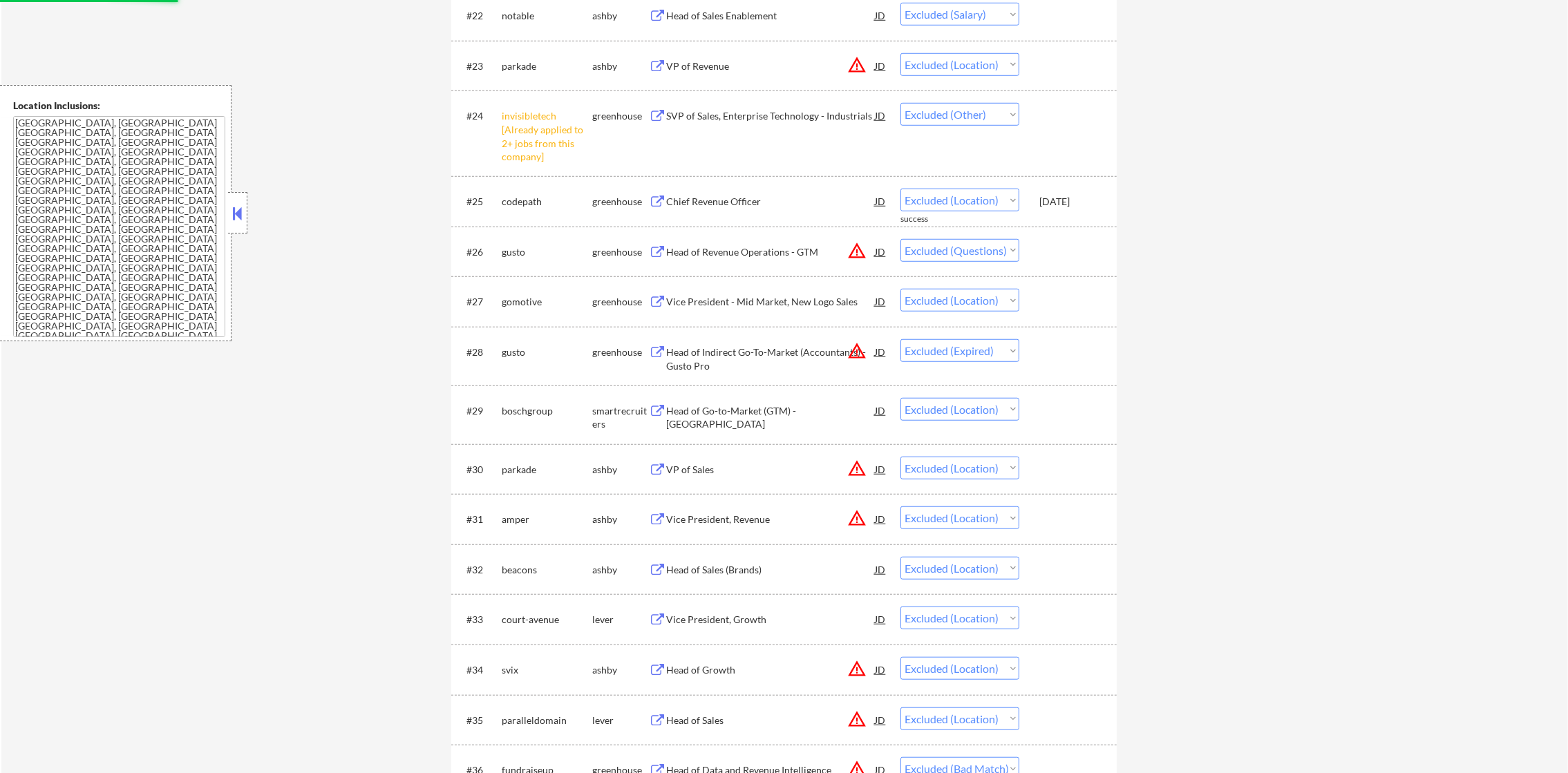
select select ""excluded__location_""
select select ""excluded""
select select ""excluded__bad_match_""
select select ""excluded__location_""
select select ""excluded__bad_match_""
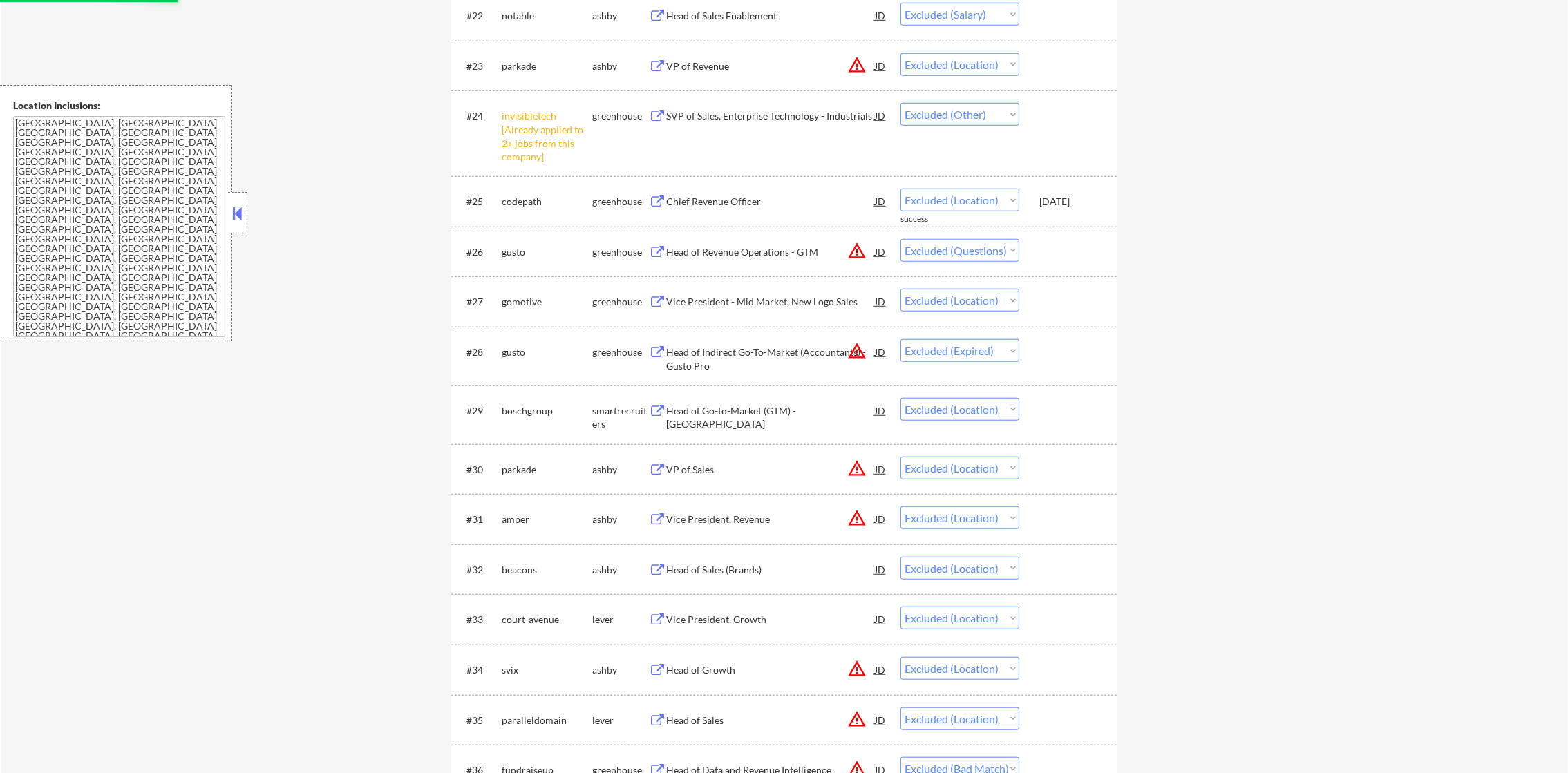
select select ""excluded__location_""
select select ""excluded__expired_""
select select ""excluded""
select select ""excluded__expired_""
select select ""excluded__salary_""
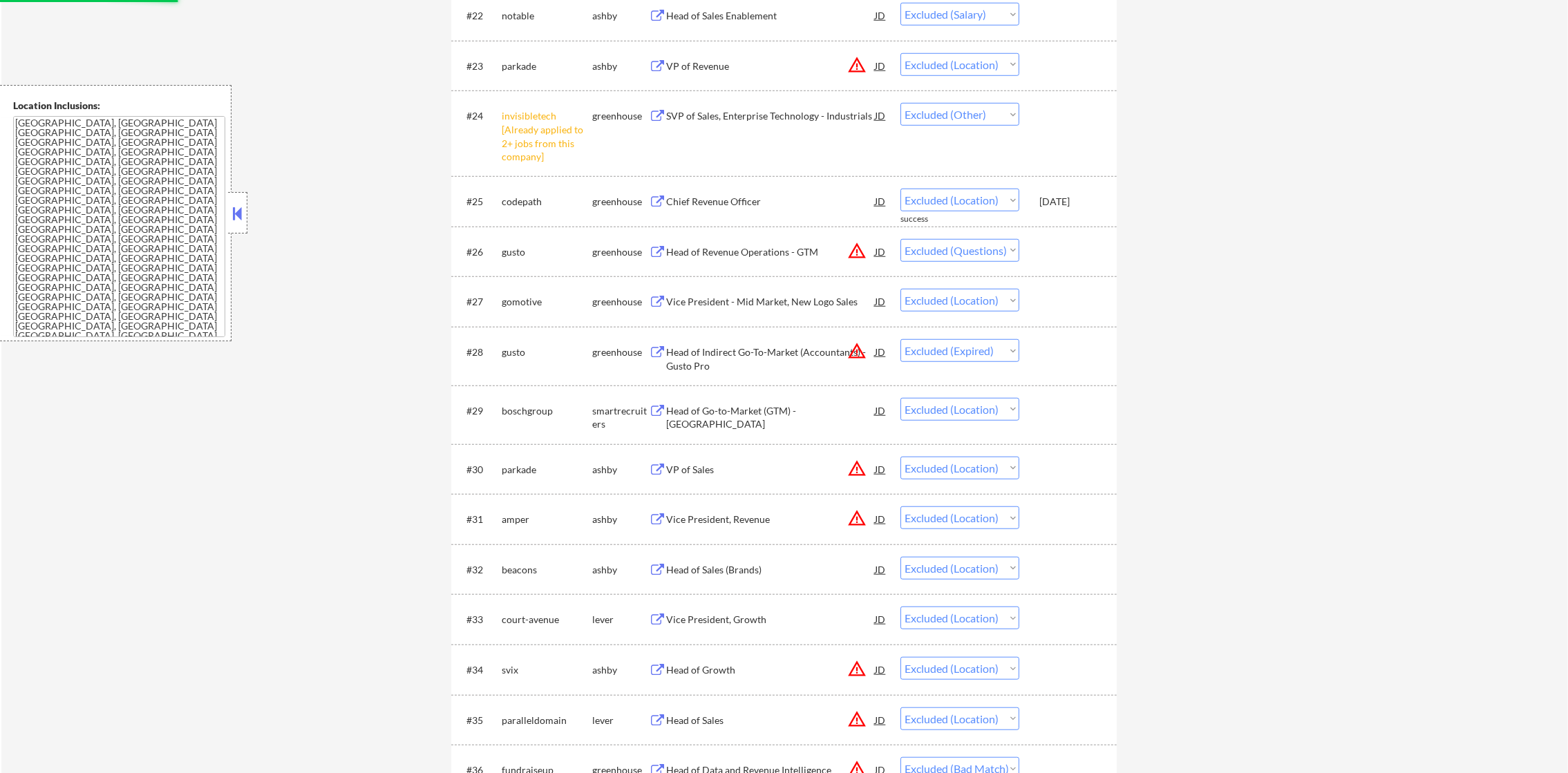
select select ""excluded__location_""
select select ""excluded__bad_match_""
select select ""excluded""
select select ""excluded__location_""
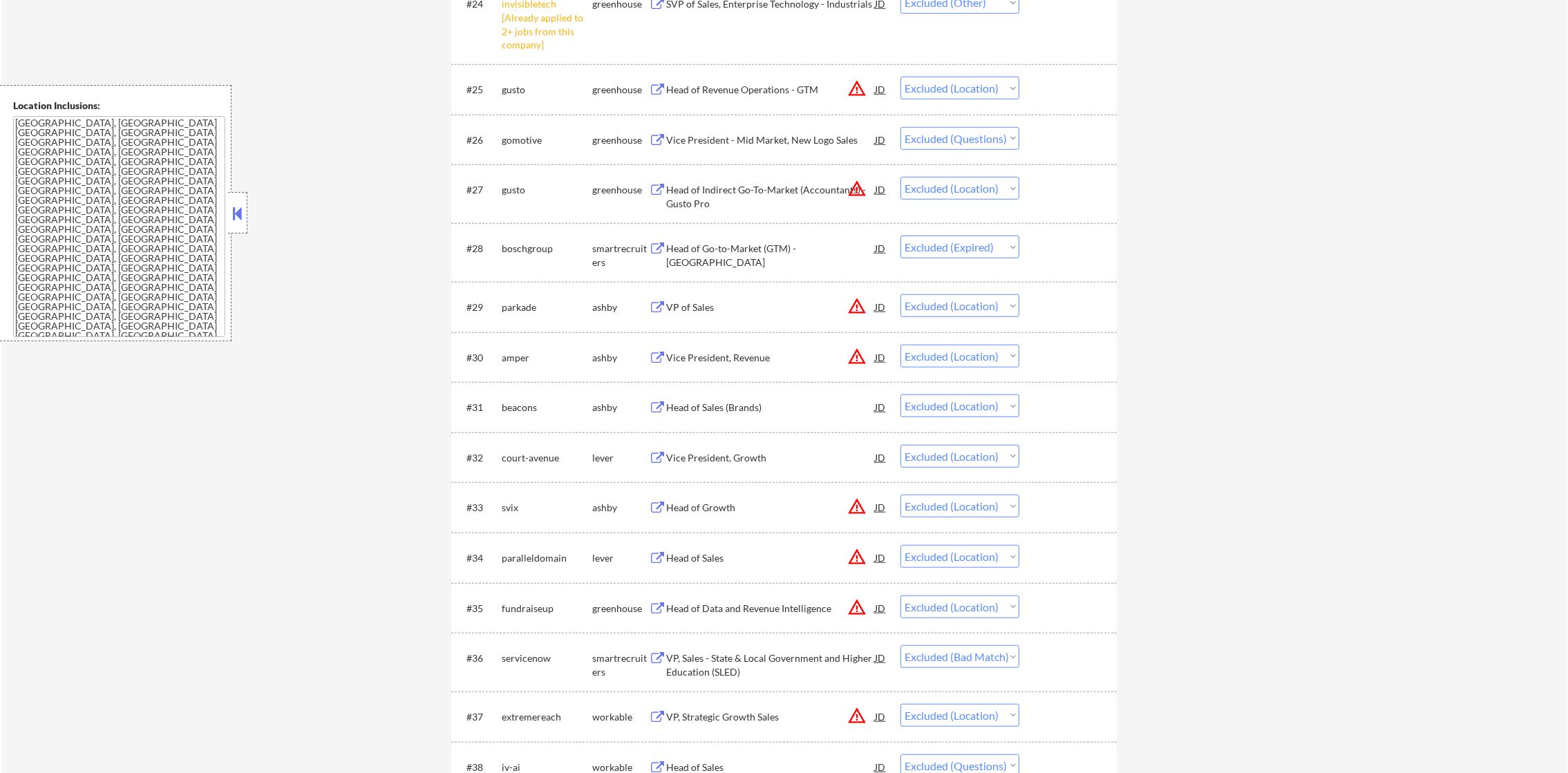
scroll to position [1831, 0]
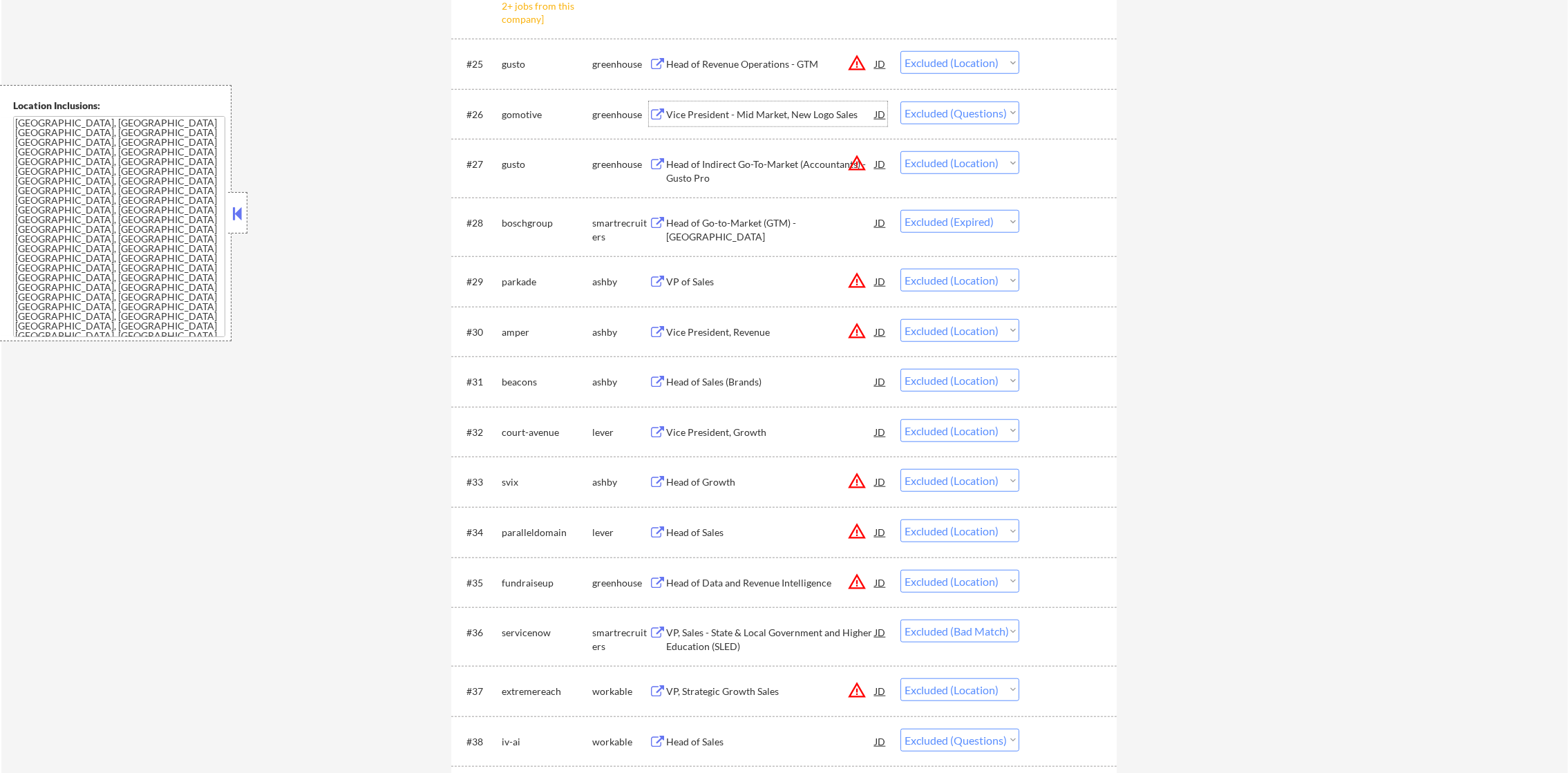
click at [809, 112] on div "Vice President - Mid Market, New Logo Sales" at bounding box center [770, 115] width 209 height 14
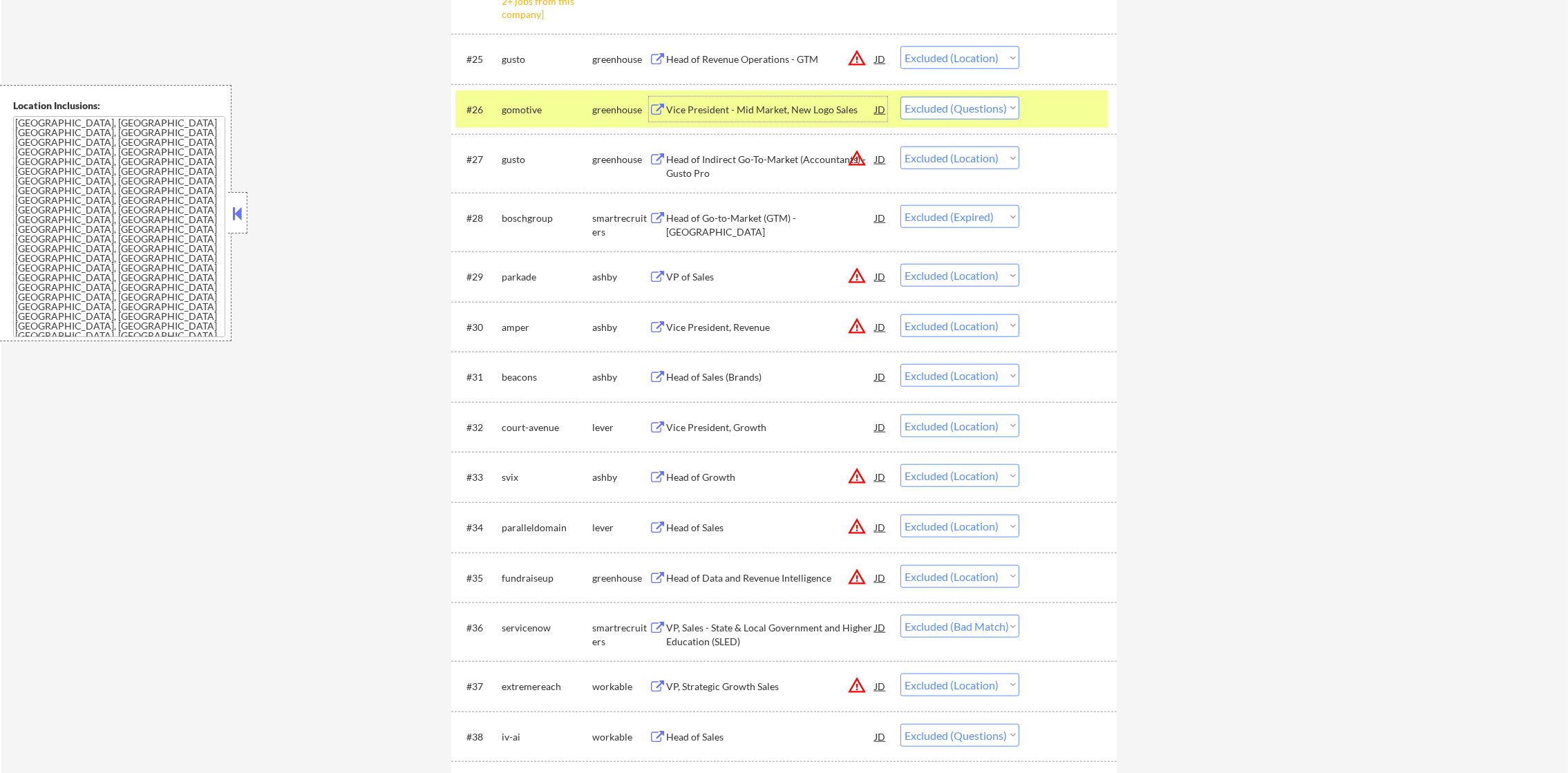
scroll to position [1900, 0]
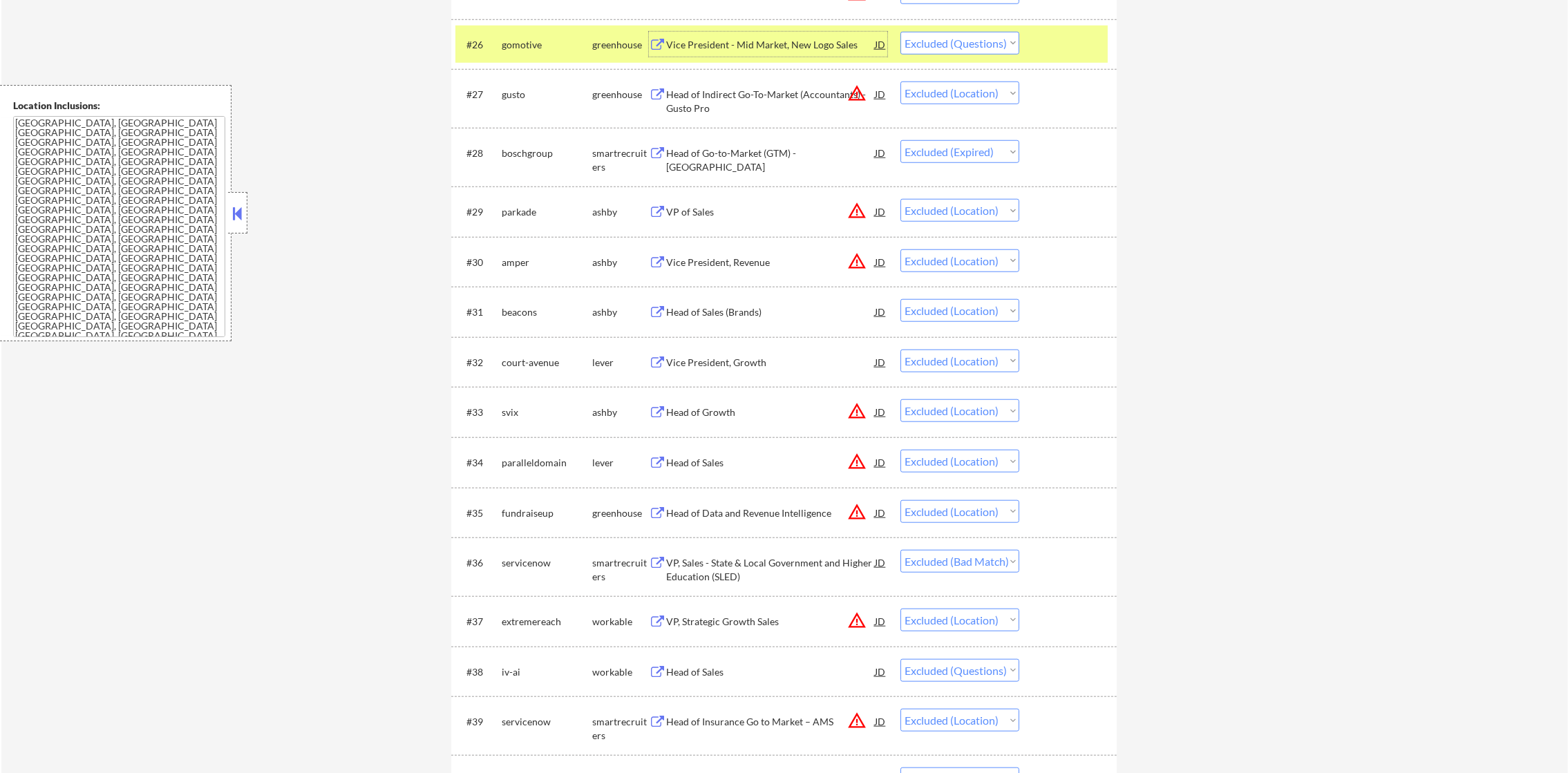
click at [959, 45] on select "Choose an option... Pending Applied Excluded (Questions) Excluded (Expired) Exc…" at bounding box center [960, 43] width 119 height 23
click at [900, 32] on select "Choose an option... Pending Applied Excluded (Questions) Excluded (Expired) Exc…" at bounding box center [960, 43] width 119 height 23
click at [530, 45] on div "gomotive" at bounding box center [547, 44] width 90 height 14
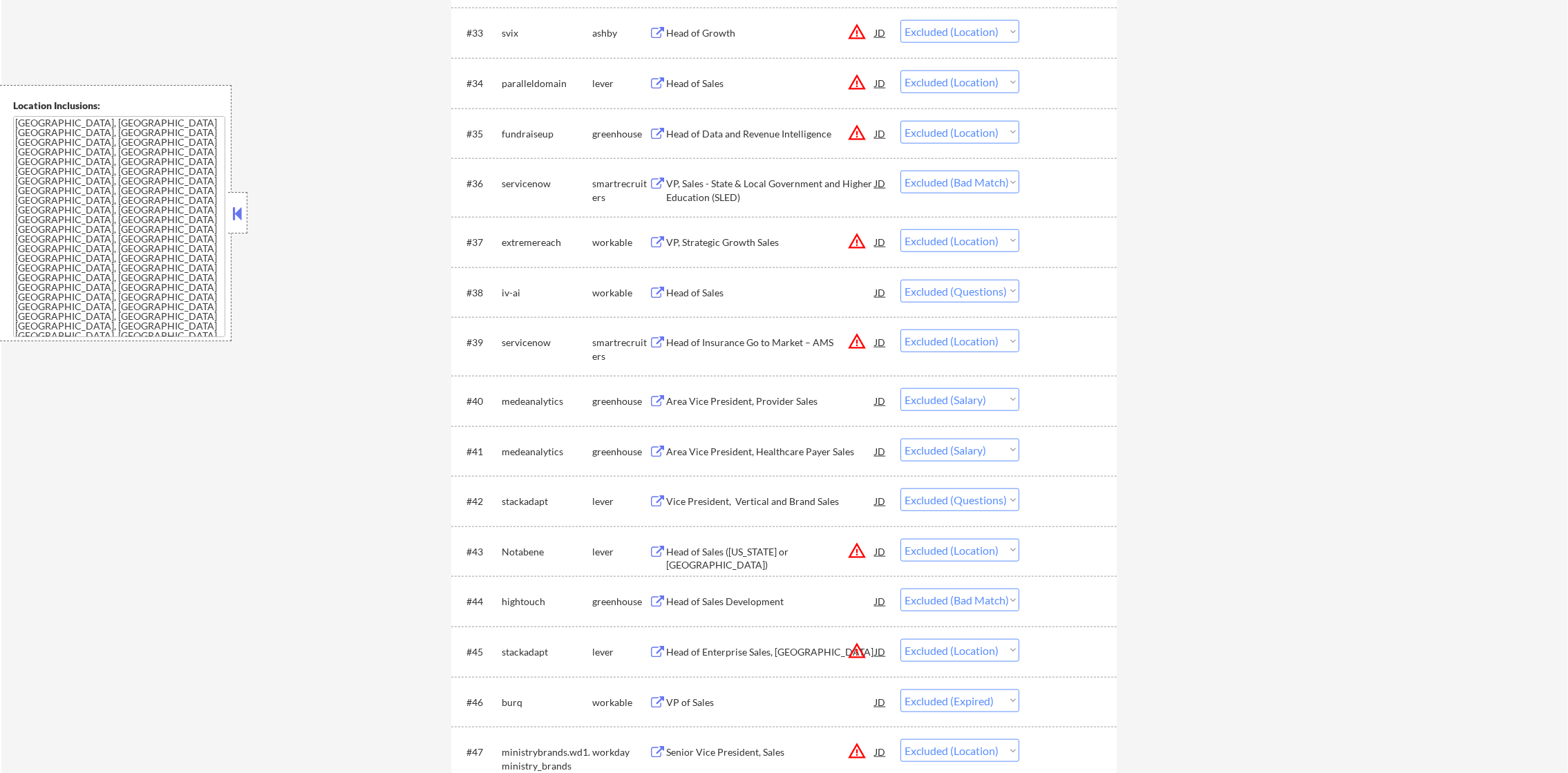
select select ""excluded__location_""
select select ""excluded__expired_""
select select ""excluded__location_""
select select ""excluded__bad_match_""
select select ""excluded__location_""
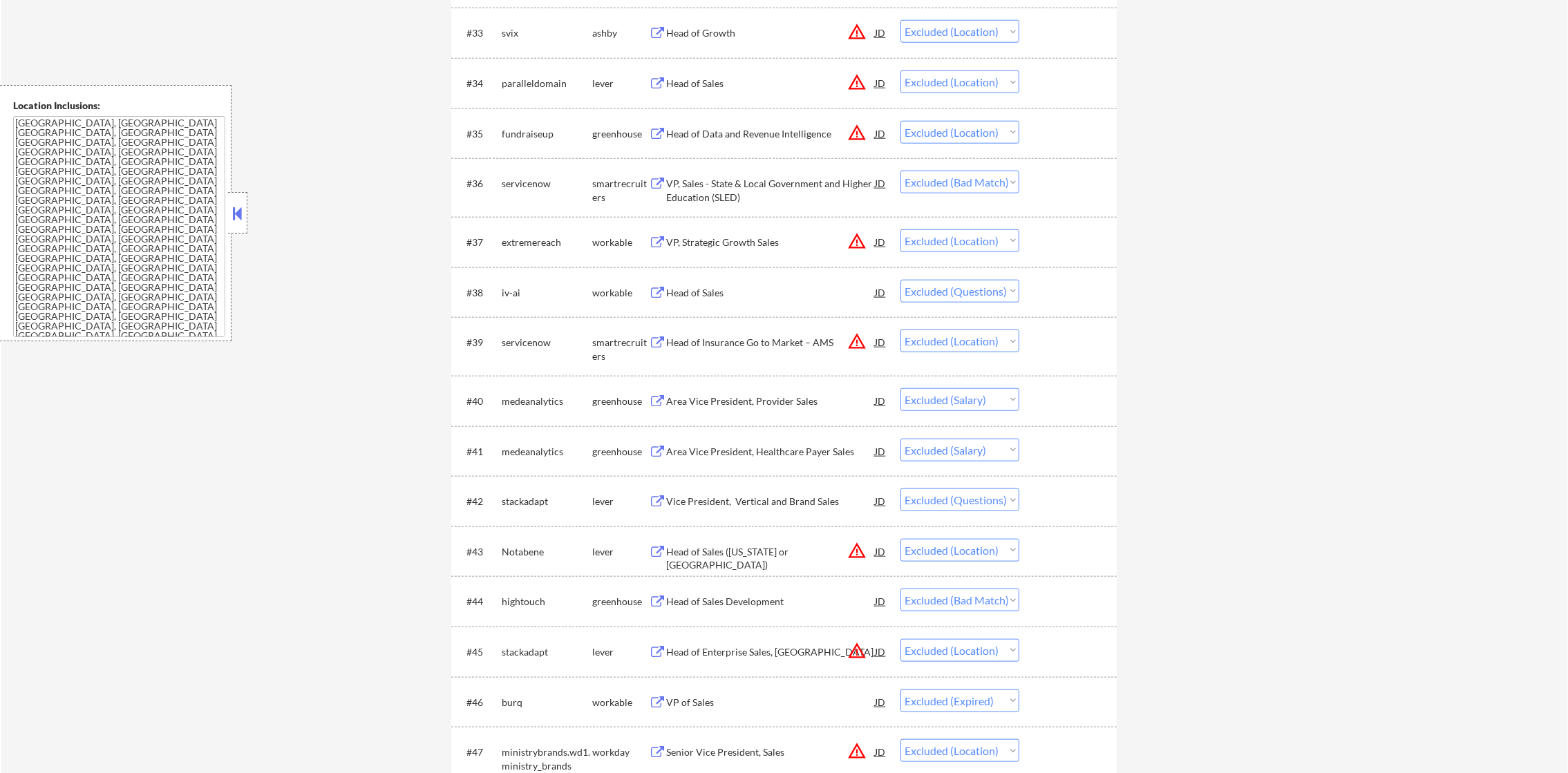
select select ""excluded""
select select ""excluded__location_""
select select ""excluded__salary_""
select select ""excluded""
select select ""excluded__location_""
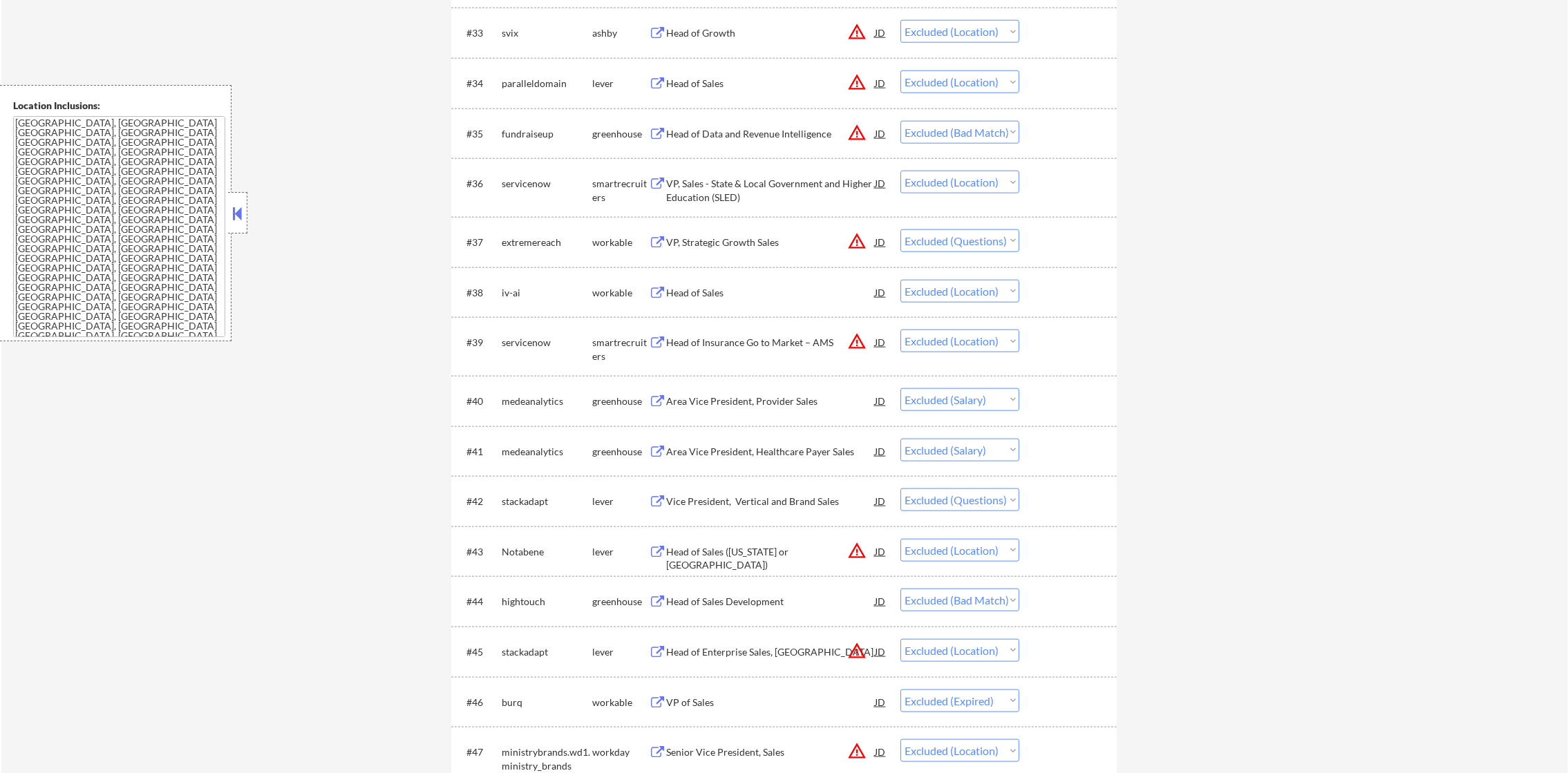
select select ""excluded__bad_match_""
select select ""excluded__location_""
select select ""excluded__expired_""
select select ""excluded__location_""
select select ""excluded__bad_match_""
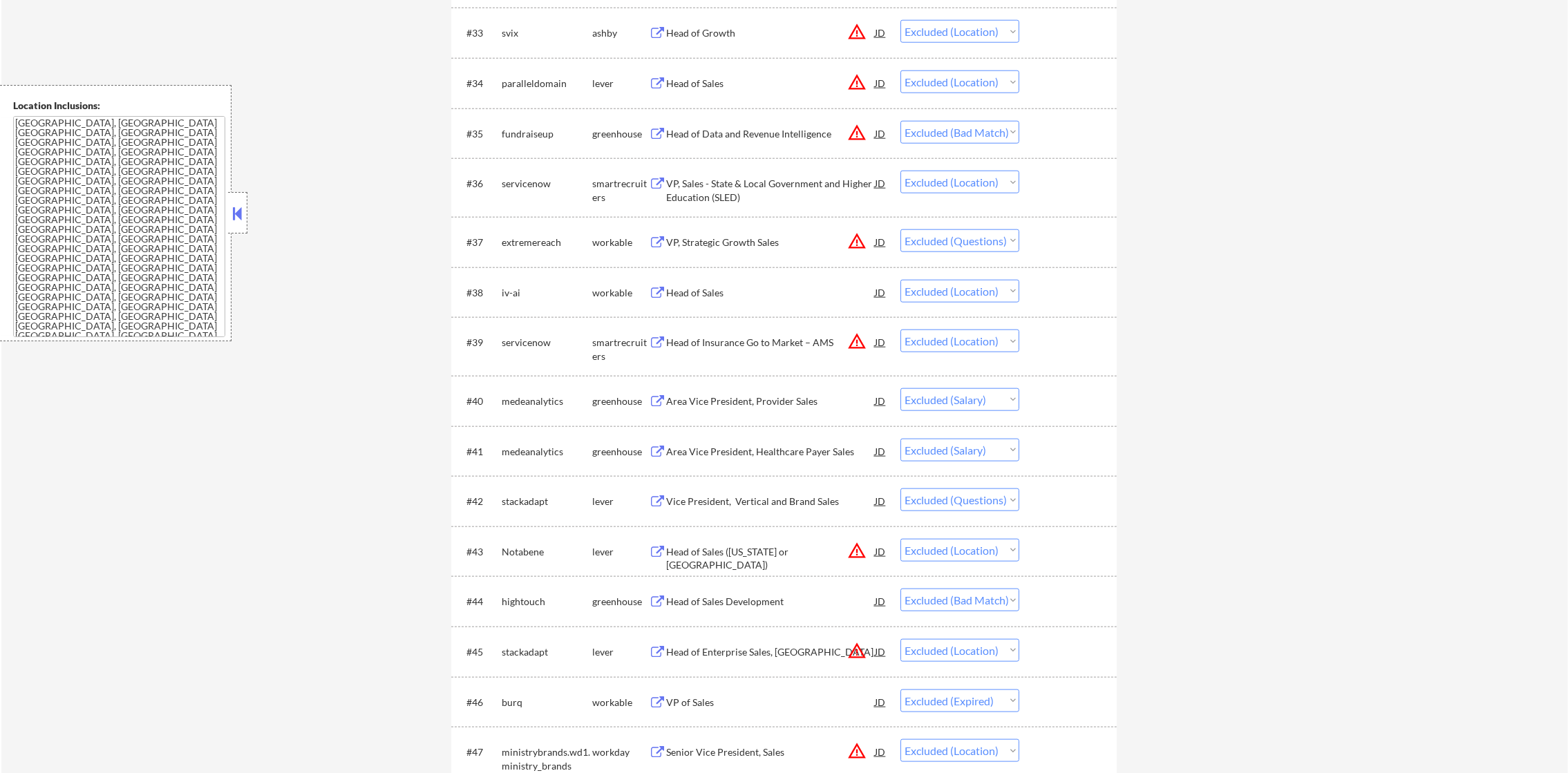
select select ""excluded__location_""
select select ""excluded__bad_match_""
select select ""excluded__location_""
select select ""excluded__expired_""
select select ""excluded""
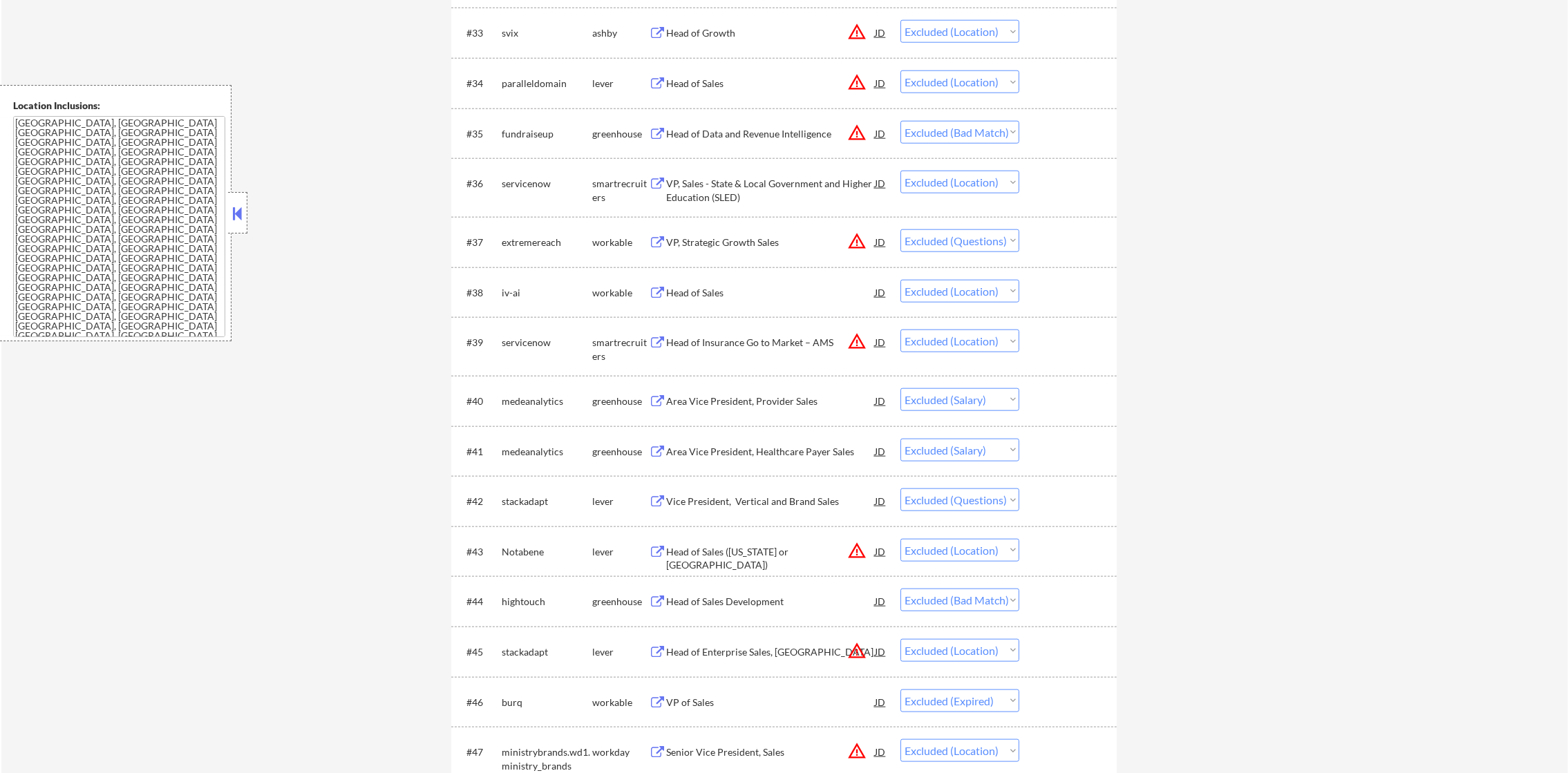
select select ""excluded__bad_match_""
select select ""excluded__expired_""
select select ""excluded__location_""
select select ""excluded""
select select ""excluded__location_""
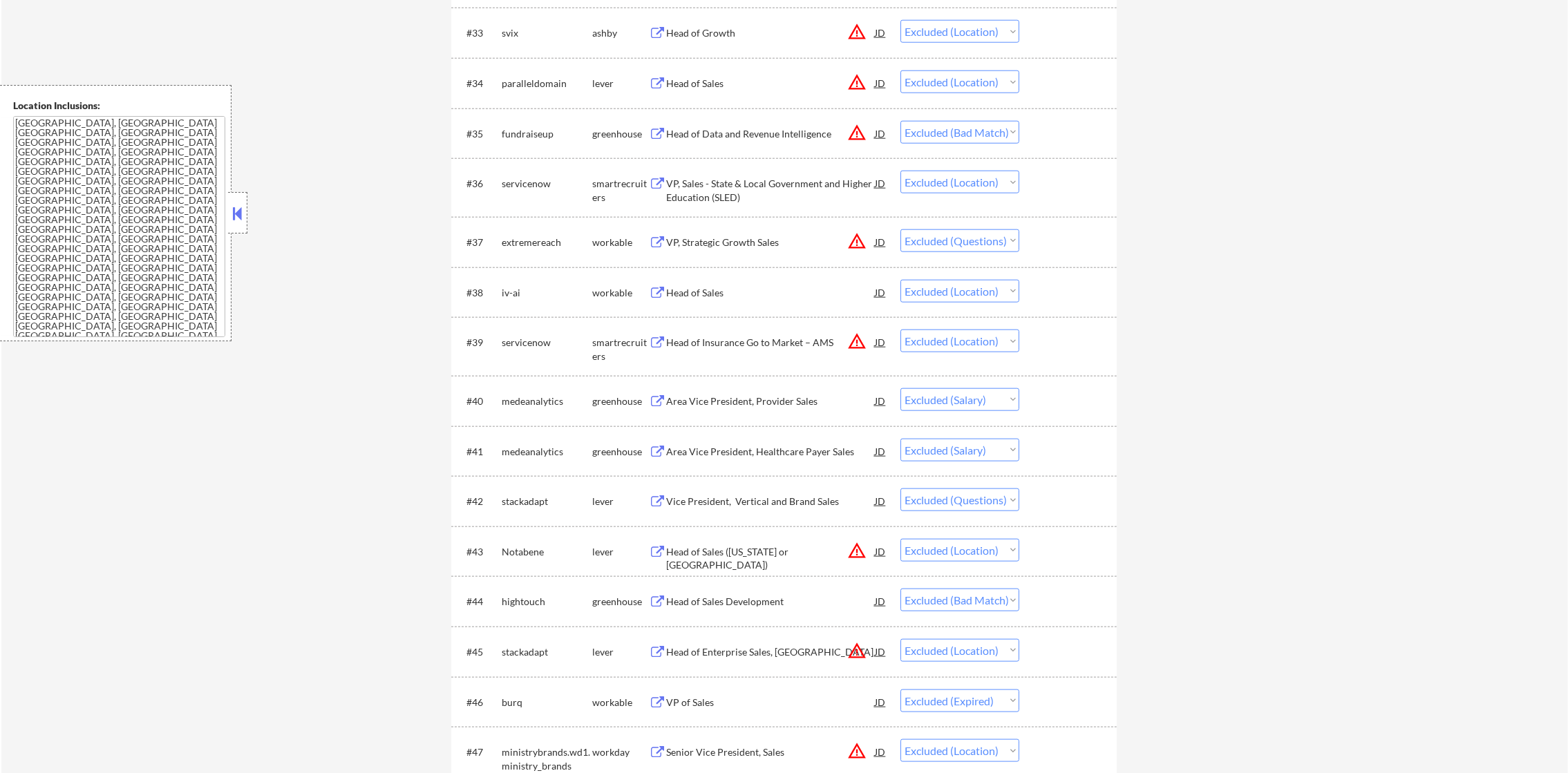
select select ""excluded""
select select ""excluded__location_""
select select ""excluded""
select select ""excluded__salary_""
select select ""excluded__location_""
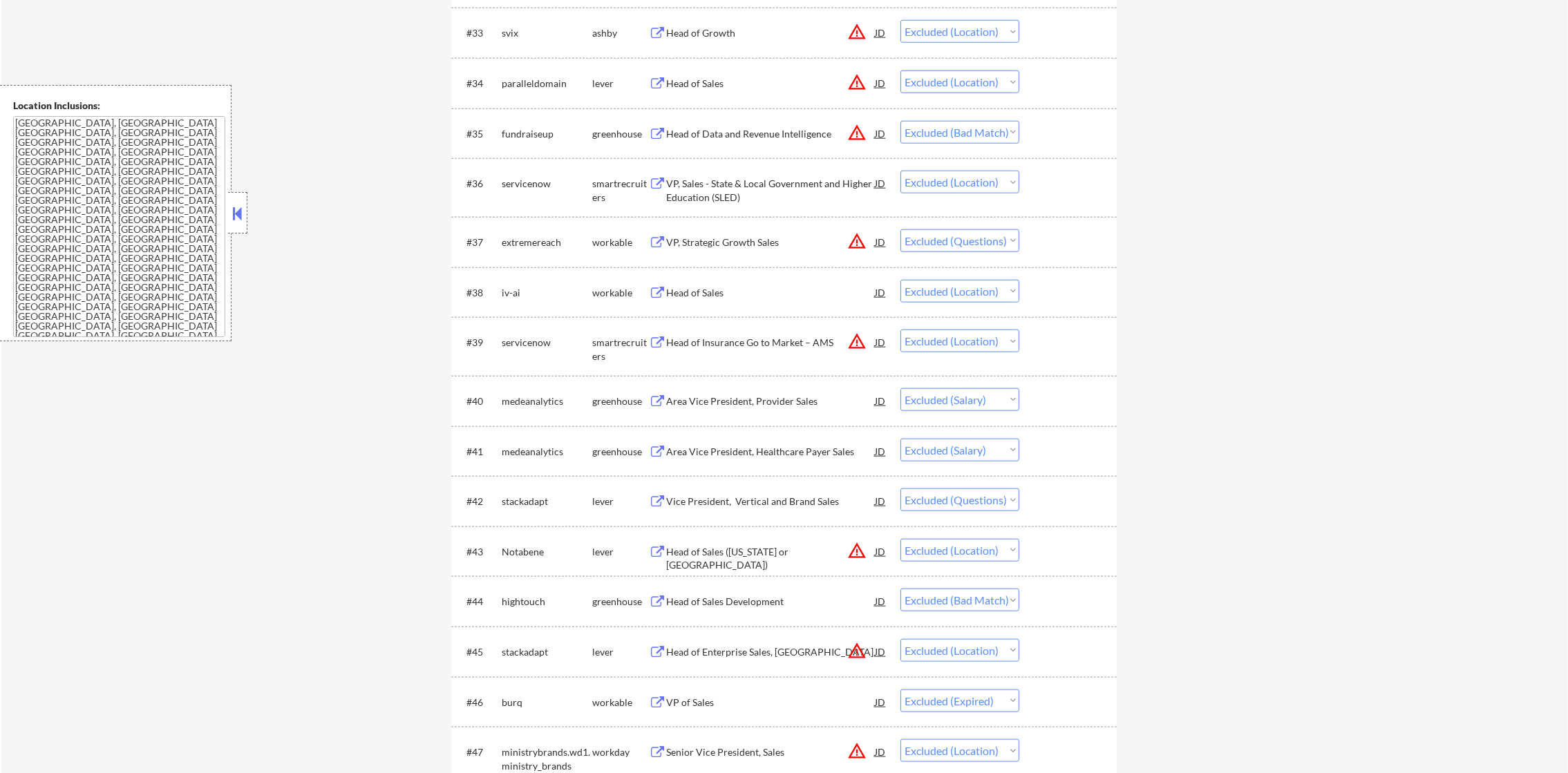
select select ""excluded""
select select ""excluded__bad_match_""
select select ""excluded__expired_""
select select ""excluded__location_""
select select ""excluded__bad_match_""
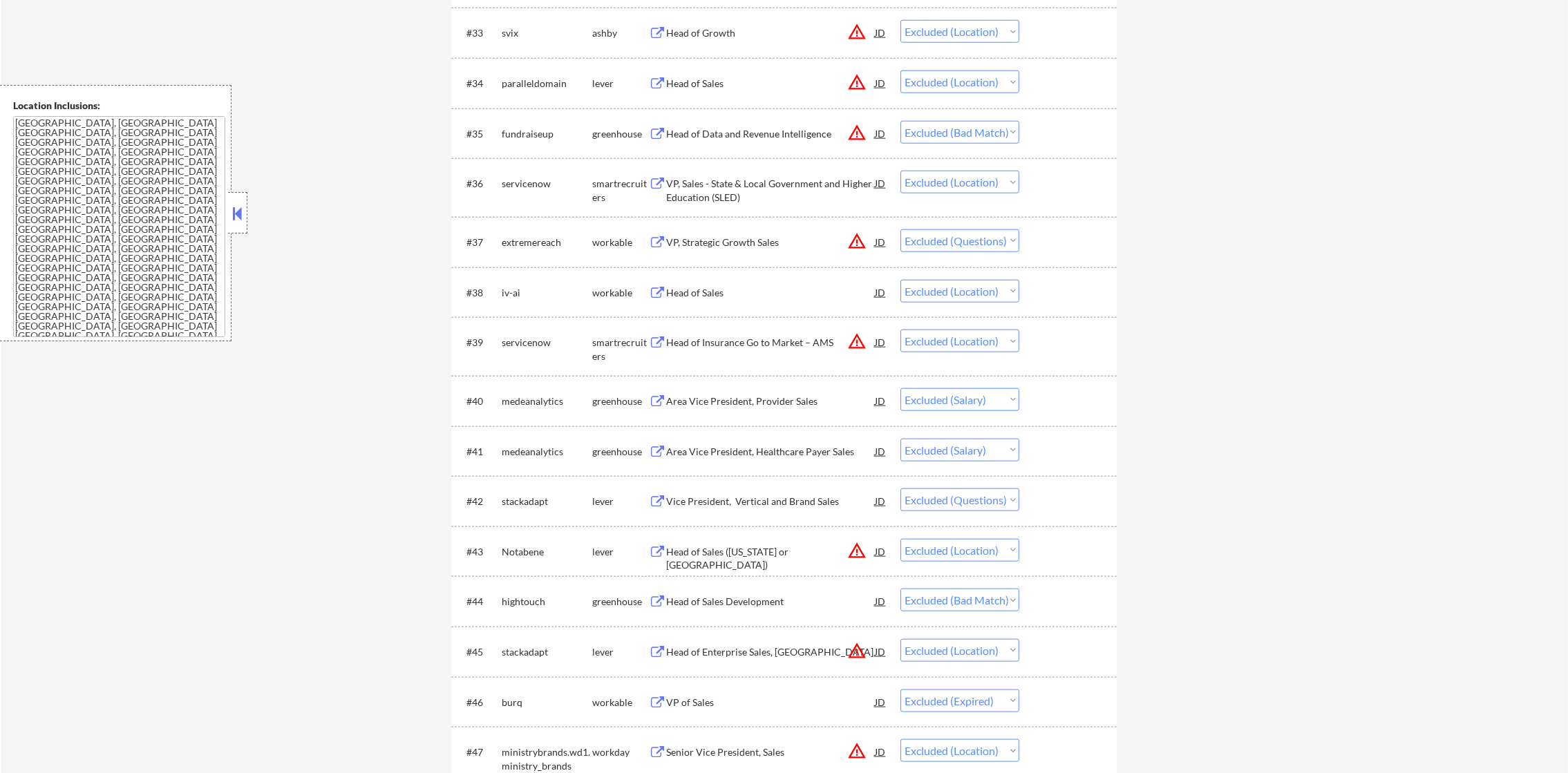
select select ""excluded__salary_""
select select ""excluded__location_""
select select ""excluded__bad_match_""
select select ""excluded__location_""
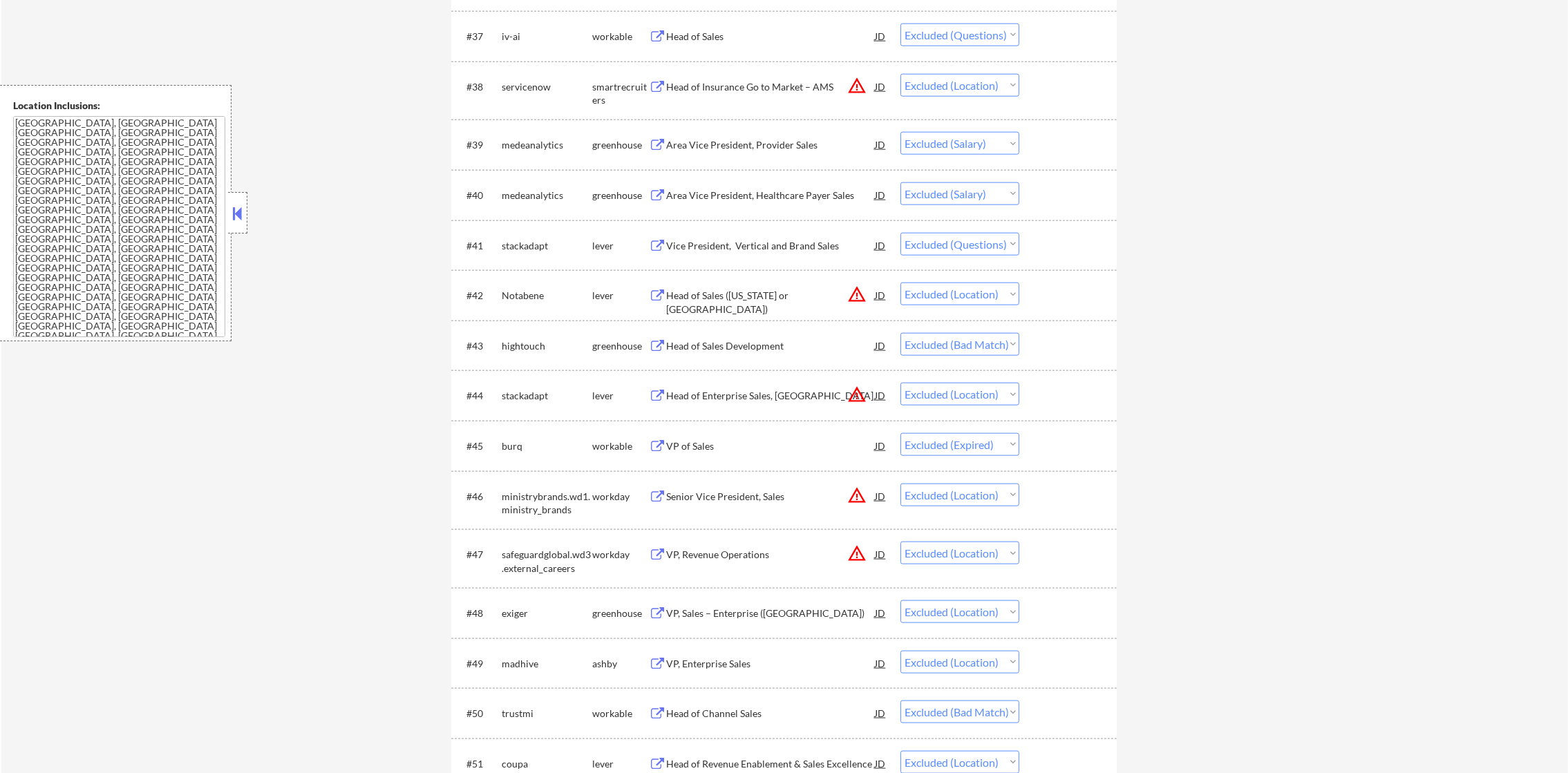
scroll to position [2487, 0]
click at [737, 33] on div "Head of Sales" at bounding box center [770, 35] width 209 height 14
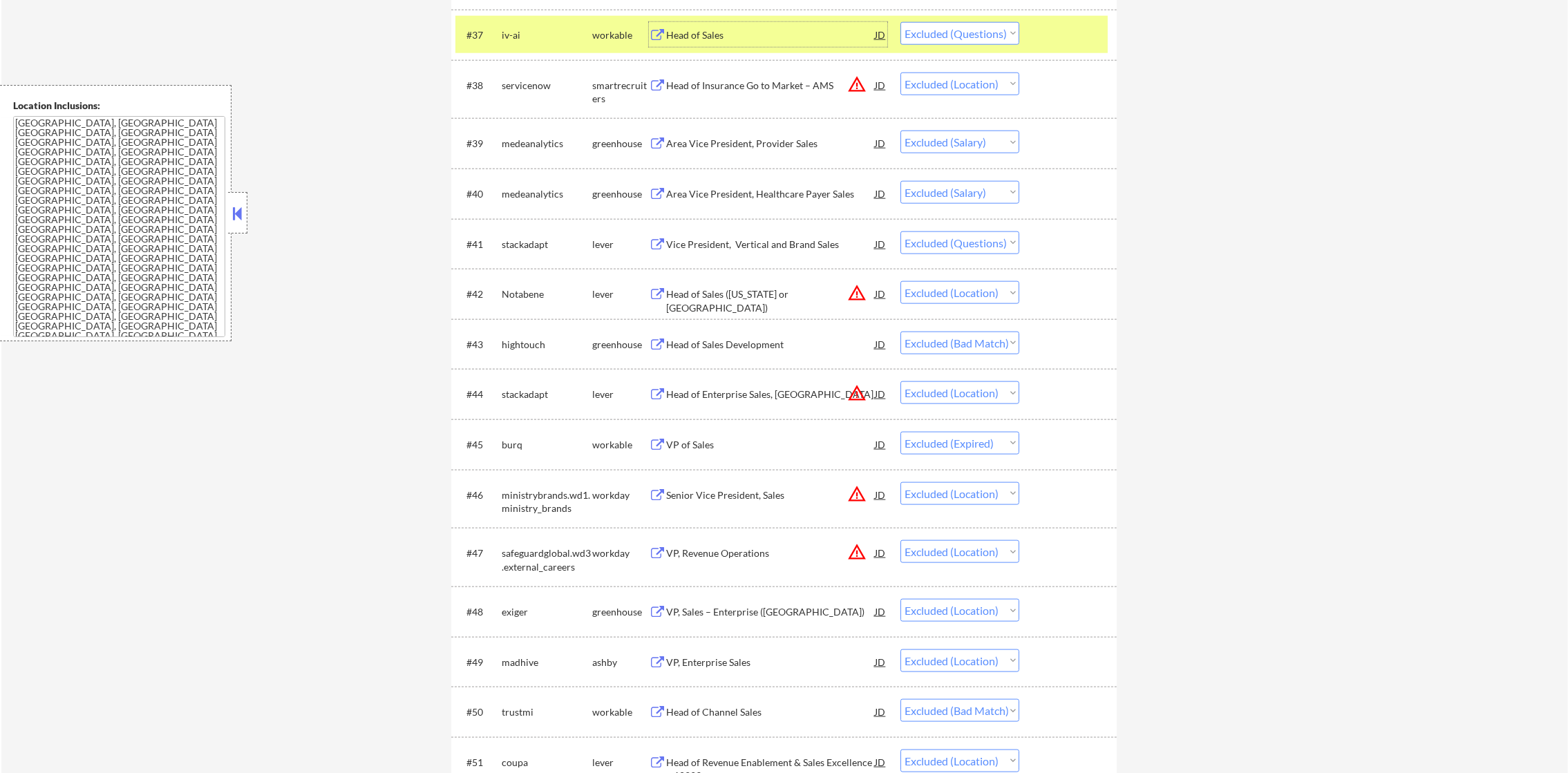
click at [936, 35] on select "Choose an option... Pending Applied Excluded (Questions) Excluded (Expired) Exc…" at bounding box center [960, 33] width 119 height 23
click at [900, 22] on select "Choose an option... Pending Applied Excluded (Questions) Excluded (Expired) Exc…" at bounding box center [960, 33] width 119 height 23
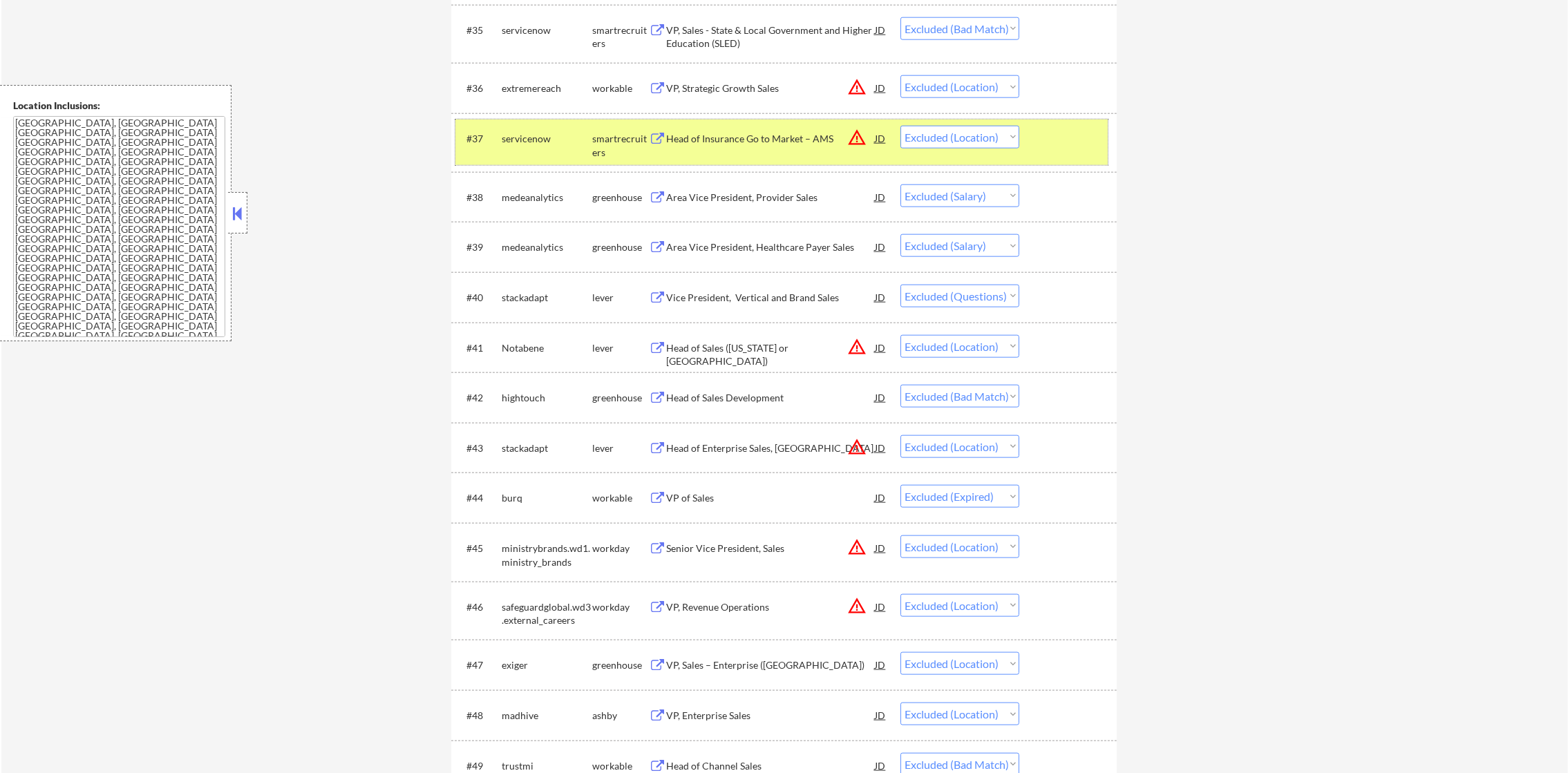
click at [546, 139] on div "servicenow" at bounding box center [547, 139] width 90 height 14
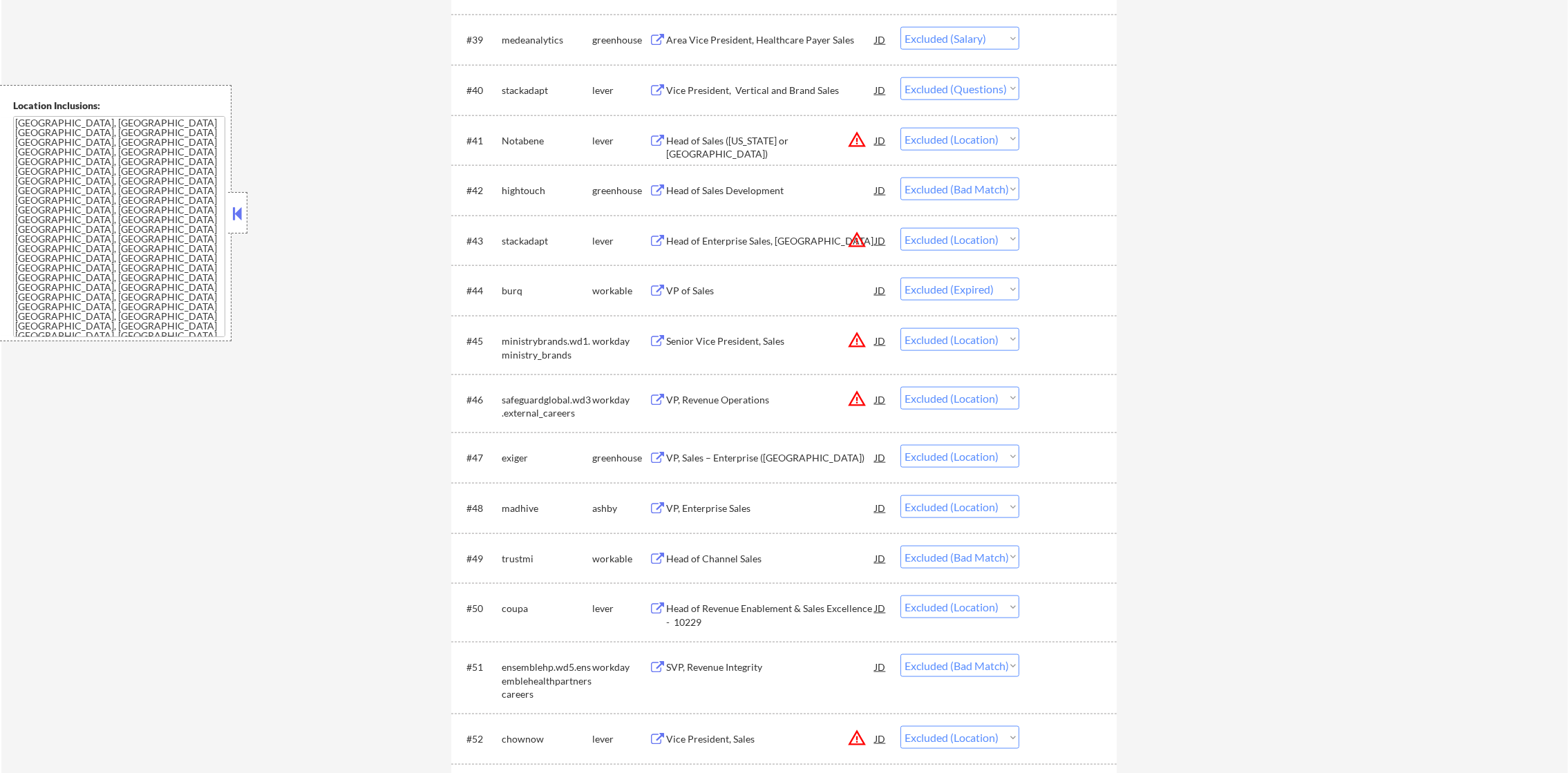
scroll to position [2626, 0]
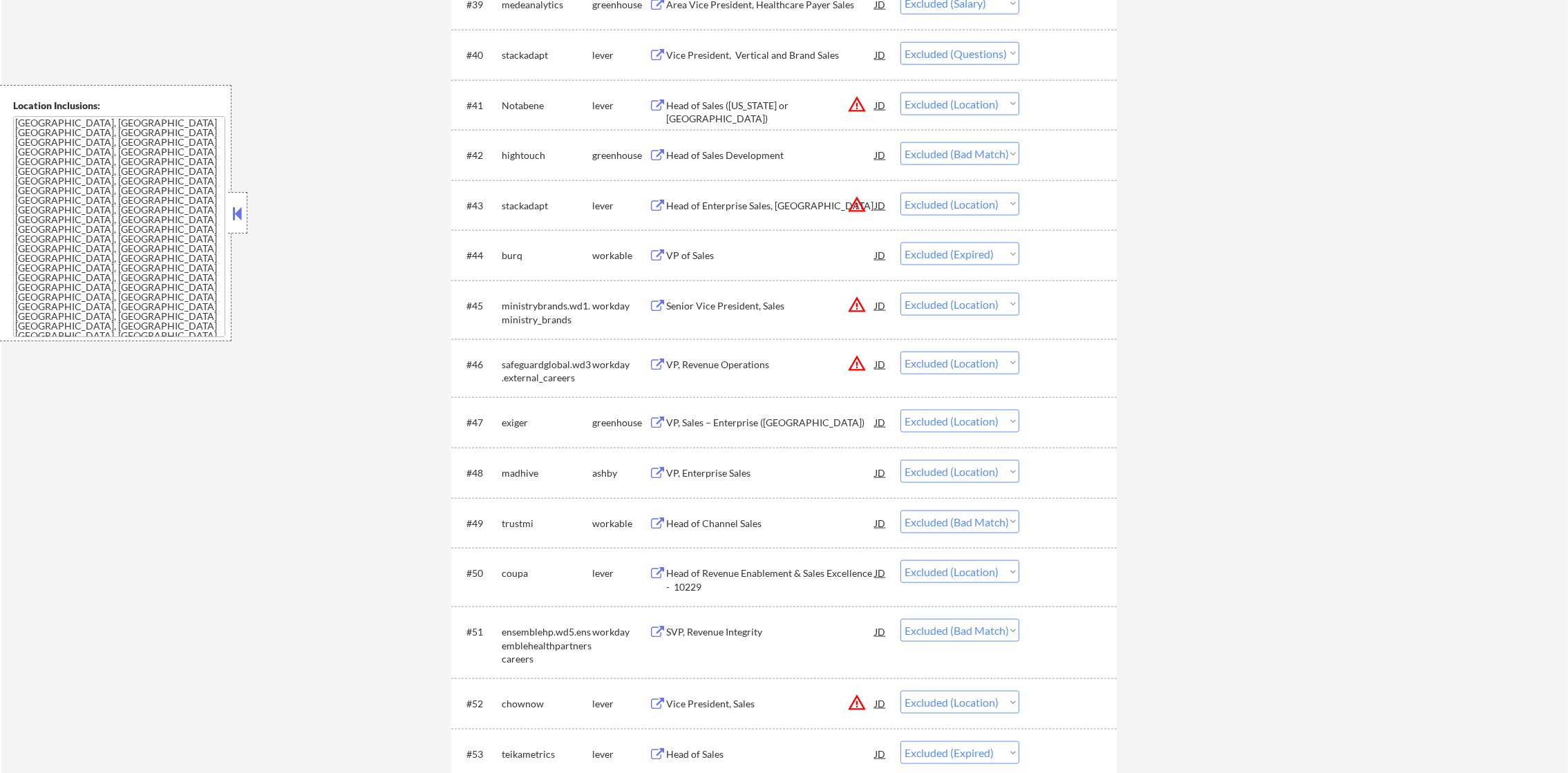
click at [758, 59] on div "Vice President, Vertical and Brand Sales" at bounding box center [770, 55] width 209 height 14
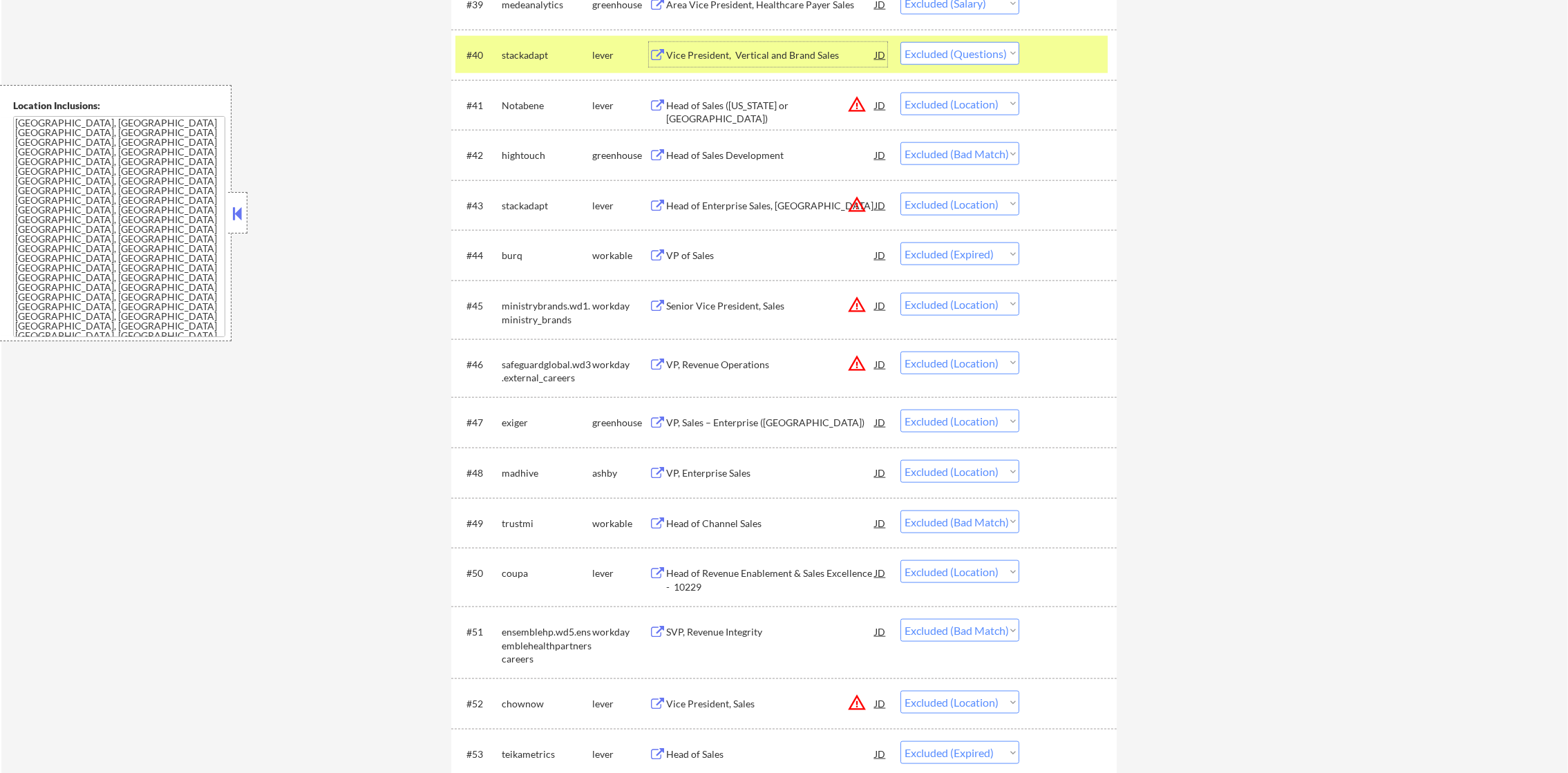
scroll to position [2660, 0]
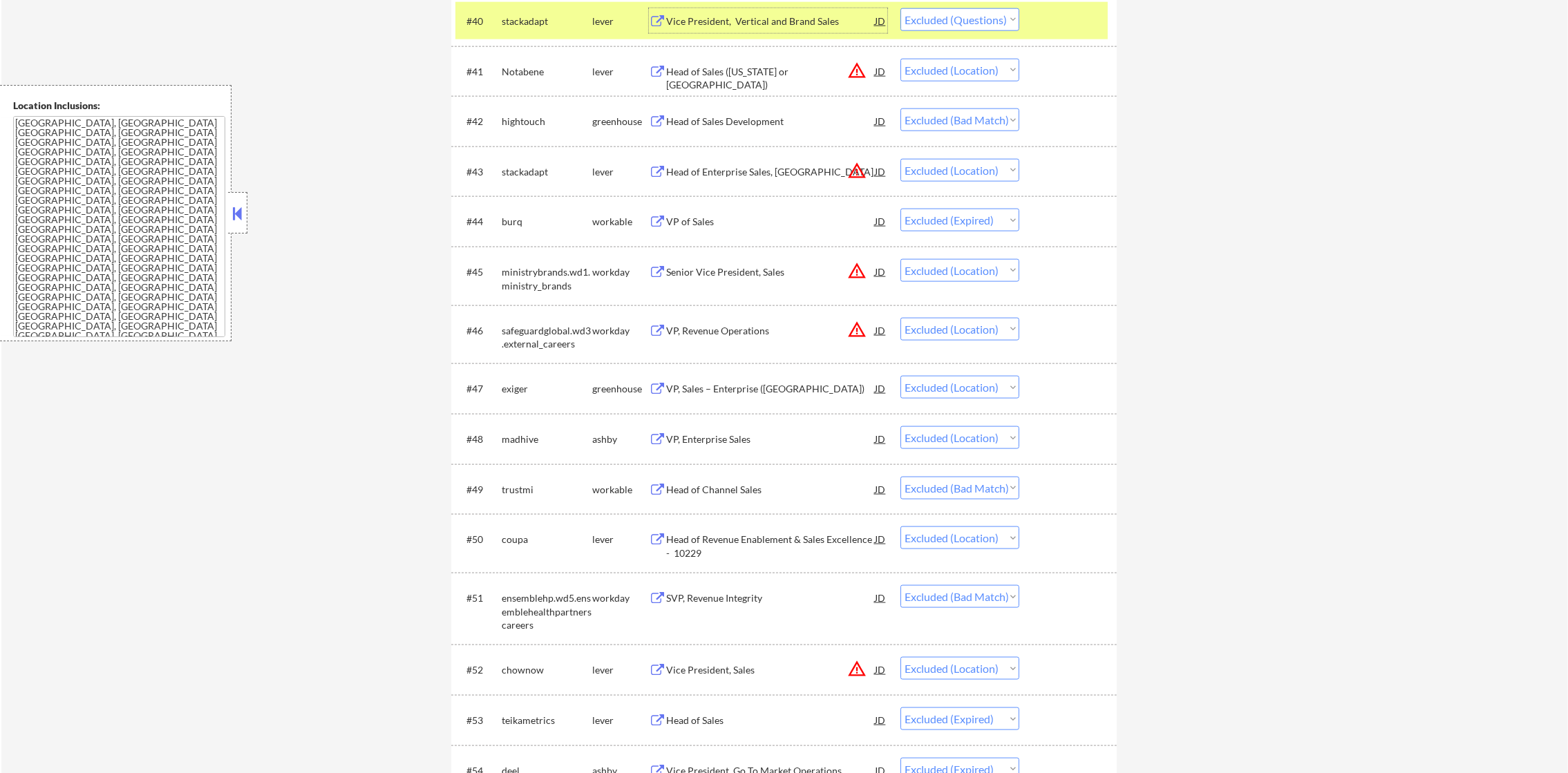
click at [965, 21] on select "Choose an option... Pending Applied Excluded (Questions) Excluded (Expired) Exc…" at bounding box center [960, 20] width 119 height 23
click at [900, 8] on select "Choose an option... Pending Applied Excluded (Questions) Excluded (Expired) Exc…" at bounding box center [960, 20] width 119 height 23
click at [523, 30] on div "stackadapt" at bounding box center [547, 20] width 90 height 25
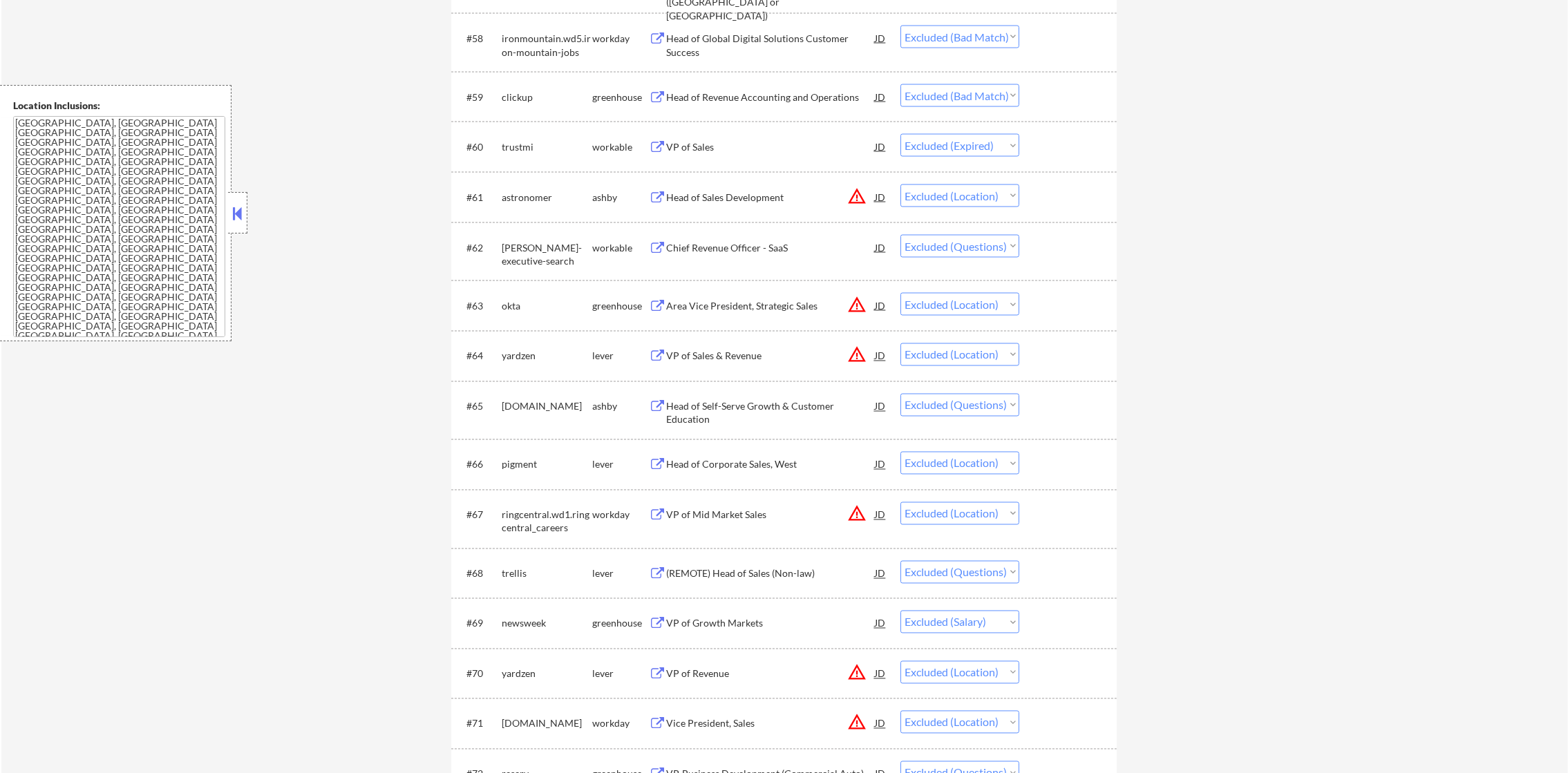
scroll to position [3524, 0]
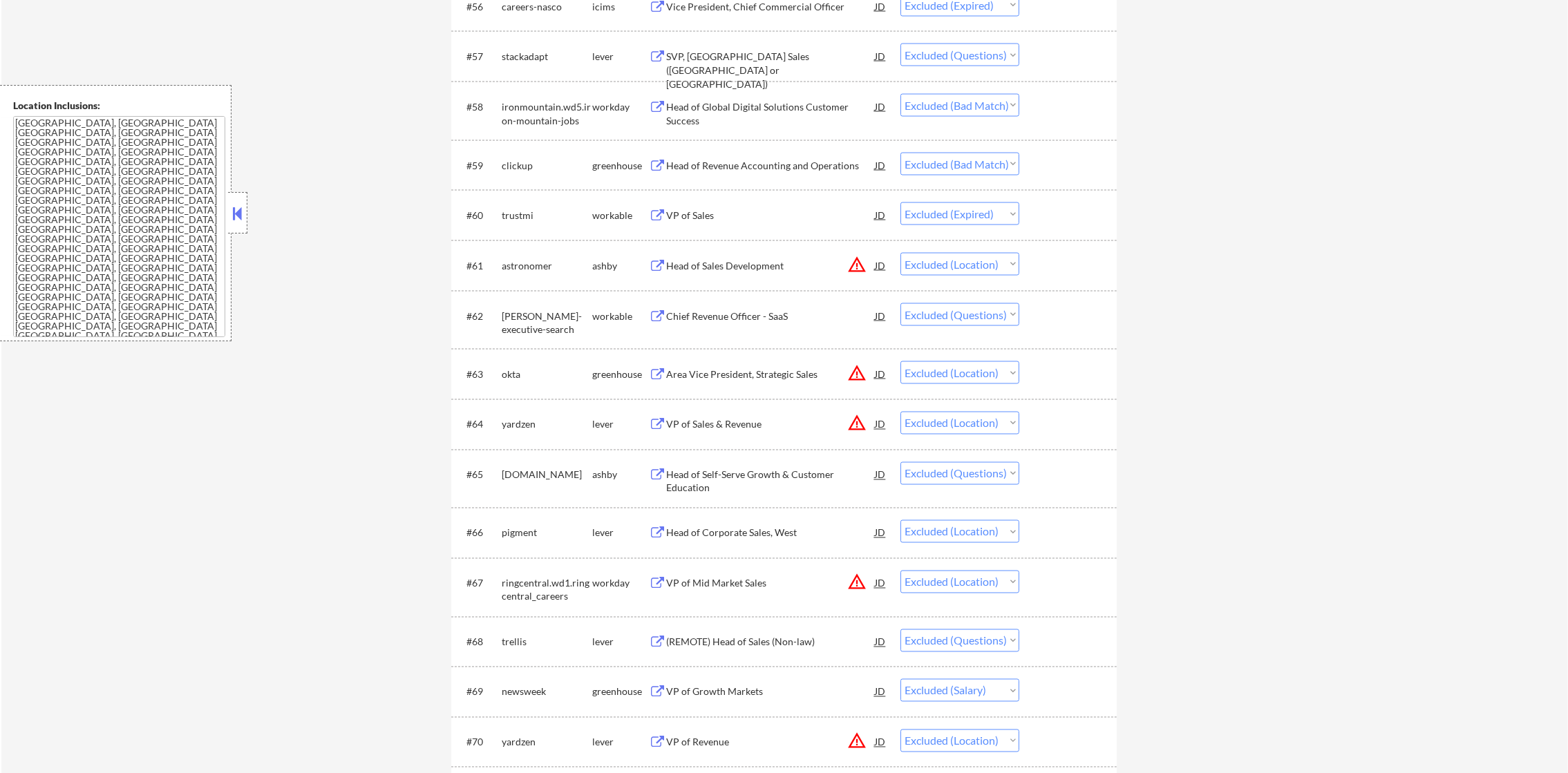
click at [770, 59] on div "SVP, [GEOGRAPHIC_DATA] Sales ([GEOGRAPHIC_DATA] or [GEOGRAPHIC_DATA])" at bounding box center [770, 70] width 209 height 41
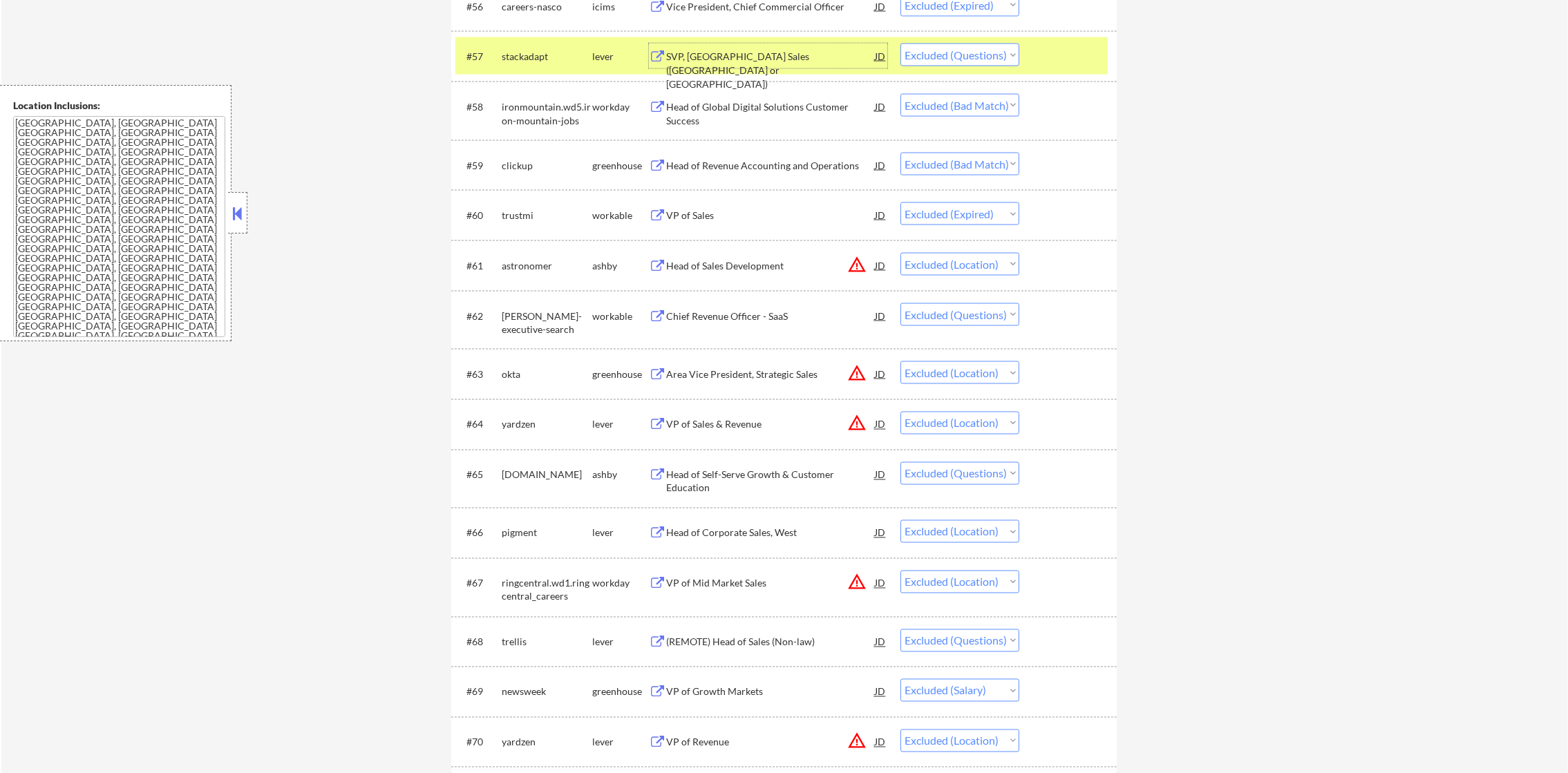
click at [978, 54] on select "Choose an option... Pending Applied Excluded (Questions) Excluded (Expired) Exc…" at bounding box center [960, 55] width 119 height 23
click at [900, 44] on select "Choose an option... Pending Applied Excluded (Questions) Excluded (Expired) Exc…" at bounding box center [960, 55] width 119 height 23
click at [522, 69] on div "#57 stackadapt lever SVP, Americas Sales (US or Canada) JD Choose an option... …" at bounding box center [781, 57] width 653 height 38
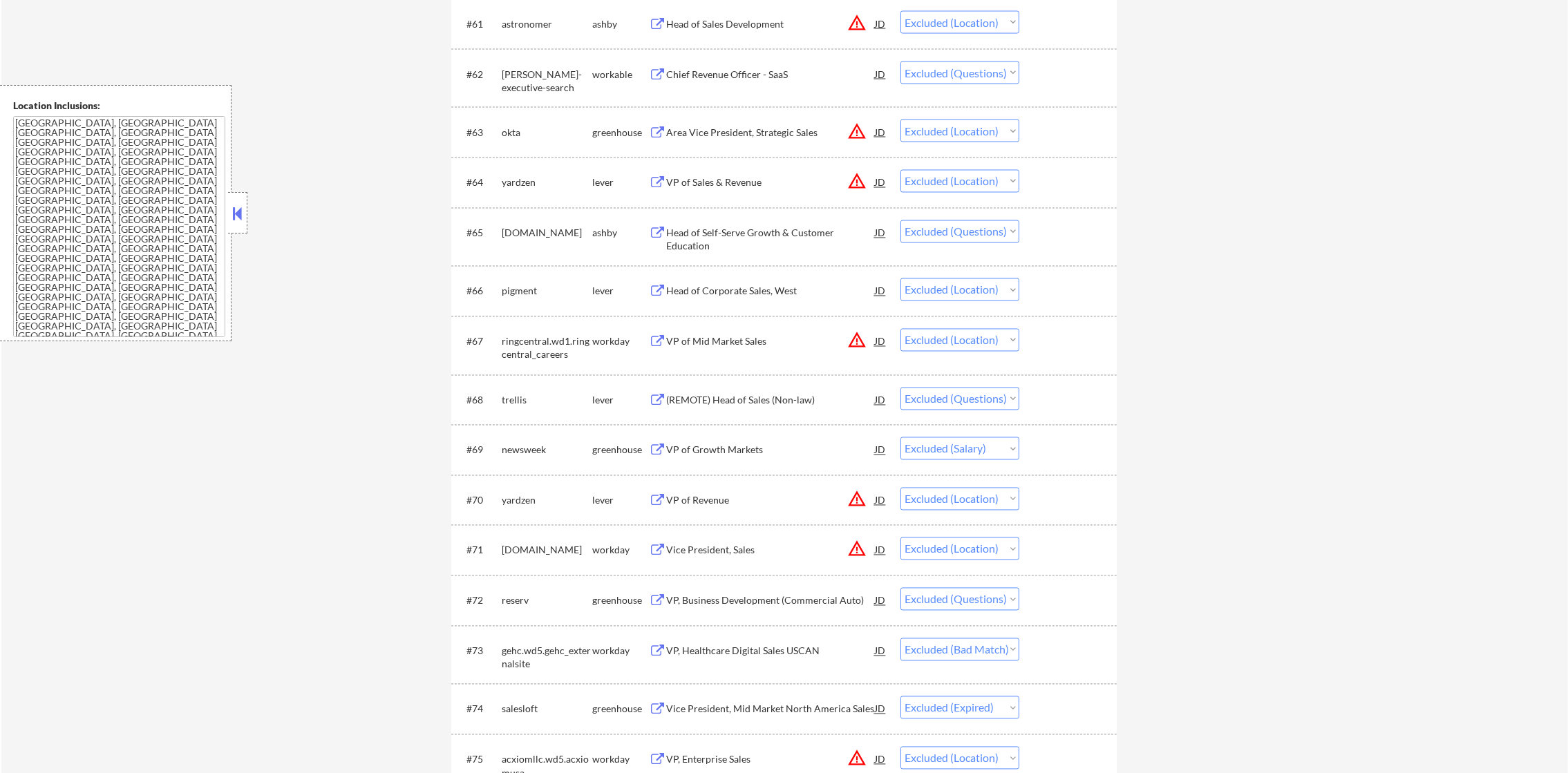
scroll to position [3800, 0]
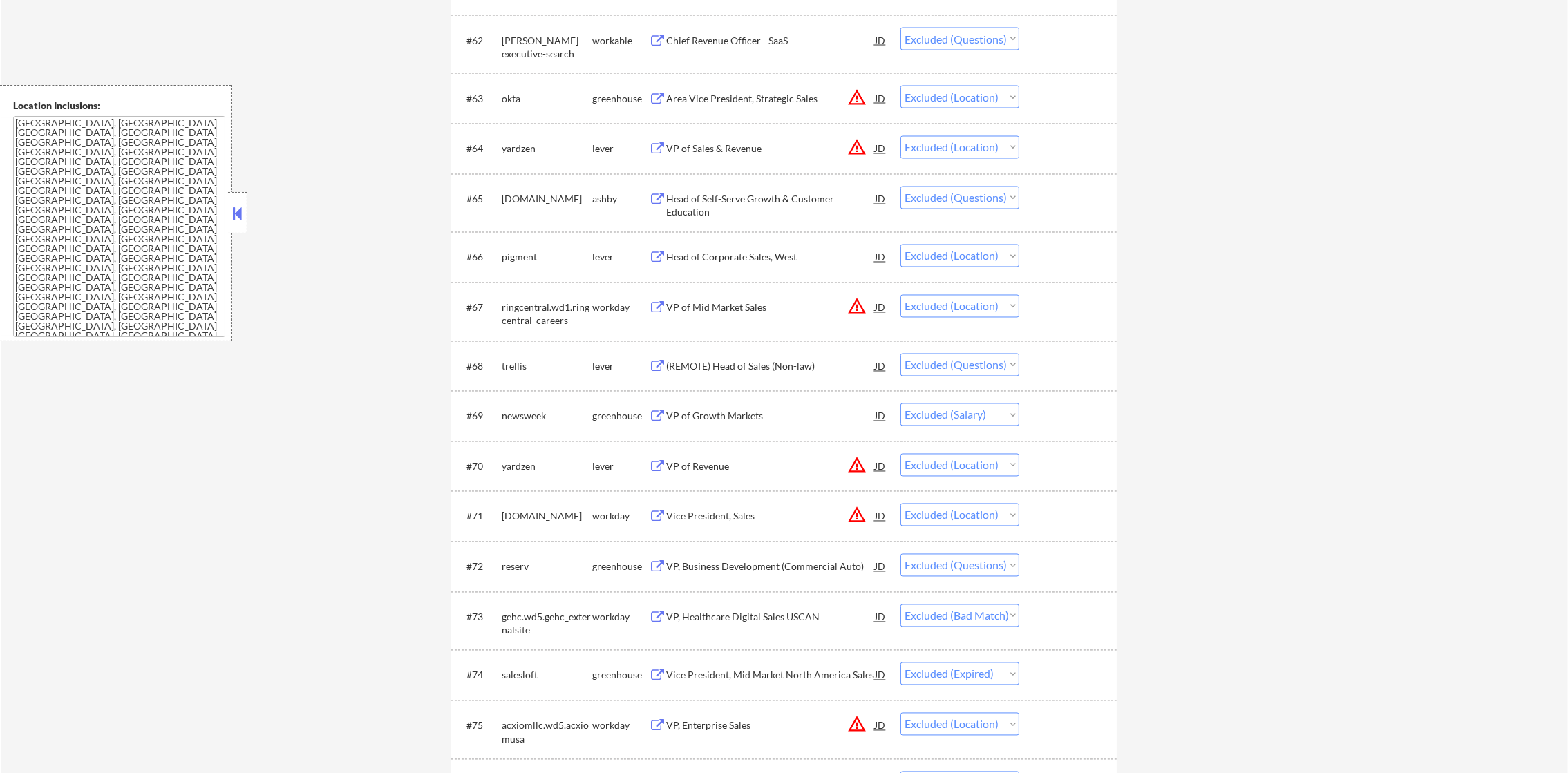
click at [770, 36] on div "Chief Revenue Officer - SaaS" at bounding box center [770, 41] width 209 height 14
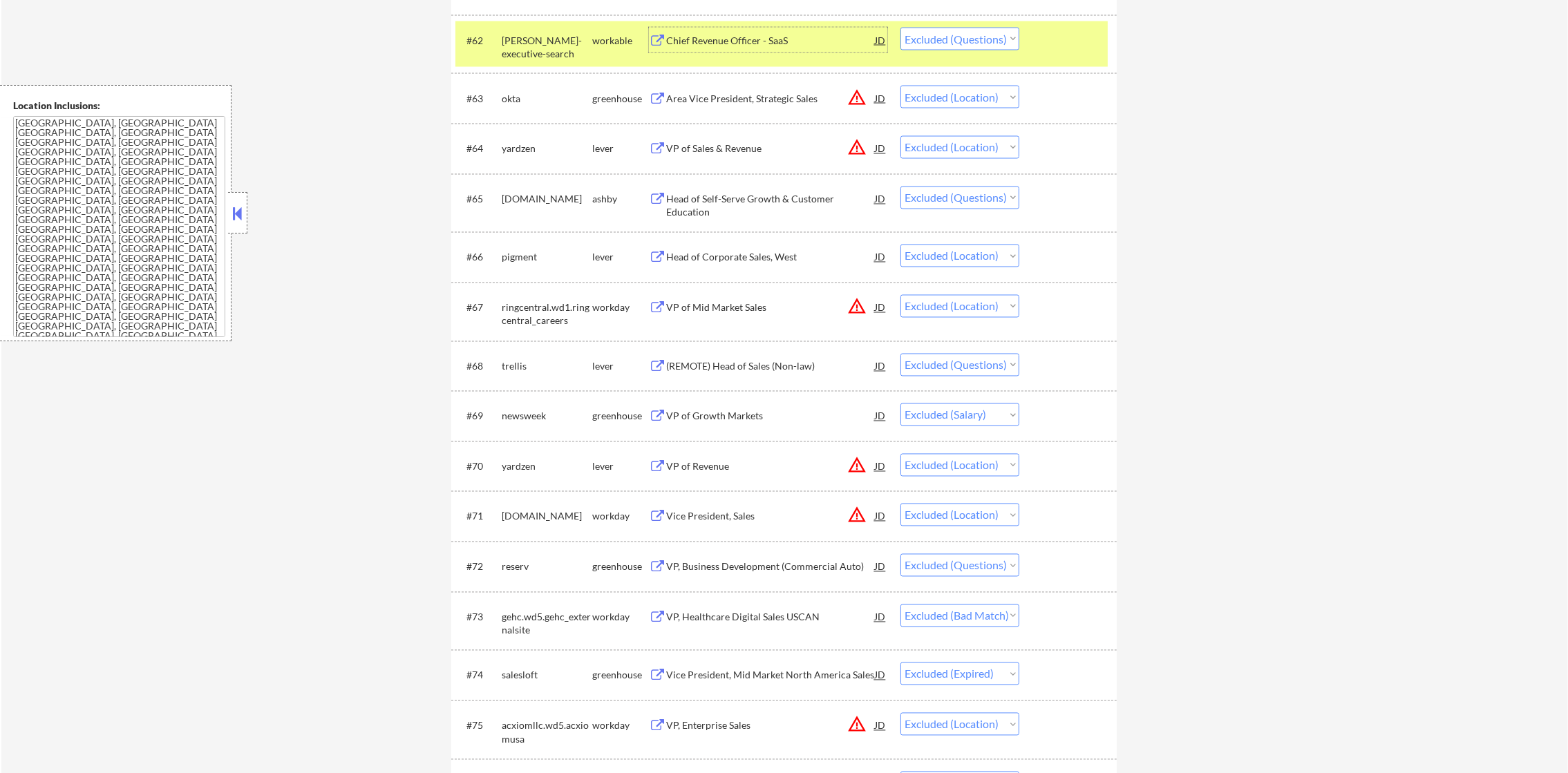
click at [934, 46] on select "Choose an option... Pending Applied Excluded (Questions) Excluded (Expired) Exc…" at bounding box center [960, 39] width 119 height 23
click at [900, 28] on select "Choose an option... Pending Applied Excluded (Questions) Excluded (Expired) Exc…" at bounding box center [960, 39] width 119 height 23
click at [552, 42] on div "[PERSON_NAME]-executive-search" at bounding box center [547, 47] width 90 height 27
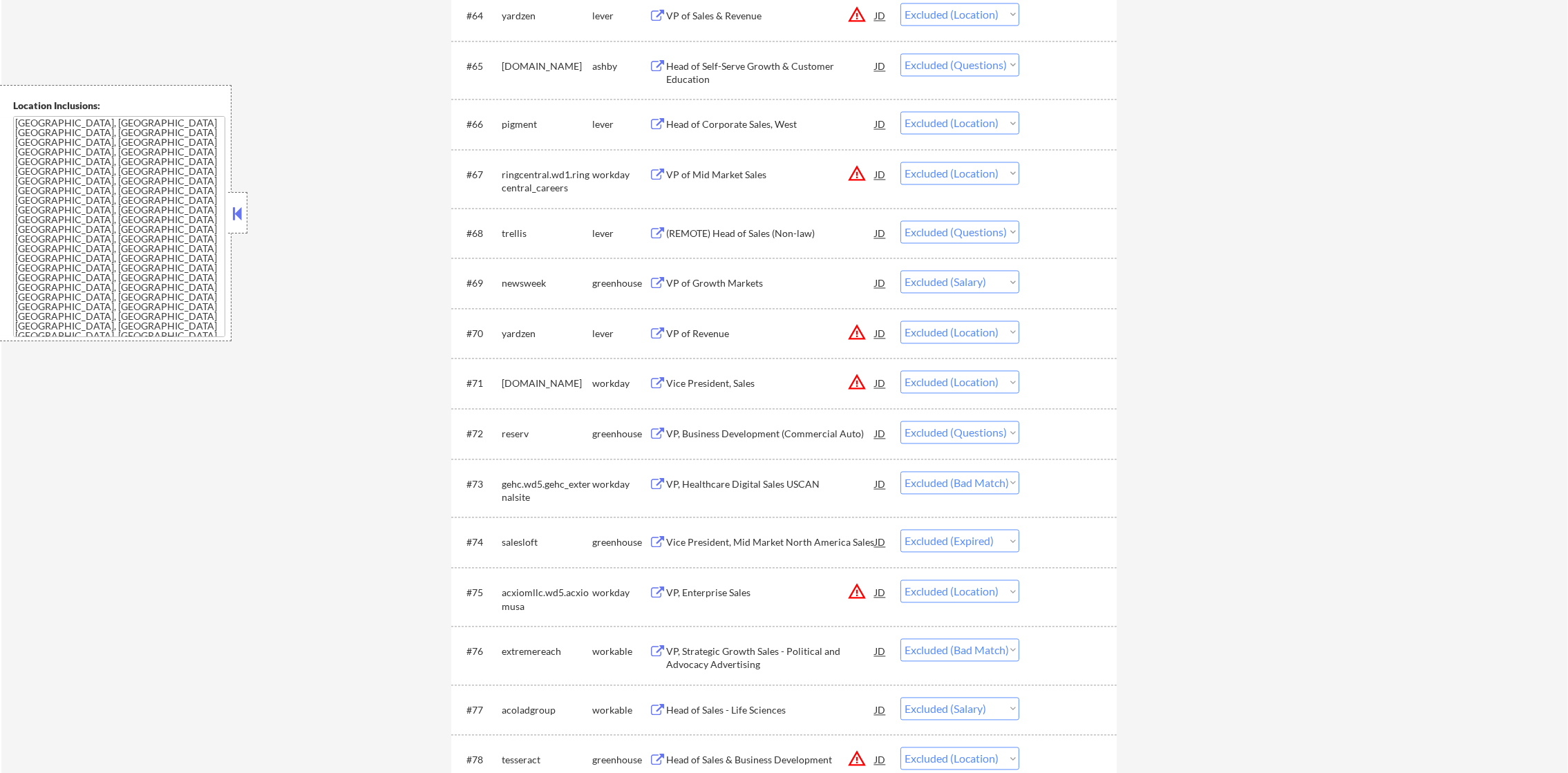
scroll to position [3938, 0]
click at [789, 60] on div "Head of Self-Serve Growth & Customer Education" at bounding box center [770, 68] width 209 height 27
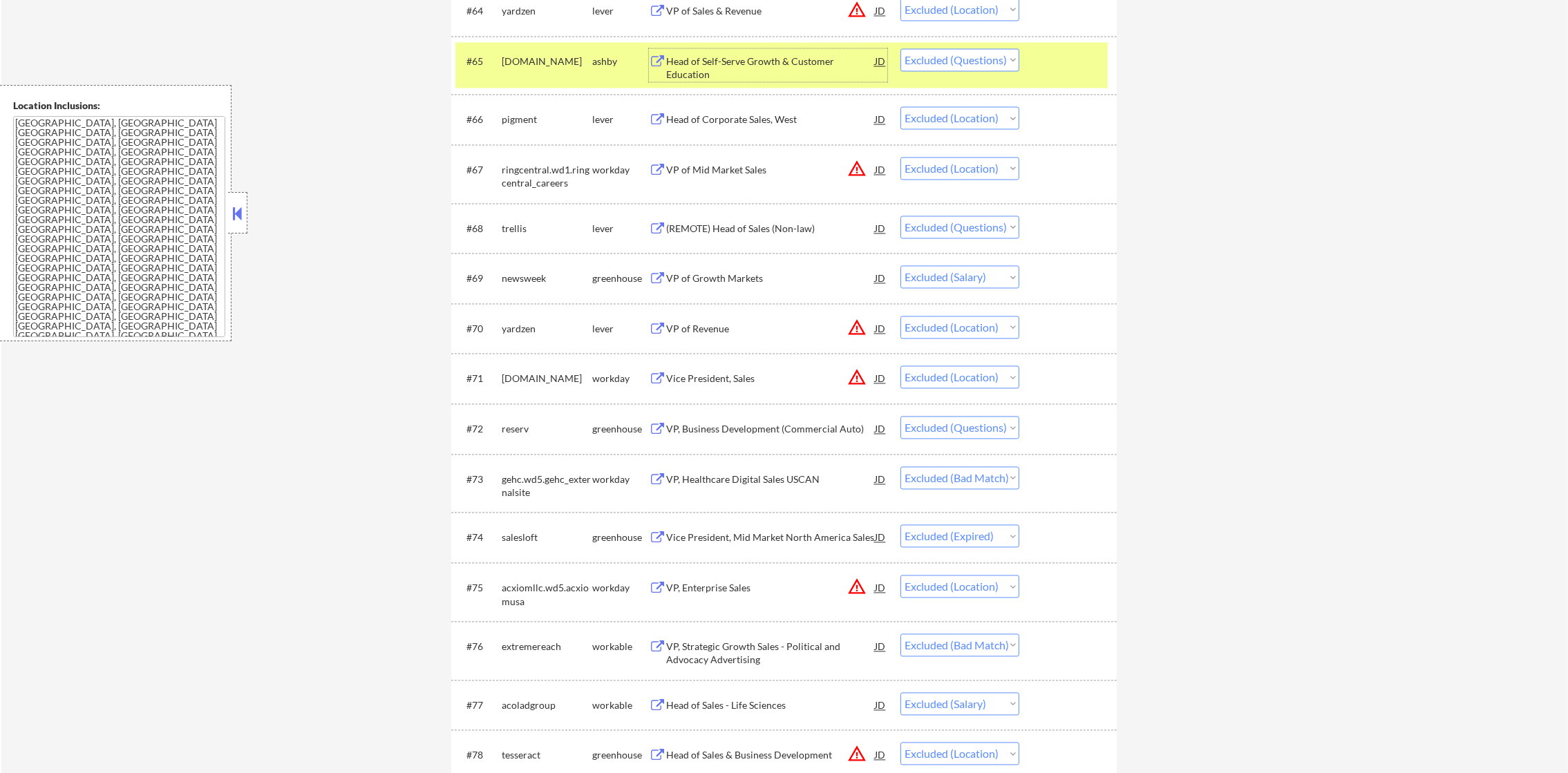
click at [986, 55] on select "Choose an option... Pending Applied Excluded (Questions) Excluded (Expired) Exc…" at bounding box center [960, 60] width 119 height 23
click at [900, 48] on select "Choose an option... Pending Applied Excluded (Questions) Excluded (Expired) Exc…" at bounding box center [960, 60] width 119 height 23
click at [787, 58] on div "Head of Self-Serve Growth & Customer Education" at bounding box center [770, 68] width 209 height 27
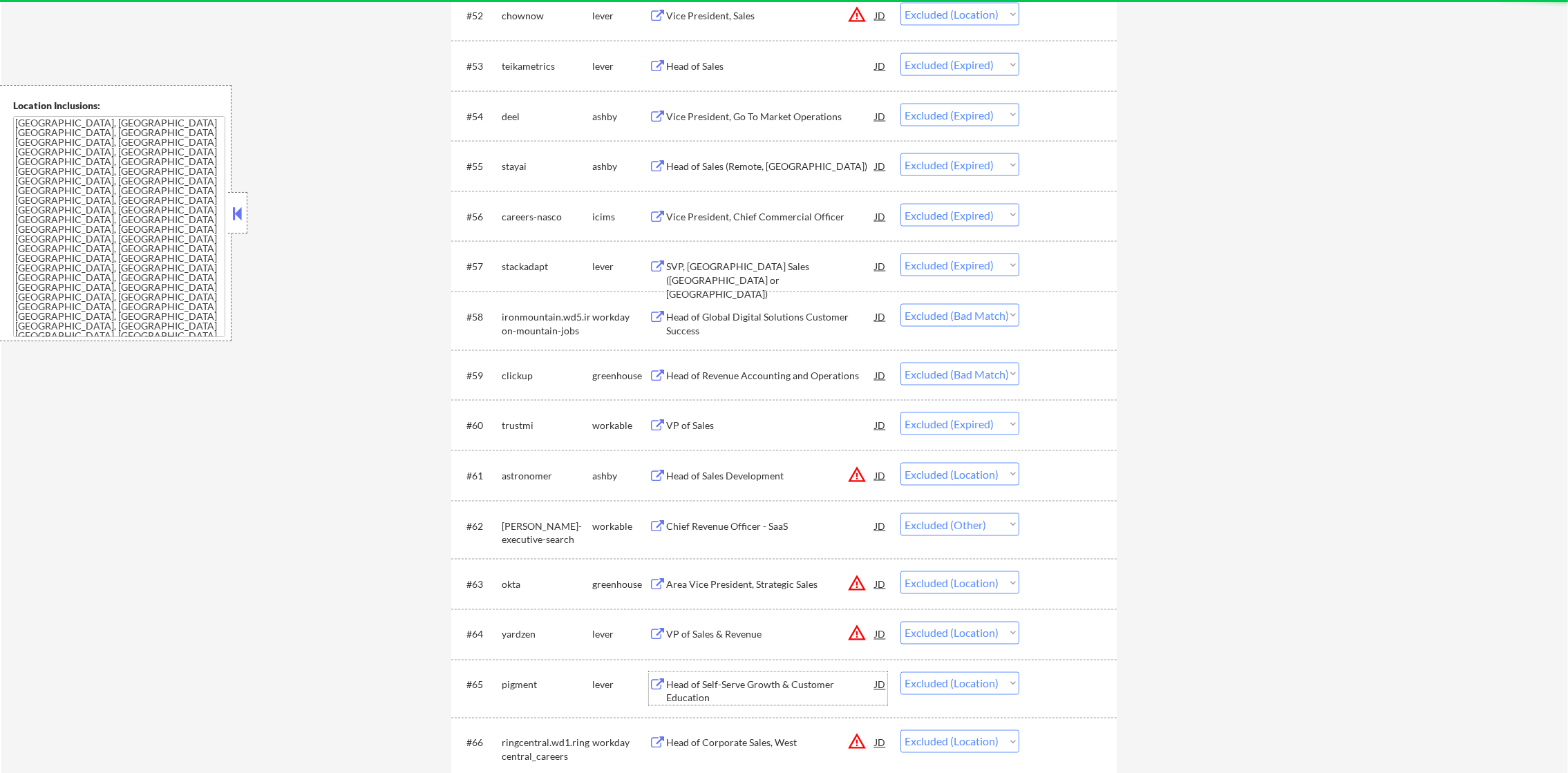
scroll to position [0, 0]
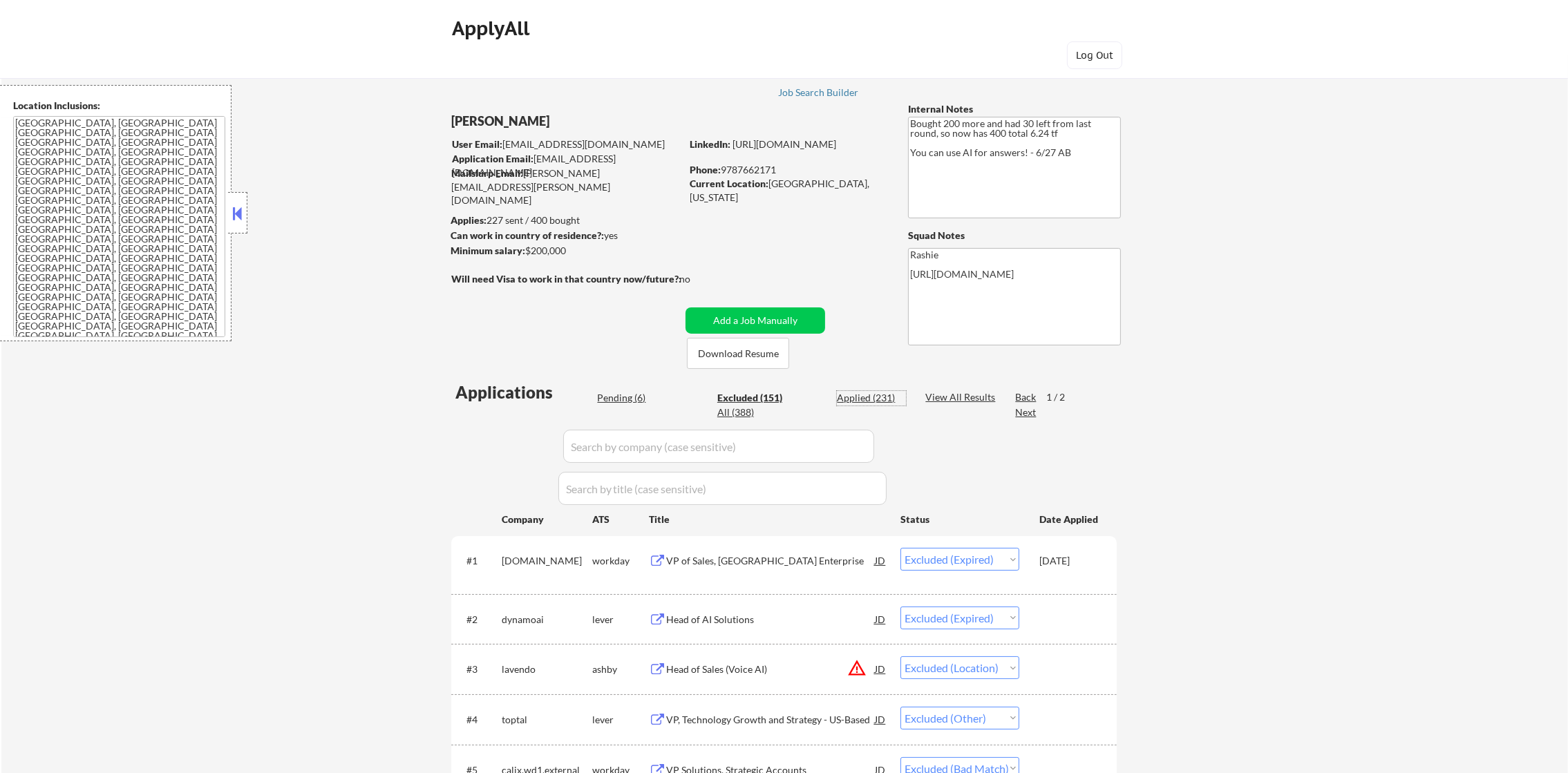
click at [869, 398] on div "Applied (231)" at bounding box center [872, 398] width 69 height 14
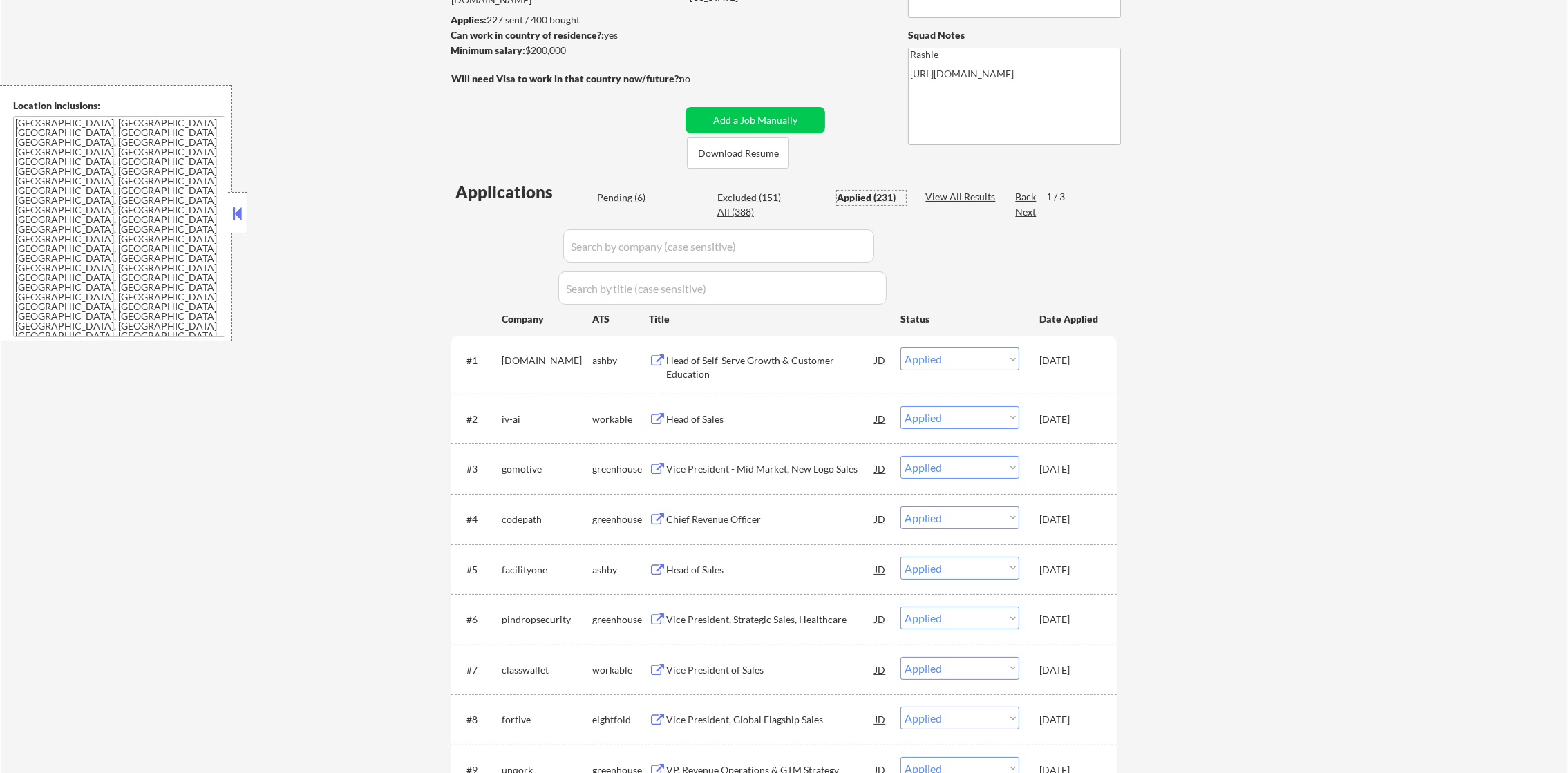
scroll to position [207, 0]
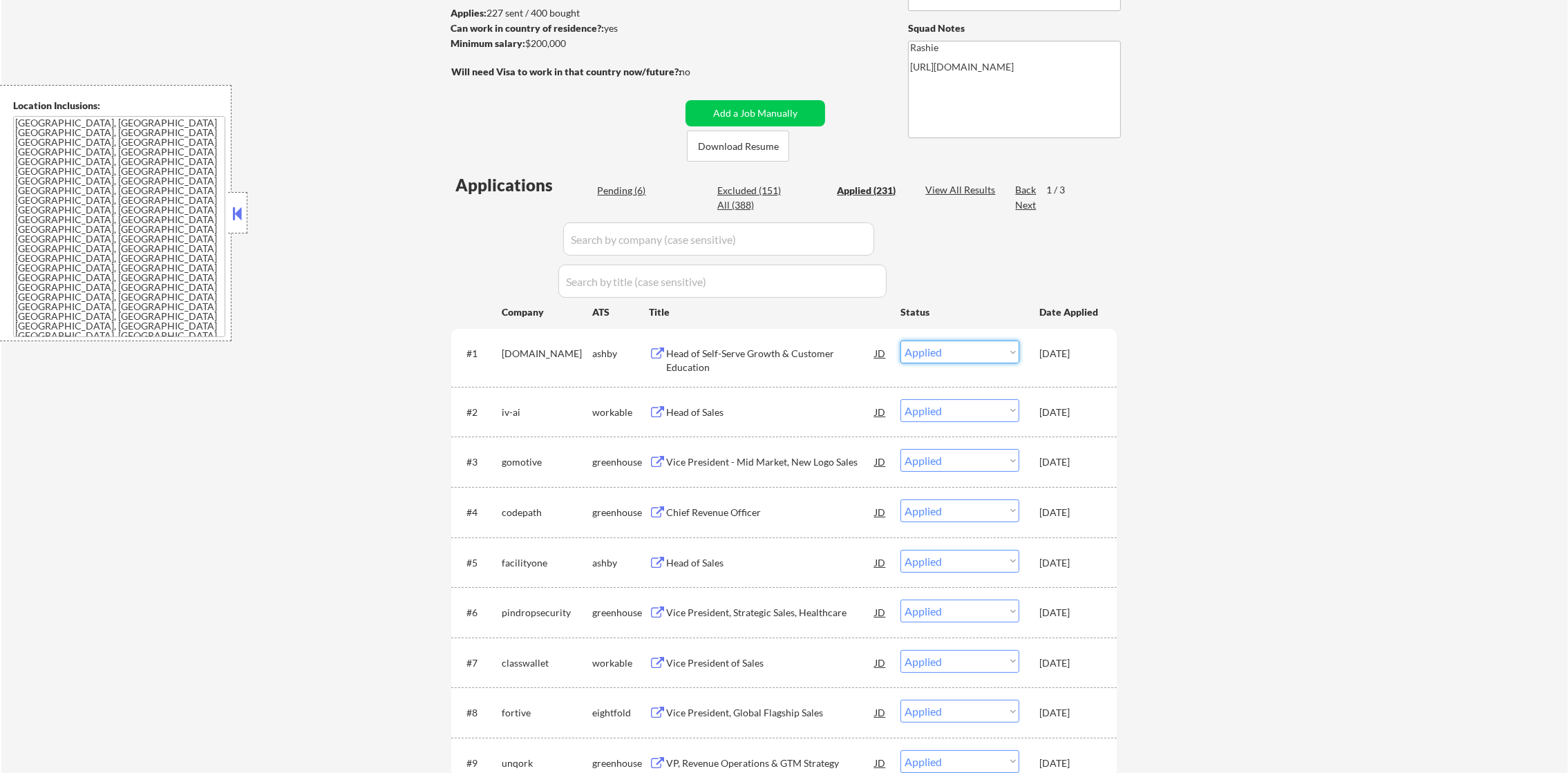
click at [934, 356] on select "Choose an option... Pending Applied Excluded (Questions) Excluded (Expired) Exc…" at bounding box center [960, 352] width 119 height 23
click at [900, 341] on select "Choose an option... Pending Applied Excluded (Questions) Excluded (Expired) Exc…" at bounding box center [960, 352] width 119 height 23
click at [631, 190] on div "Pending (6)" at bounding box center [631, 191] width 69 height 14
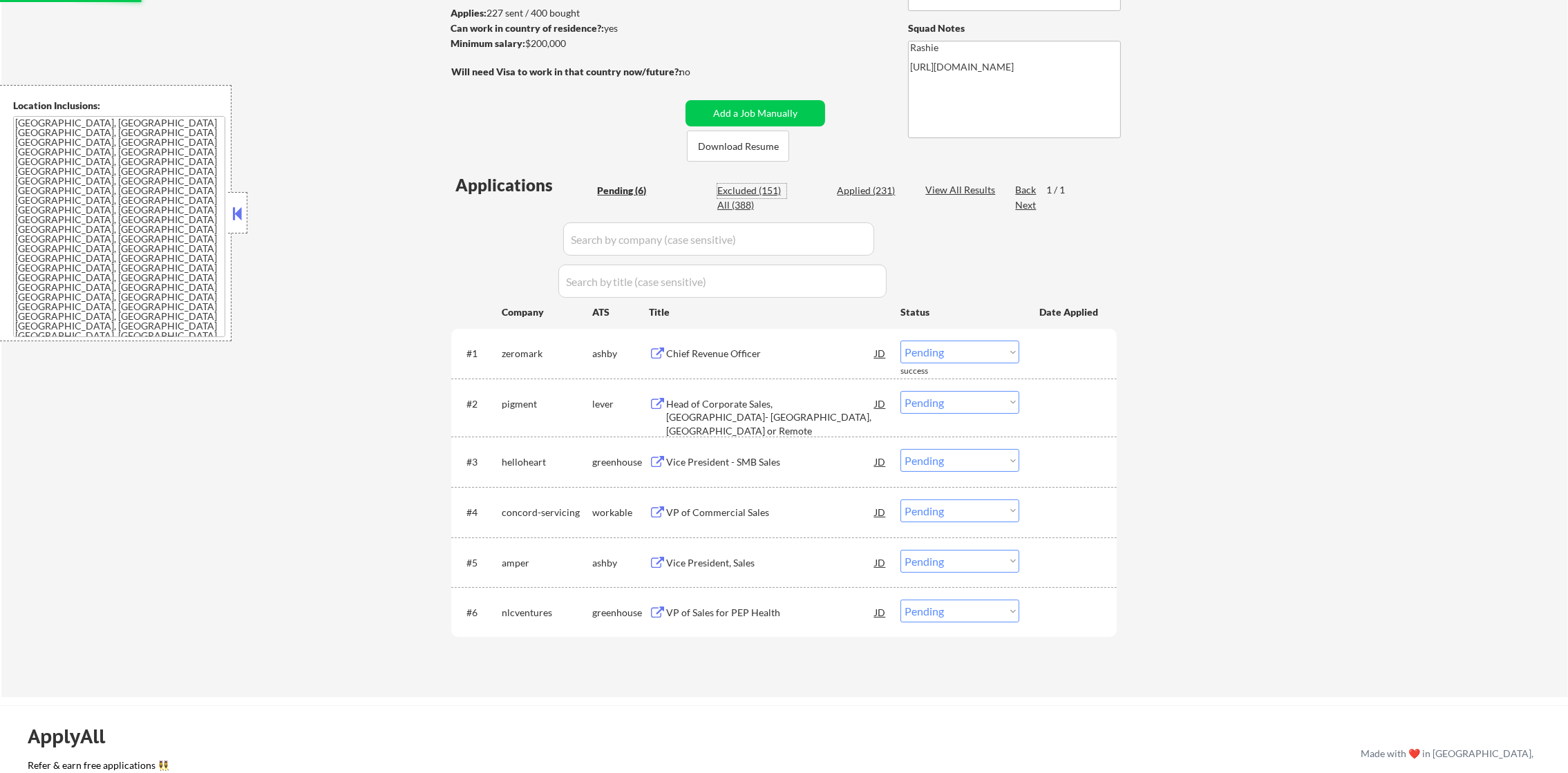
click at [748, 191] on div "Excluded (151)" at bounding box center [752, 191] width 69 height 14
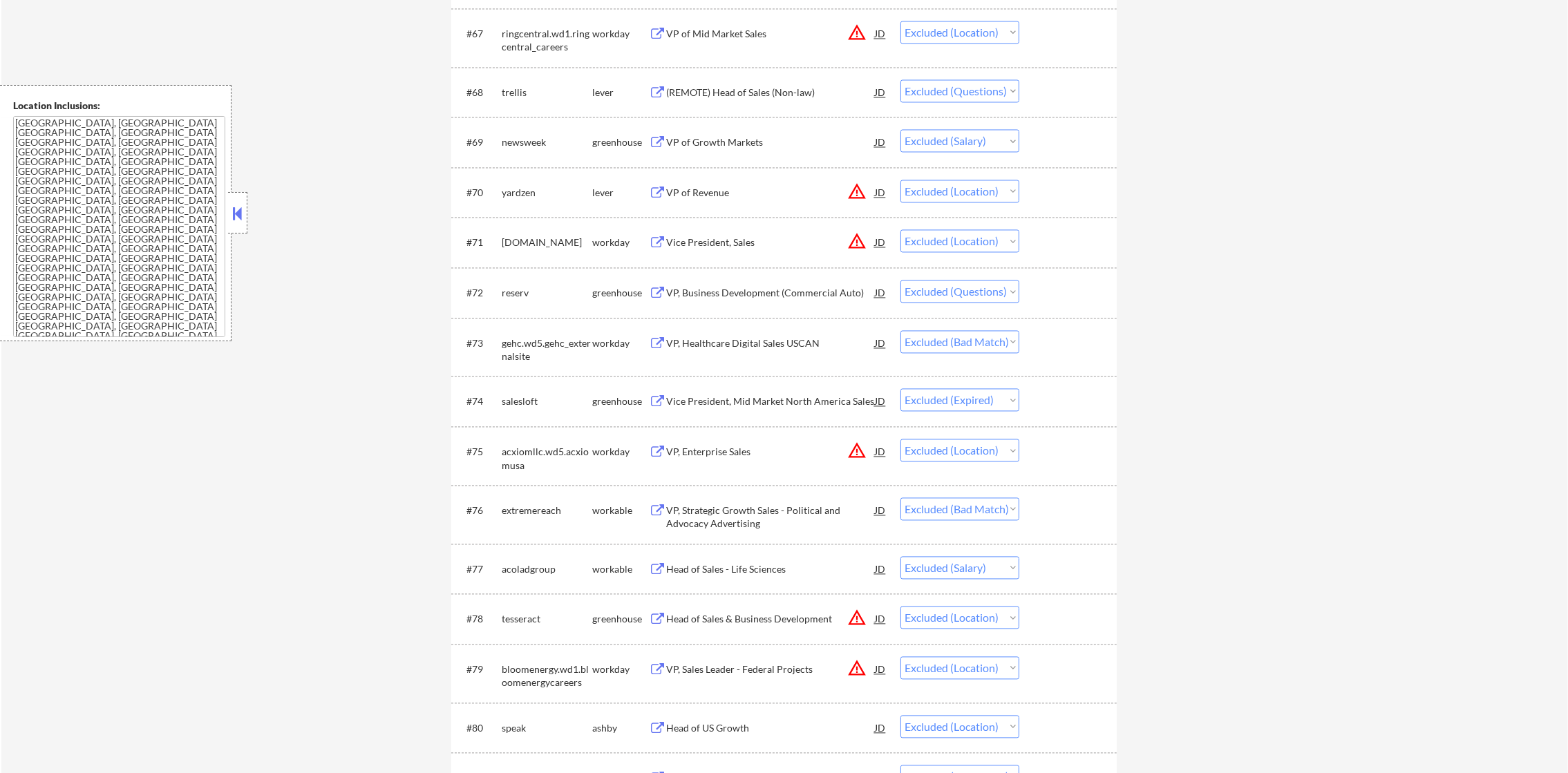
scroll to position [4110, 0]
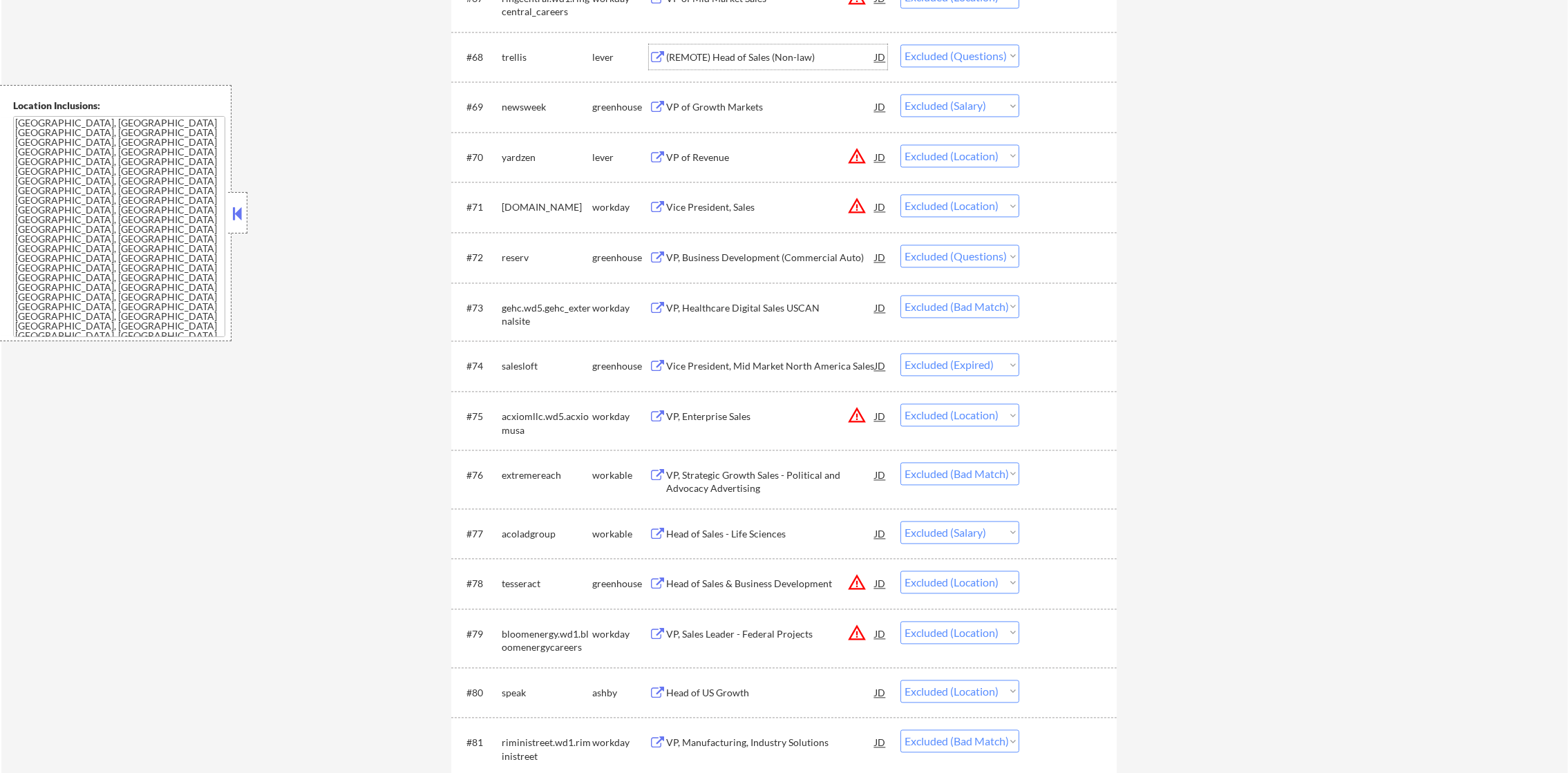
click at [732, 53] on div "(REMOTE) Head of Sales (Non-law)" at bounding box center [770, 57] width 209 height 14
